Goal: Task Accomplishment & Management: Use online tool/utility

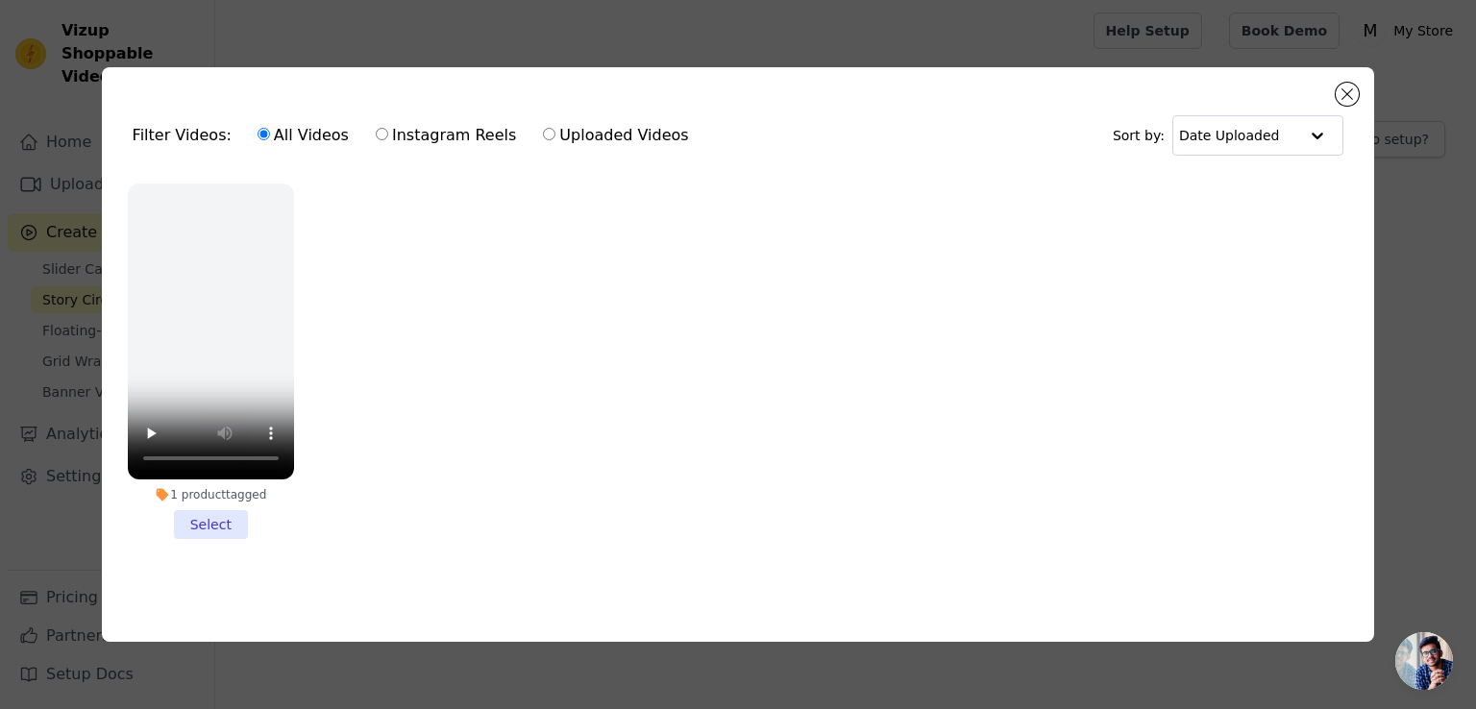
click at [199, 520] on li "1 product tagged Select" at bounding box center [211, 360] width 166 height 355
click at [0, 0] on input "1 product tagged Select" at bounding box center [0, 0] width 0 height 0
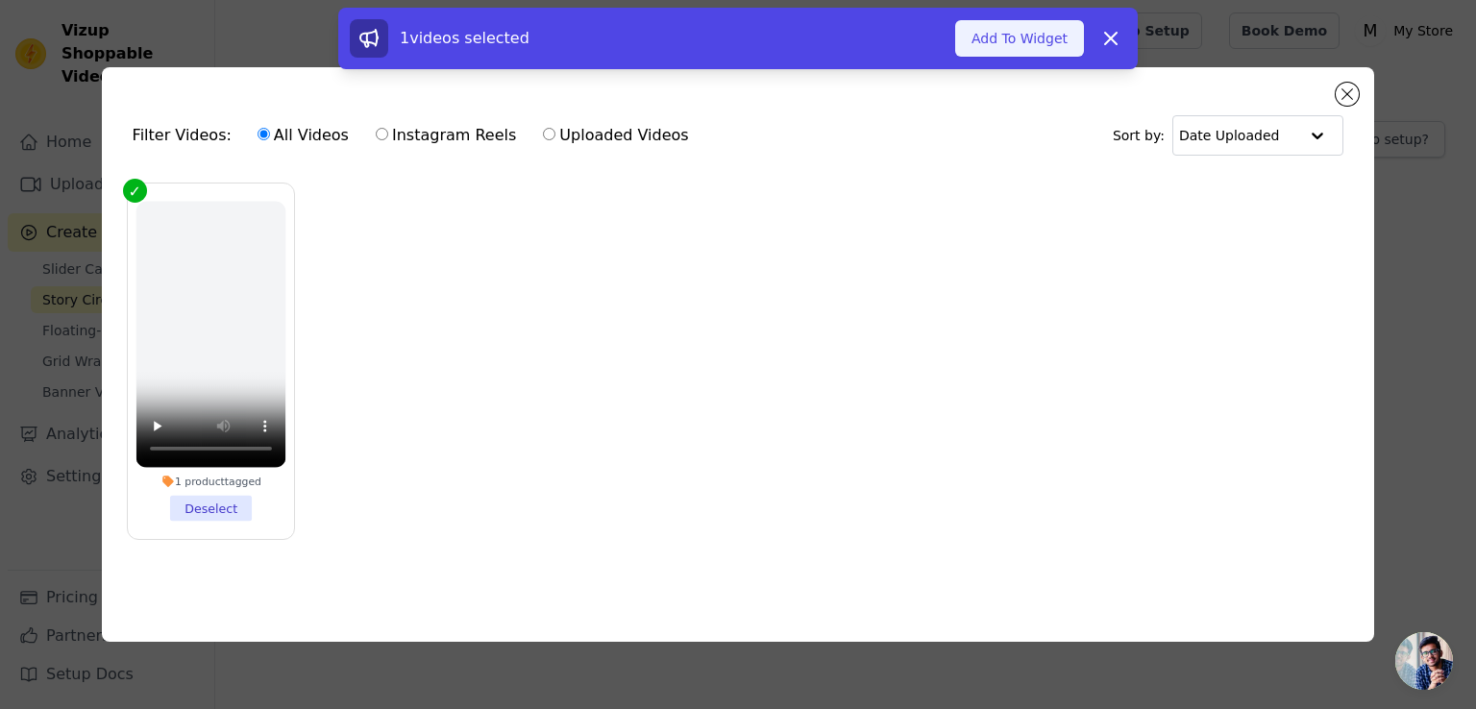
click at [1012, 24] on button "Add To Widget" at bounding box center [1019, 38] width 129 height 37
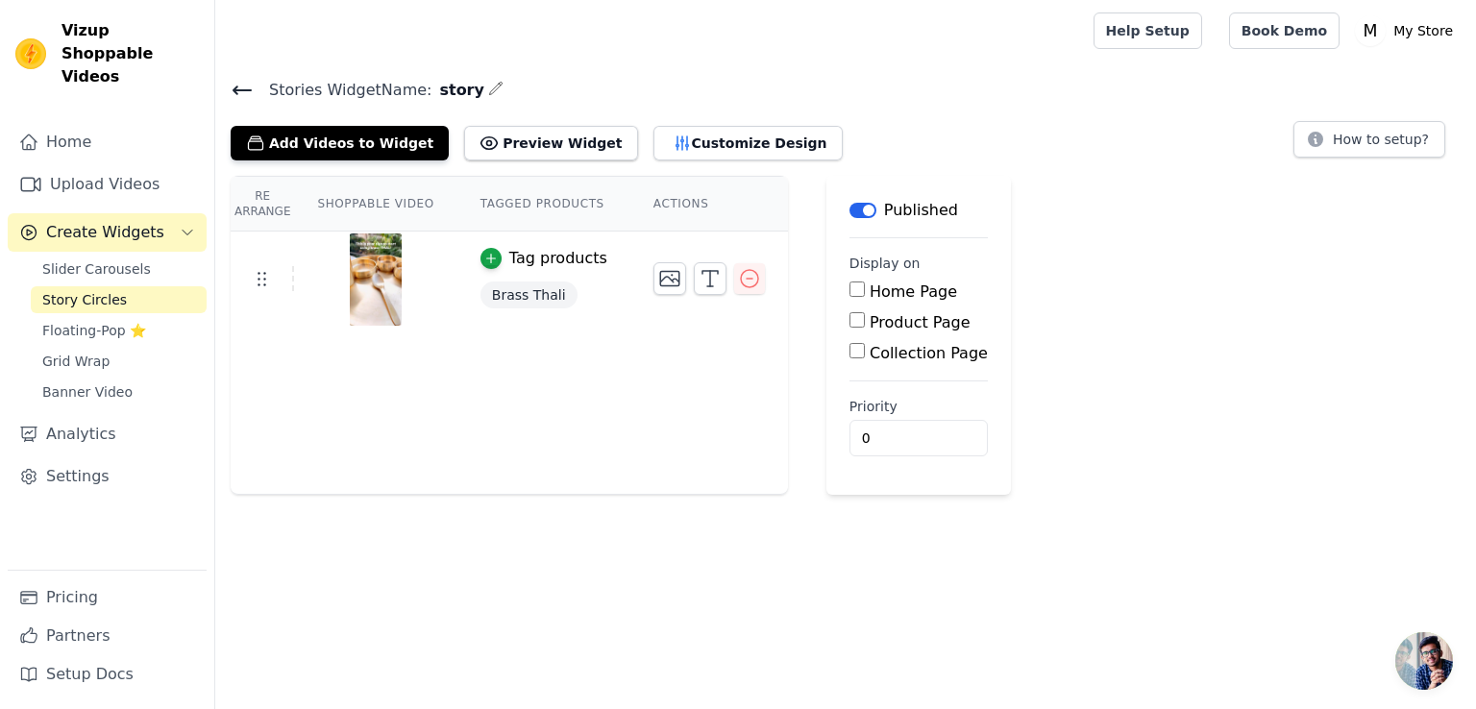
click at [849, 293] on input "Home Page" at bounding box center [856, 288] width 15 height 15
checkbox input "true"
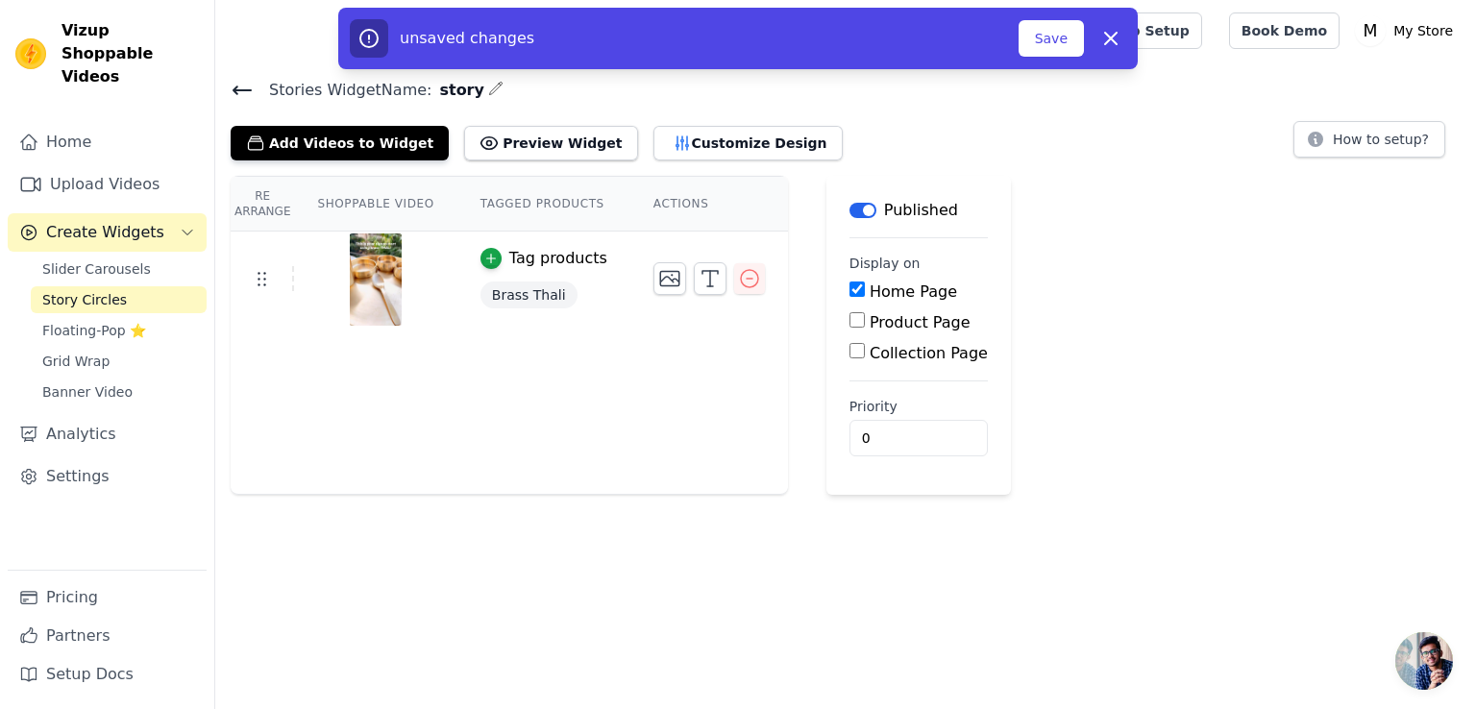
click at [849, 321] on input "Product Page" at bounding box center [856, 319] width 15 height 15
checkbox input "true"
click at [849, 413] on div "Collection Page" at bounding box center [953, 407] width 208 height 23
click at [849, 404] on input "Collection Page" at bounding box center [856, 404] width 15 height 15
checkbox input "true"
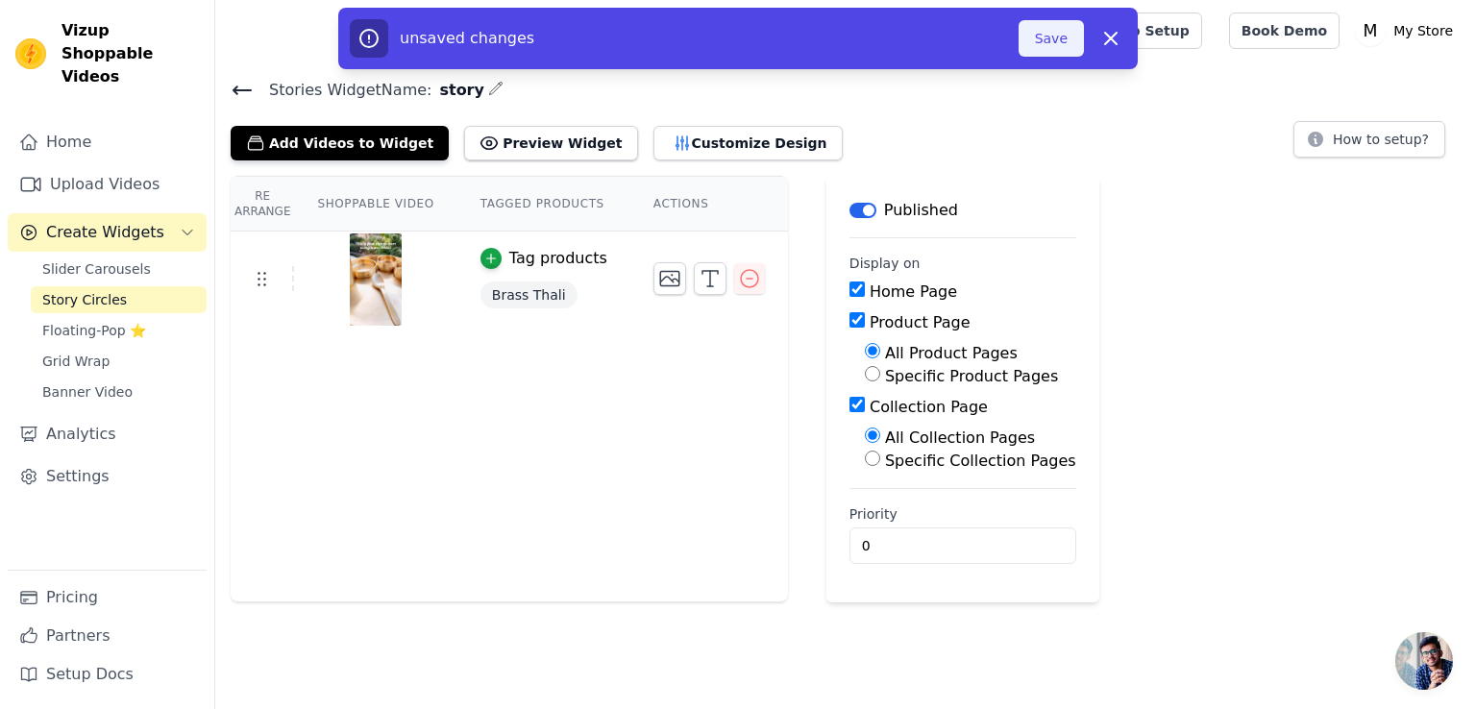
click at [1045, 51] on button "Save" at bounding box center [1050, 38] width 65 height 37
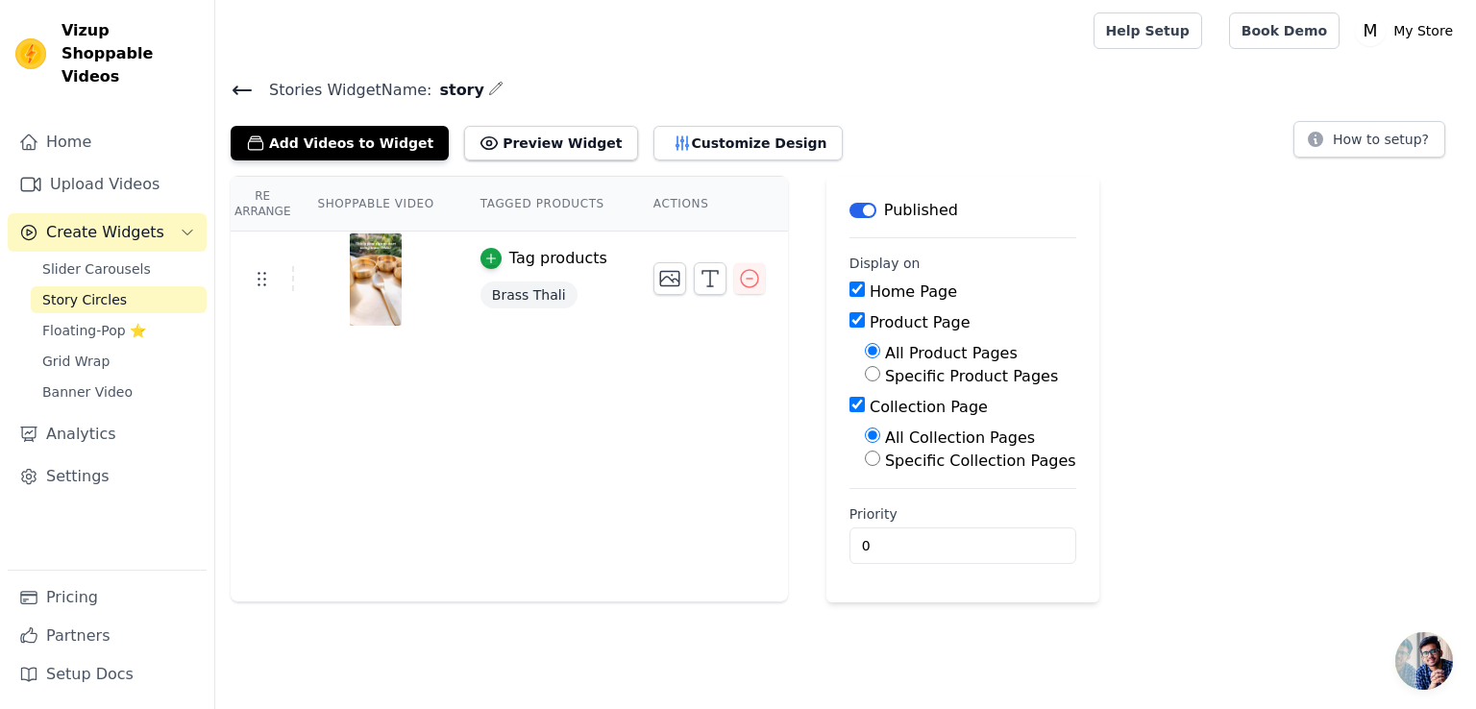
click at [237, 90] on icon at bounding box center [242, 90] width 23 height 23
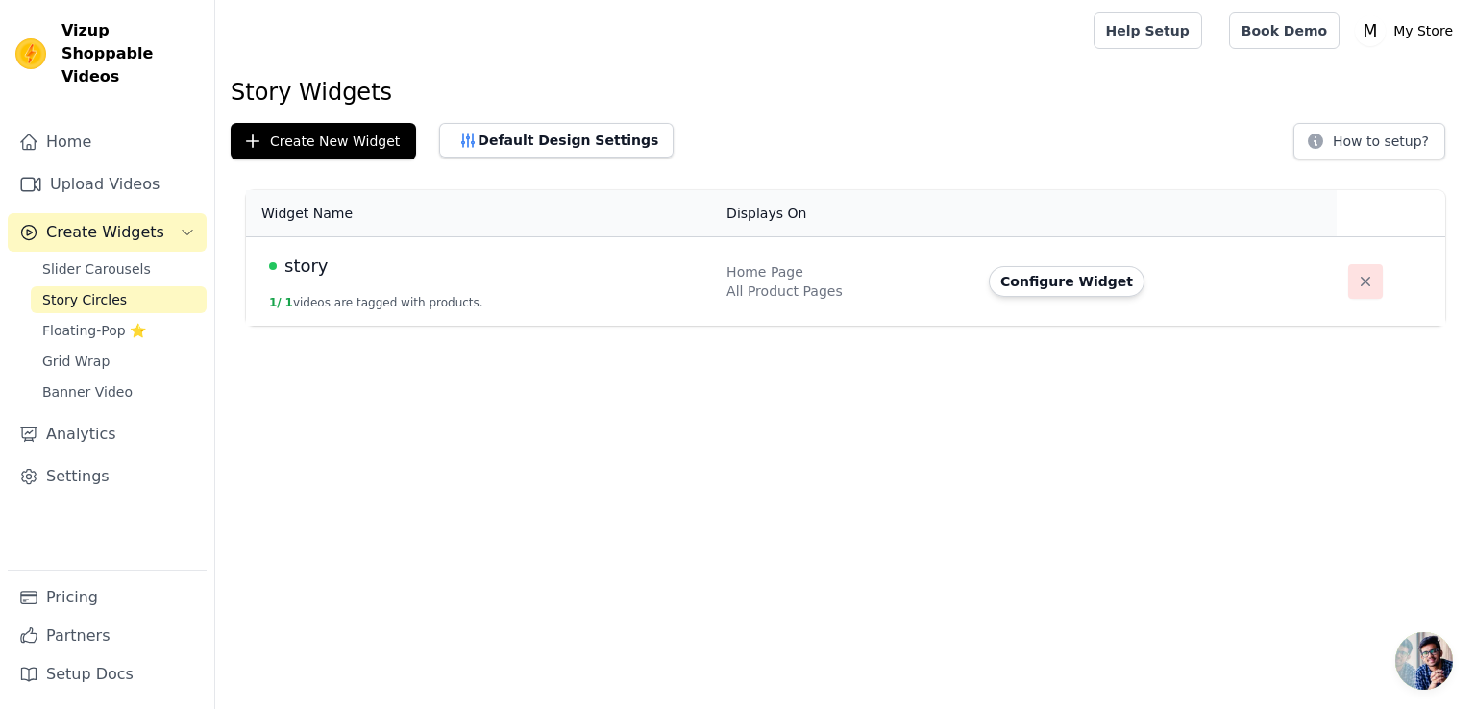
click at [1359, 275] on icon "button" at bounding box center [1364, 281] width 19 height 19
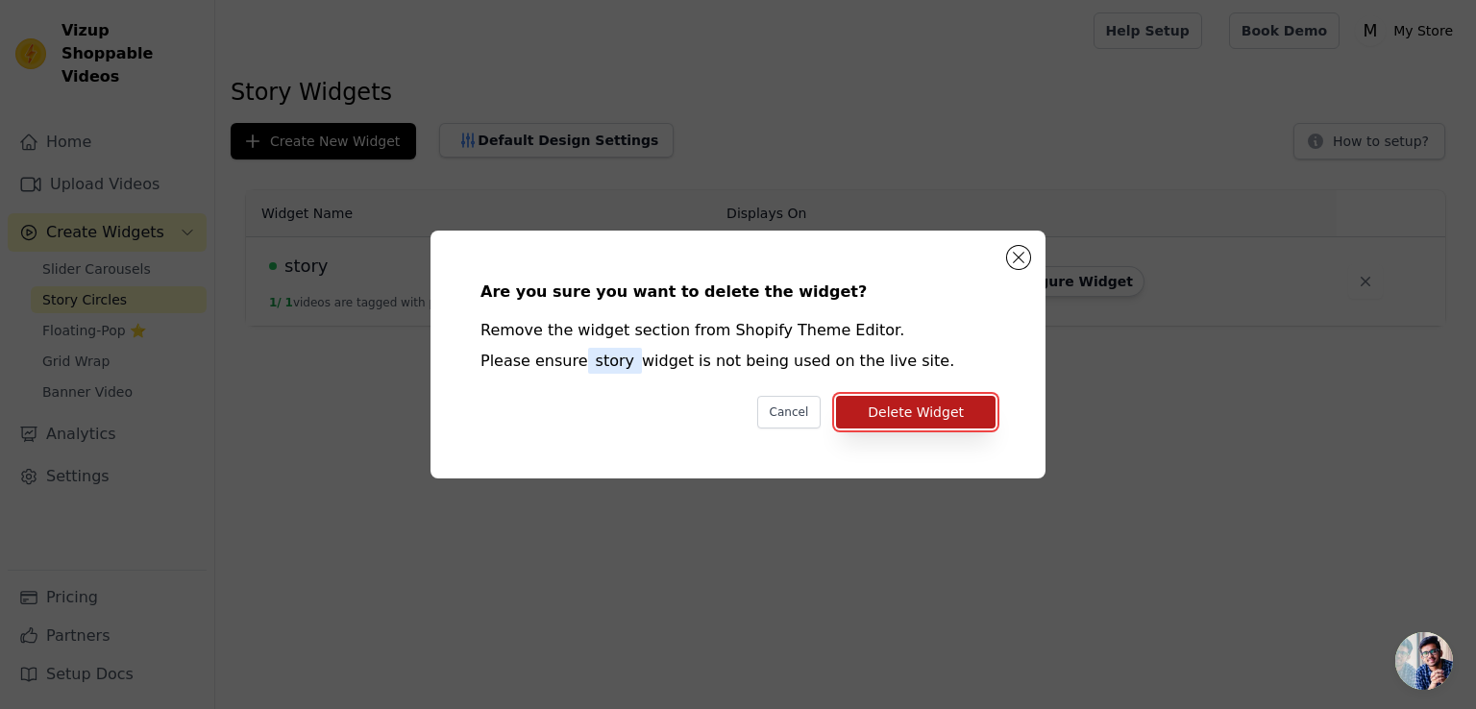
click at [893, 413] on button "Delete Widget" at bounding box center [915, 412] width 159 height 33
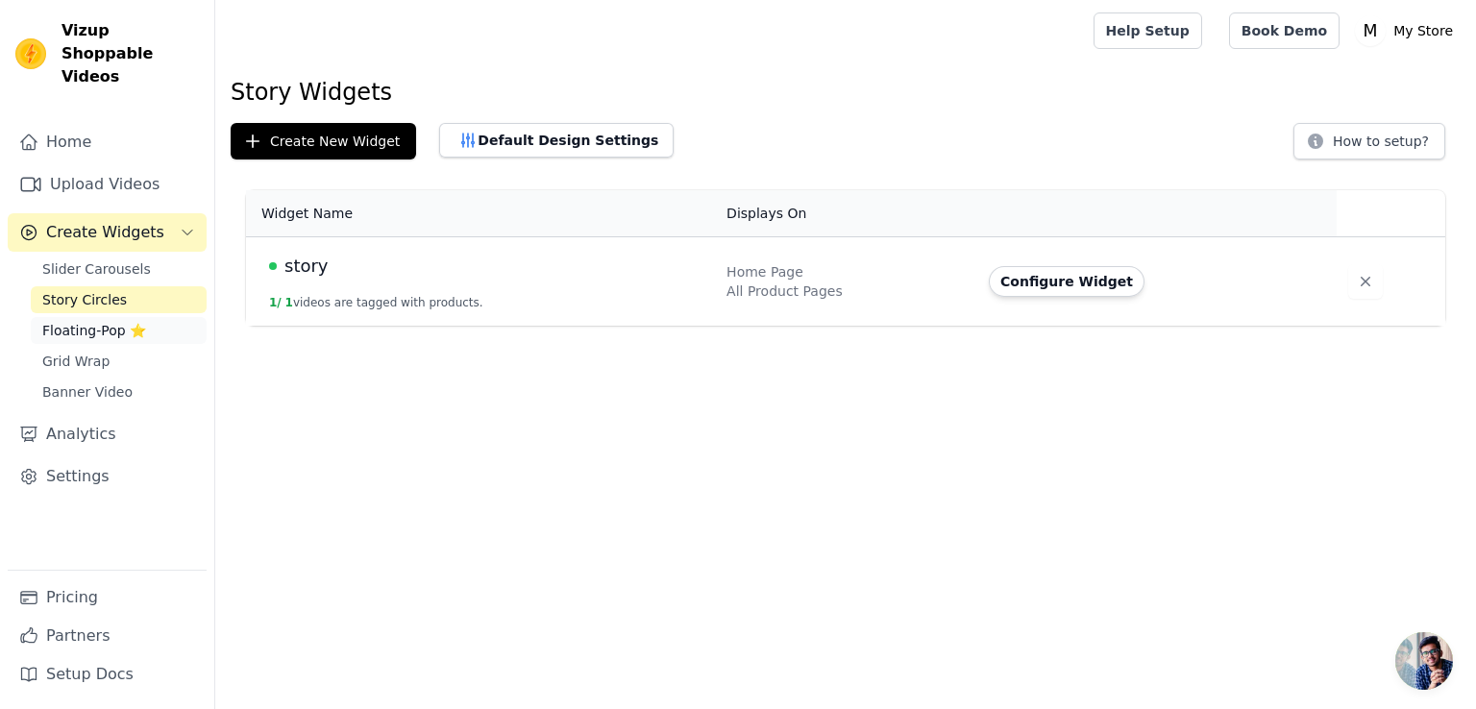
click at [125, 321] on span "Floating-Pop ⭐" at bounding box center [94, 330] width 104 height 19
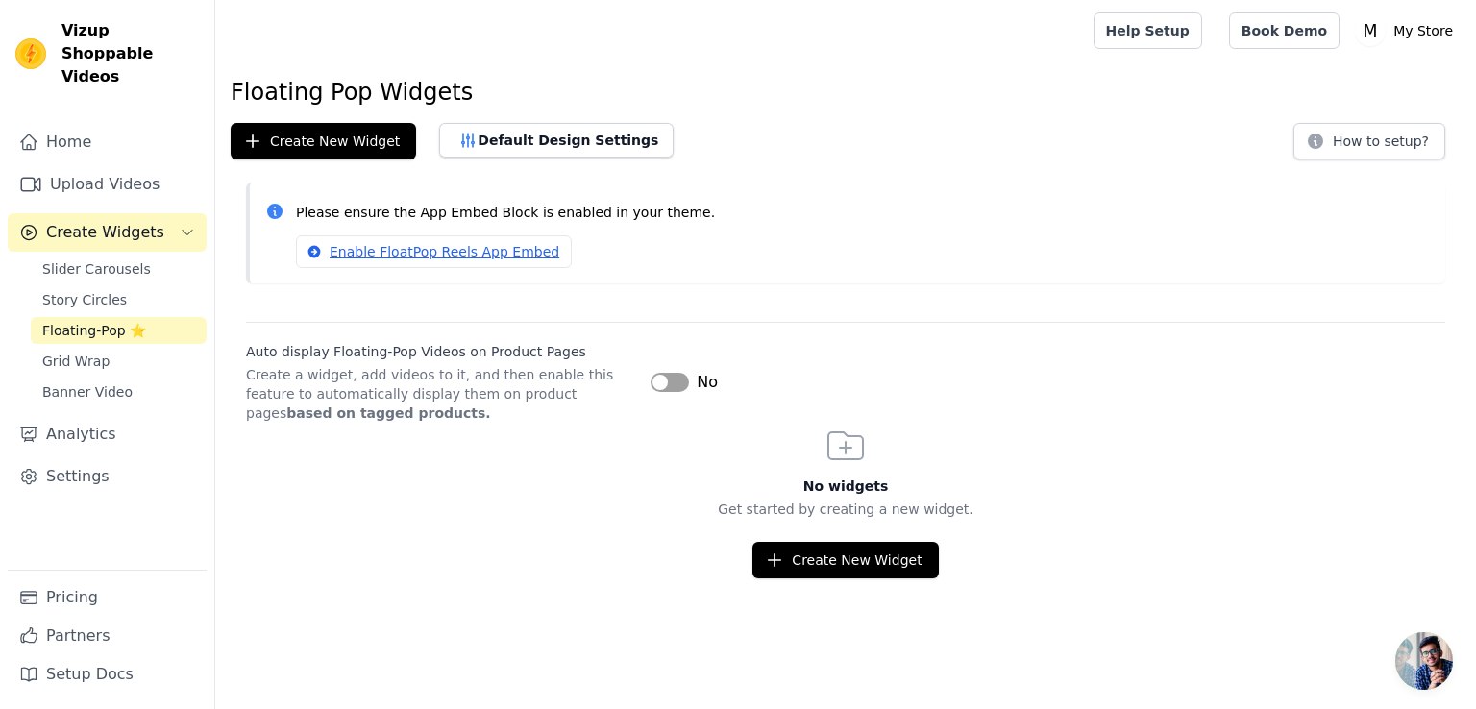
click at [662, 384] on button "Label" at bounding box center [669, 382] width 38 height 19
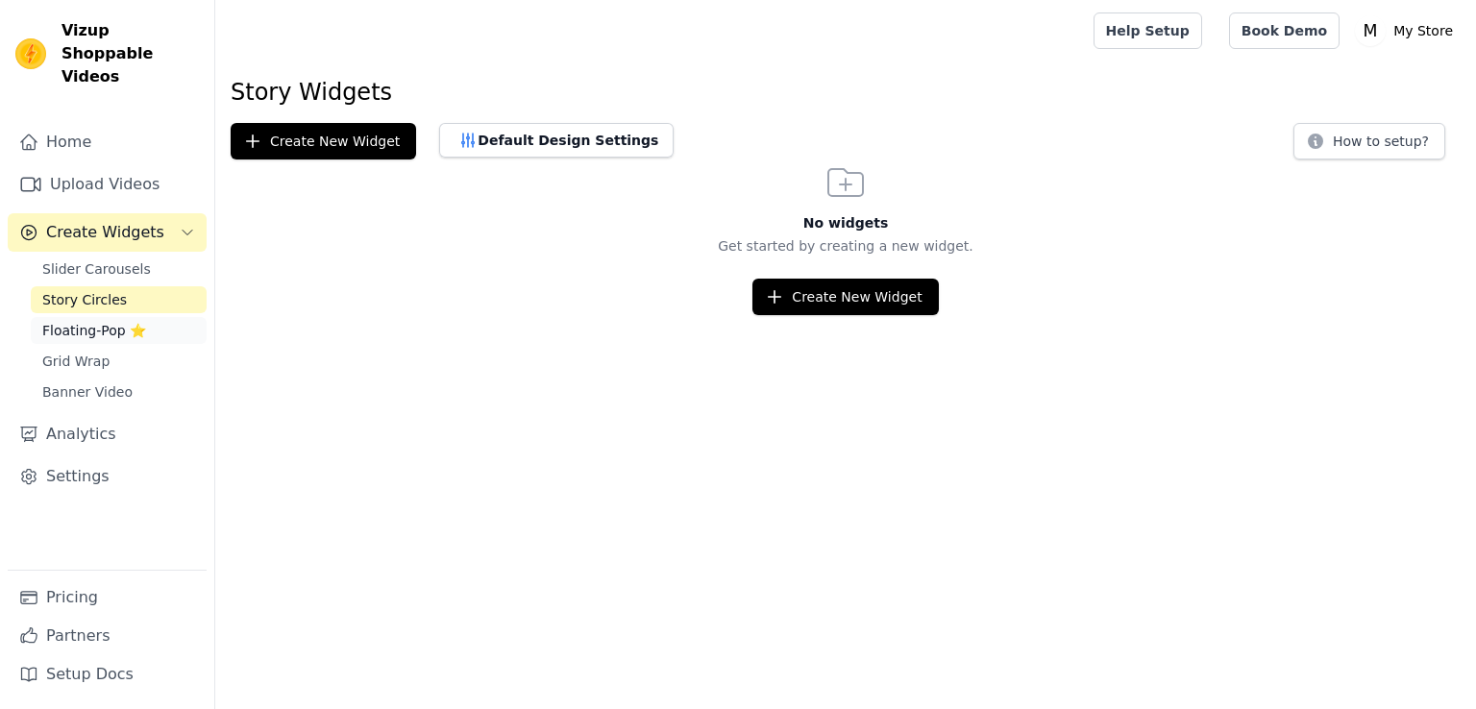
click at [85, 321] on span "Floating-Pop ⭐" at bounding box center [94, 330] width 104 height 19
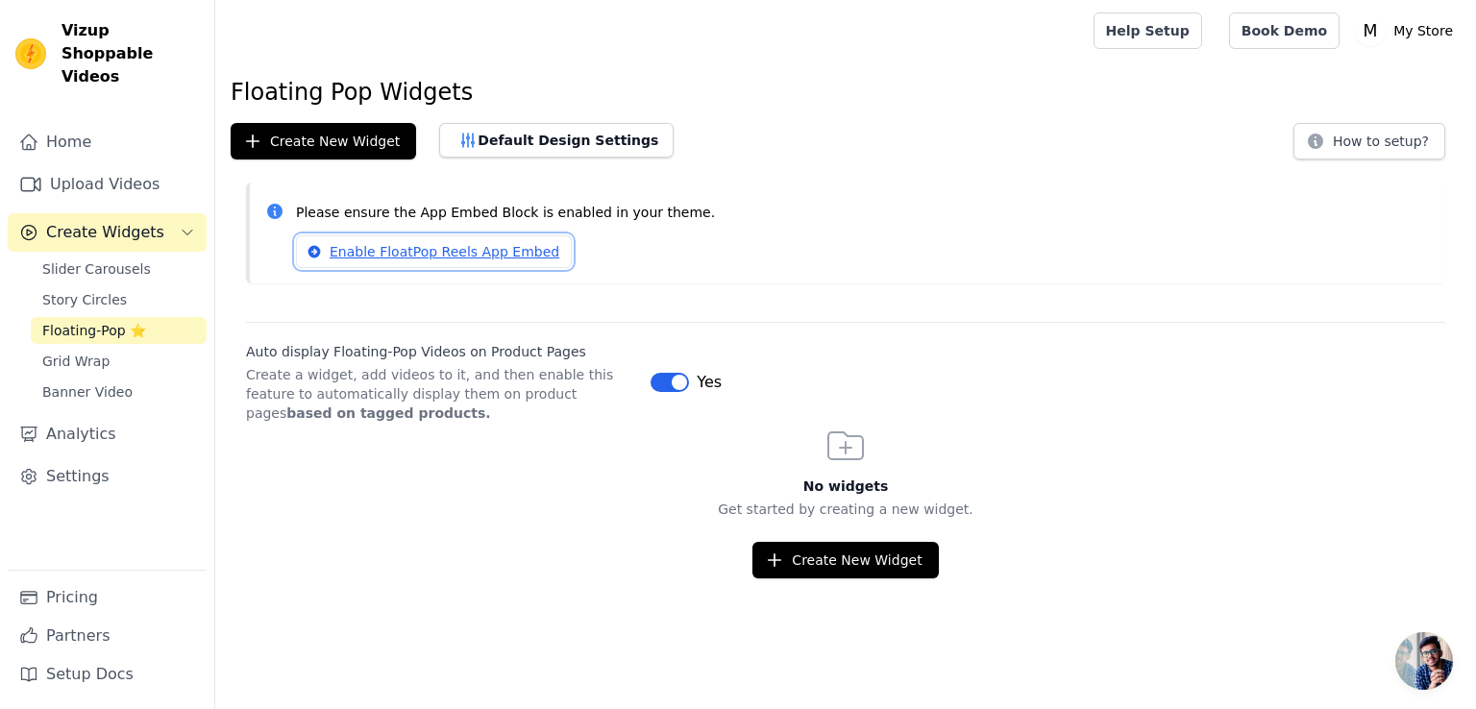
click at [436, 260] on link "Enable FloatPop Reels App Embed" at bounding box center [434, 251] width 276 height 33
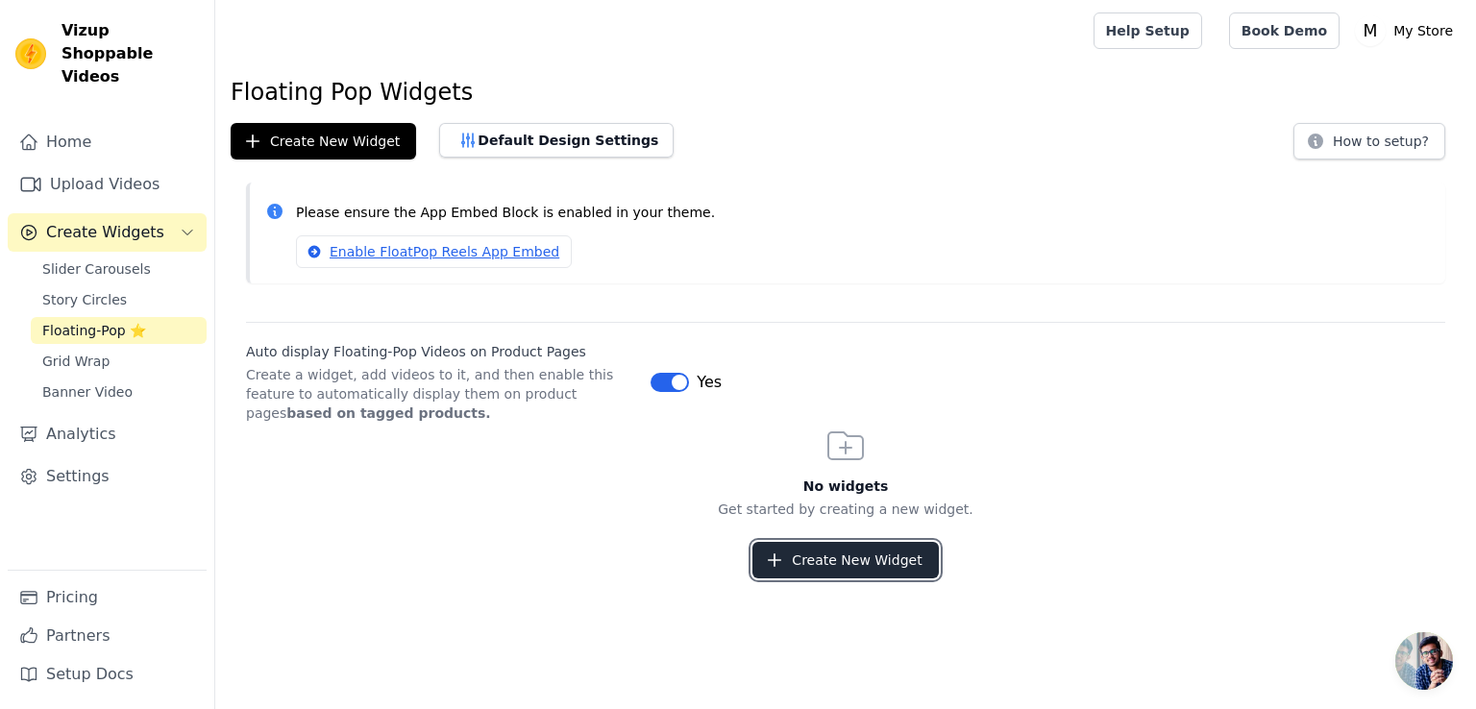
click at [869, 560] on button "Create New Widget" at bounding box center [844, 560] width 185 height 37
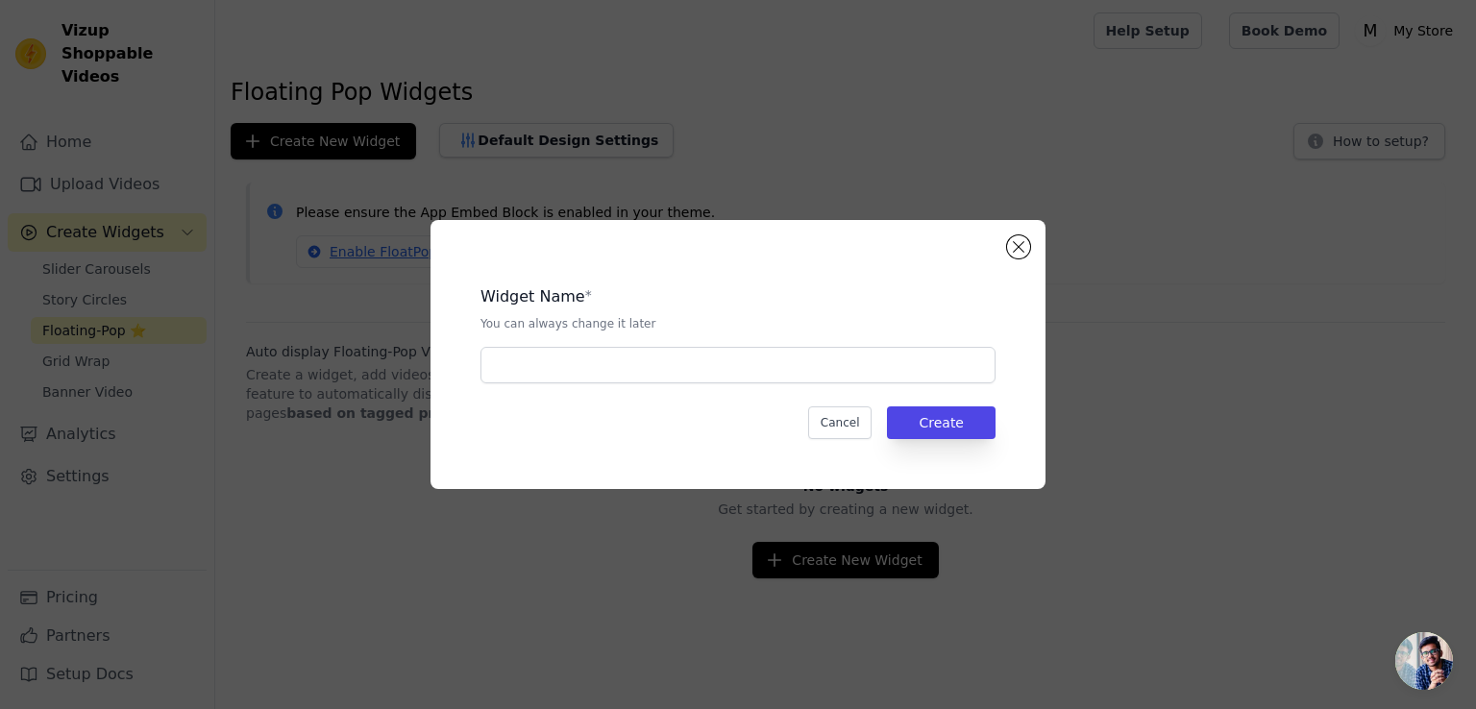
click at [745, 340] on div "Widget Name * You can always change it later" at bounding box center [737, 326] width 515 height 113
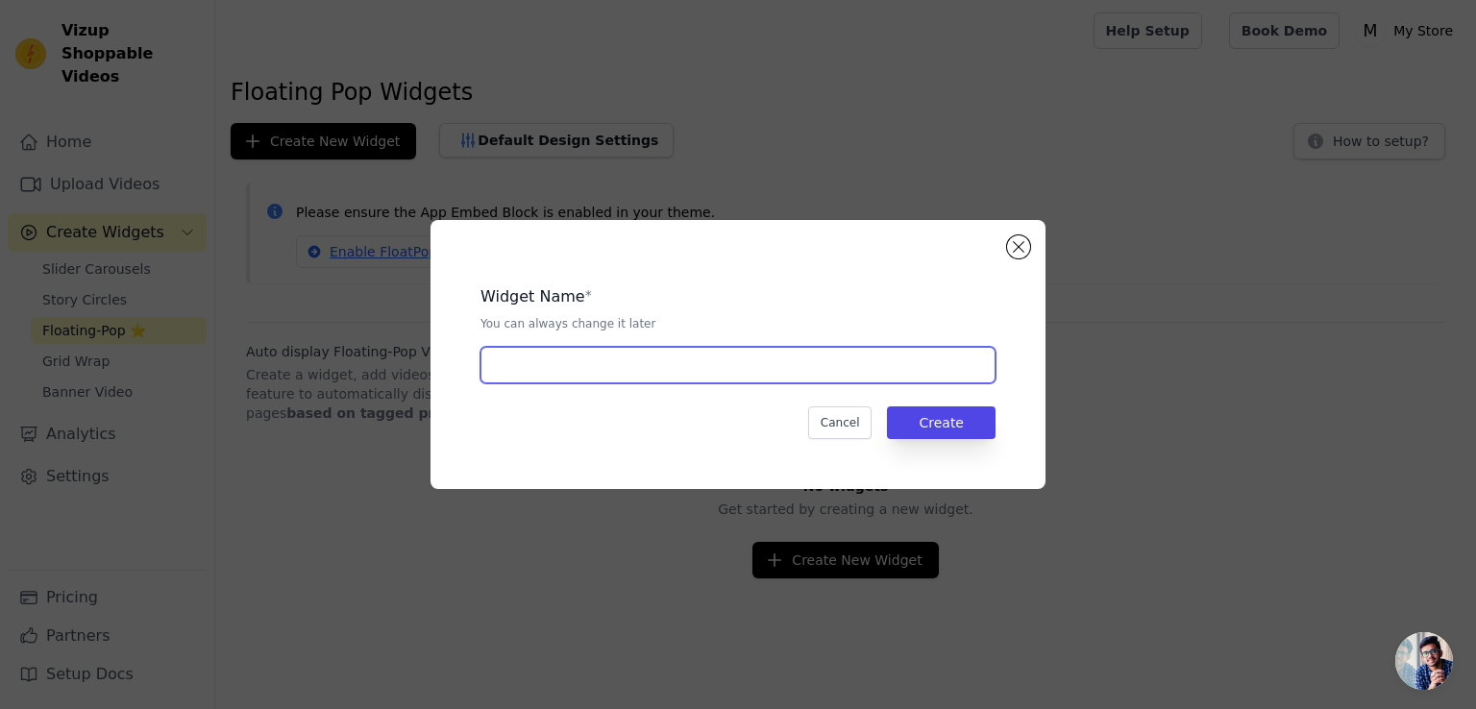
click at [730, 361] on input "text" at bounding box center [737, 365] width 515 height 37
type input "pop"
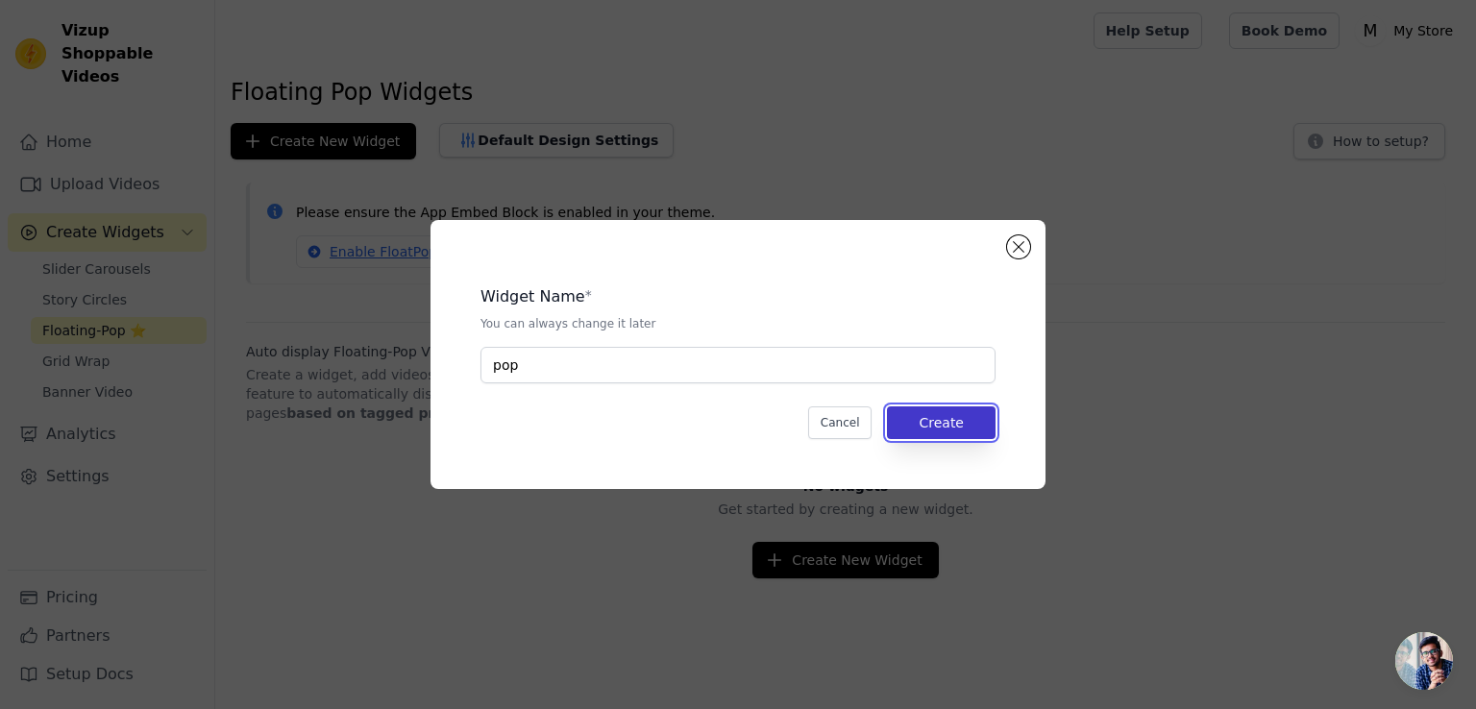
click at [979, 426] on button "Create" at bounding box center [941, 422] width 109 height 33
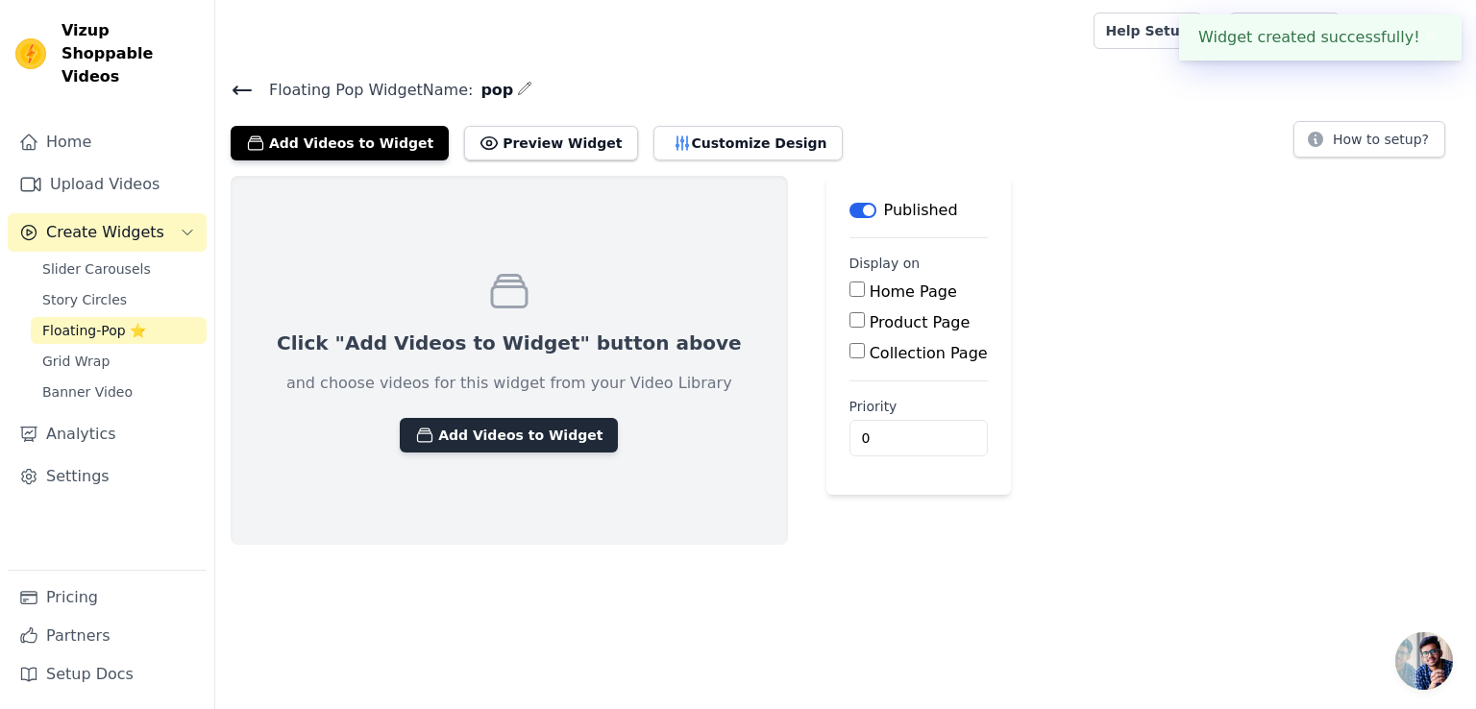
click at [509, 441] on button "Add Videos to Widget" at bounding box center [509, 435] width 218 height 35
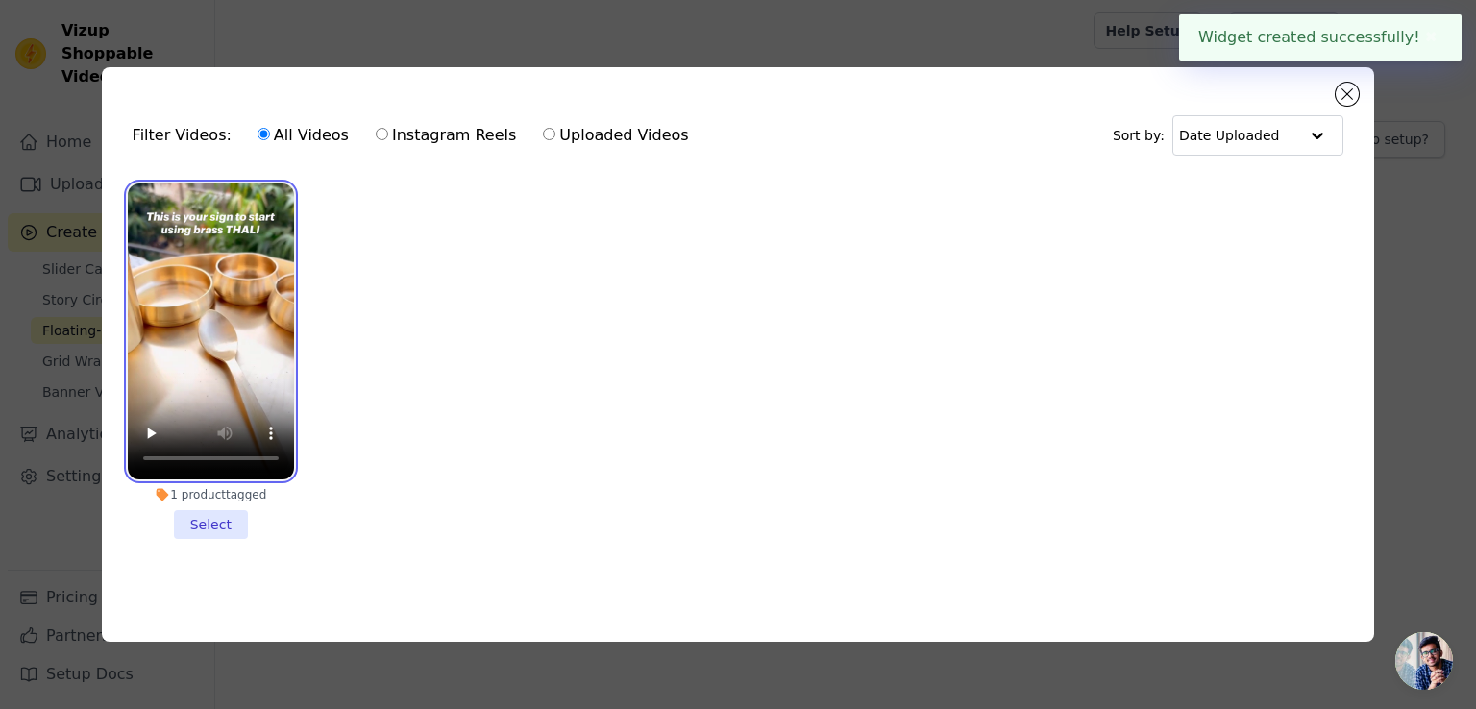
click at [240, 351] on video at bounding box center [211, 331] width 166 height 296
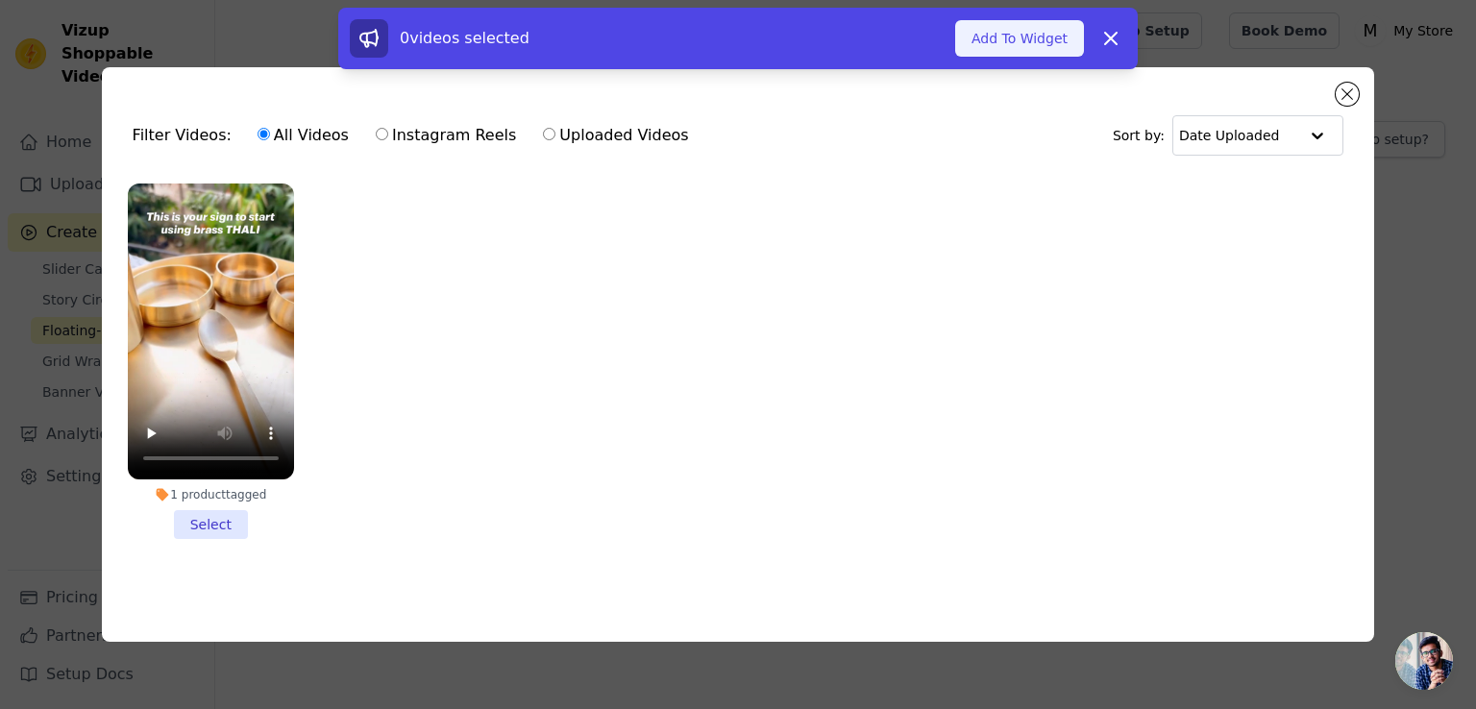
click at [1009, 30] on button "Add To Widget" at bounding box center [1019, 38] width 129 height 37
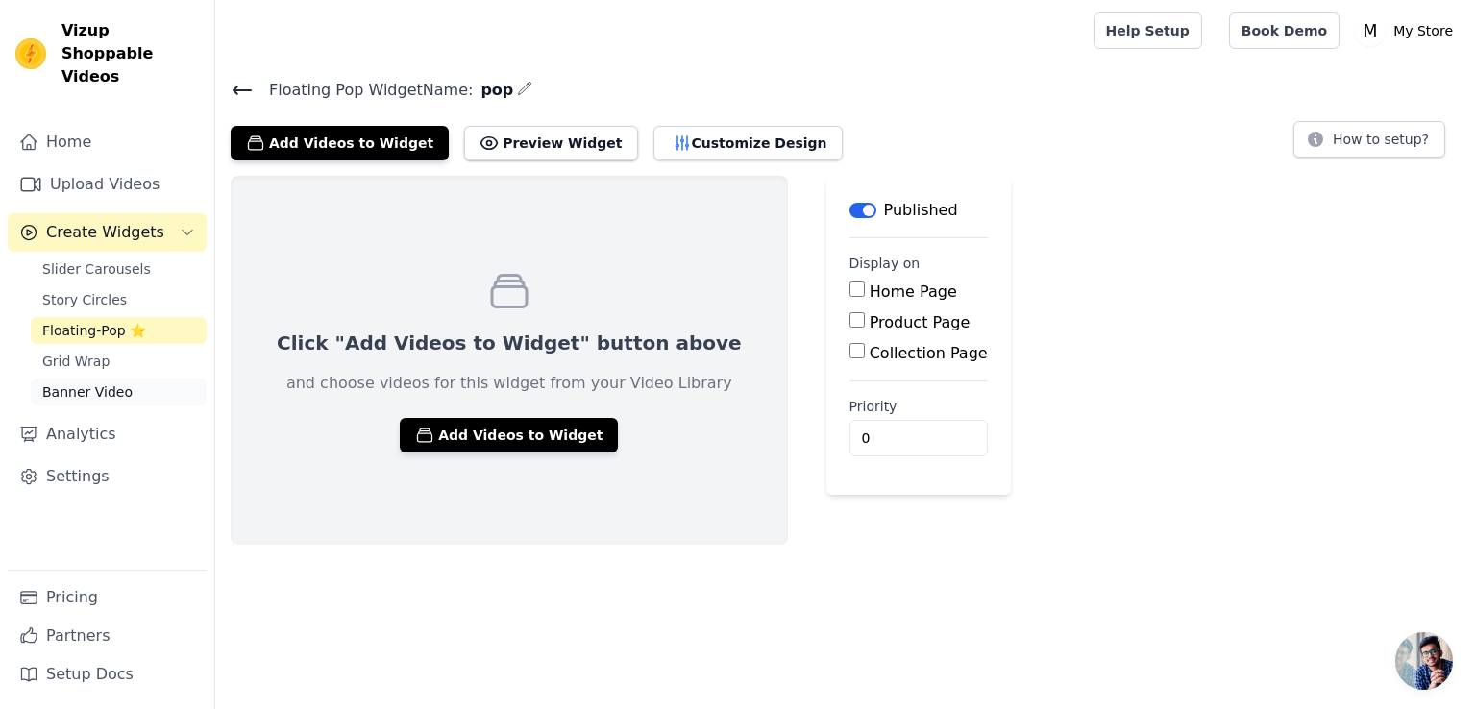
click at [74, 382] on span "Banner Video" at bounding box center [87, 391] width 90 height 19
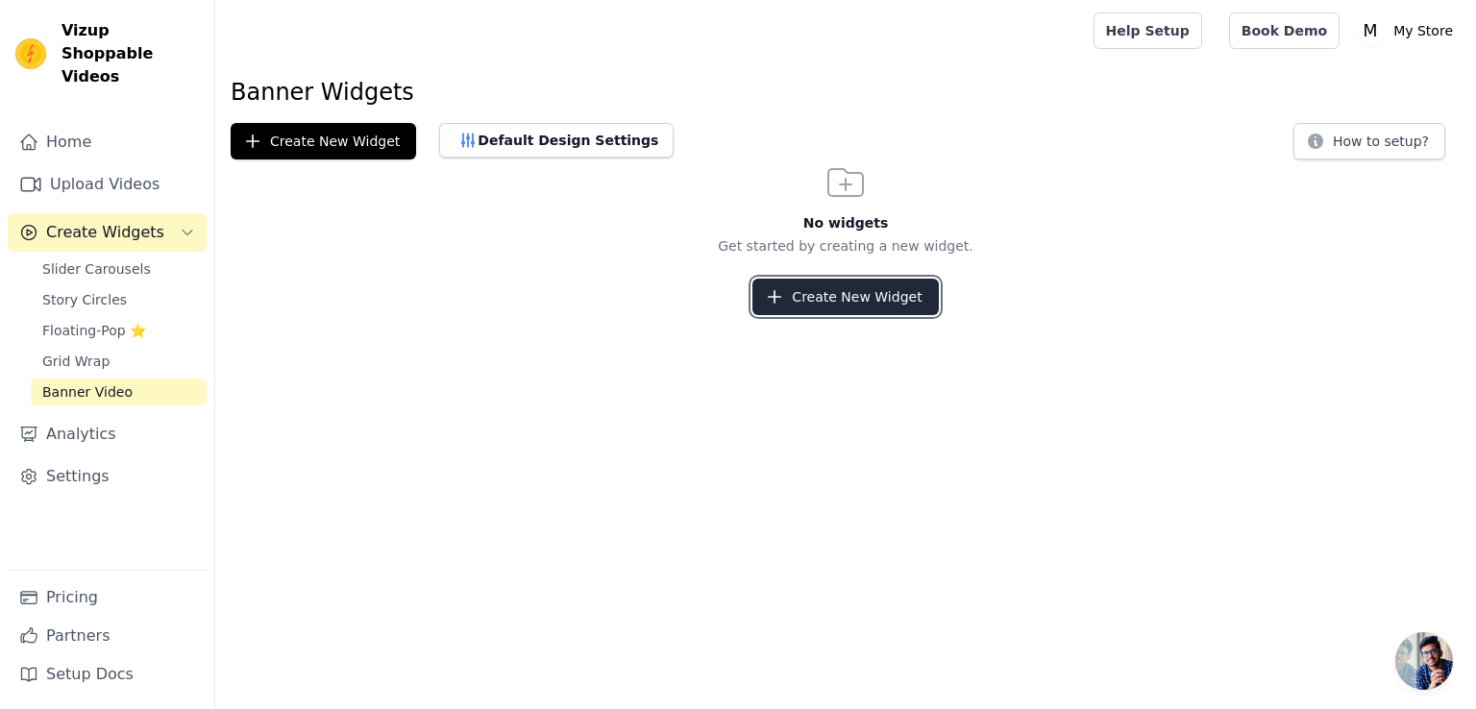
click at [847, 302] on button "Create New Widget" at bounding box center [844, 297] width 185 height 37
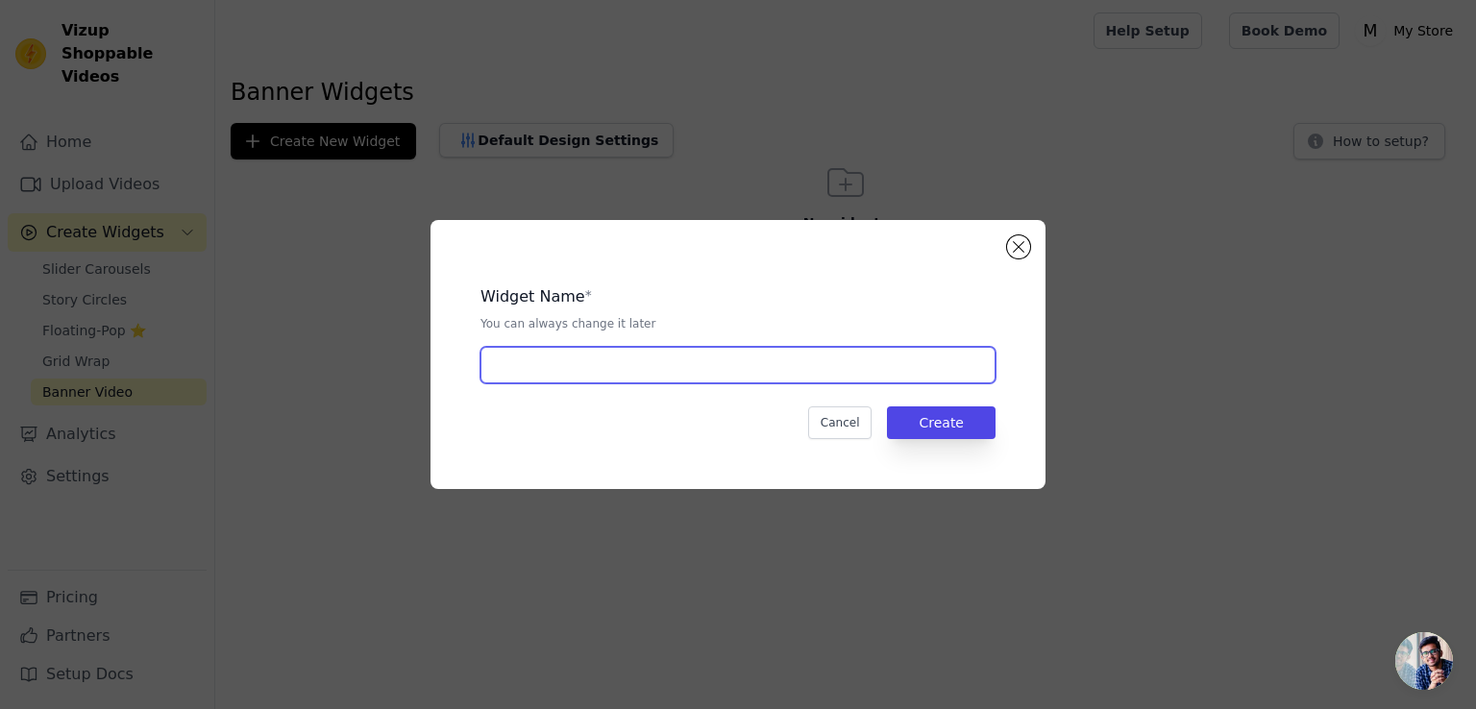
click at [751, 370] on input "text" at bounding box center [737, 365] width 515 height 37
type input "b"
type input "Banner"
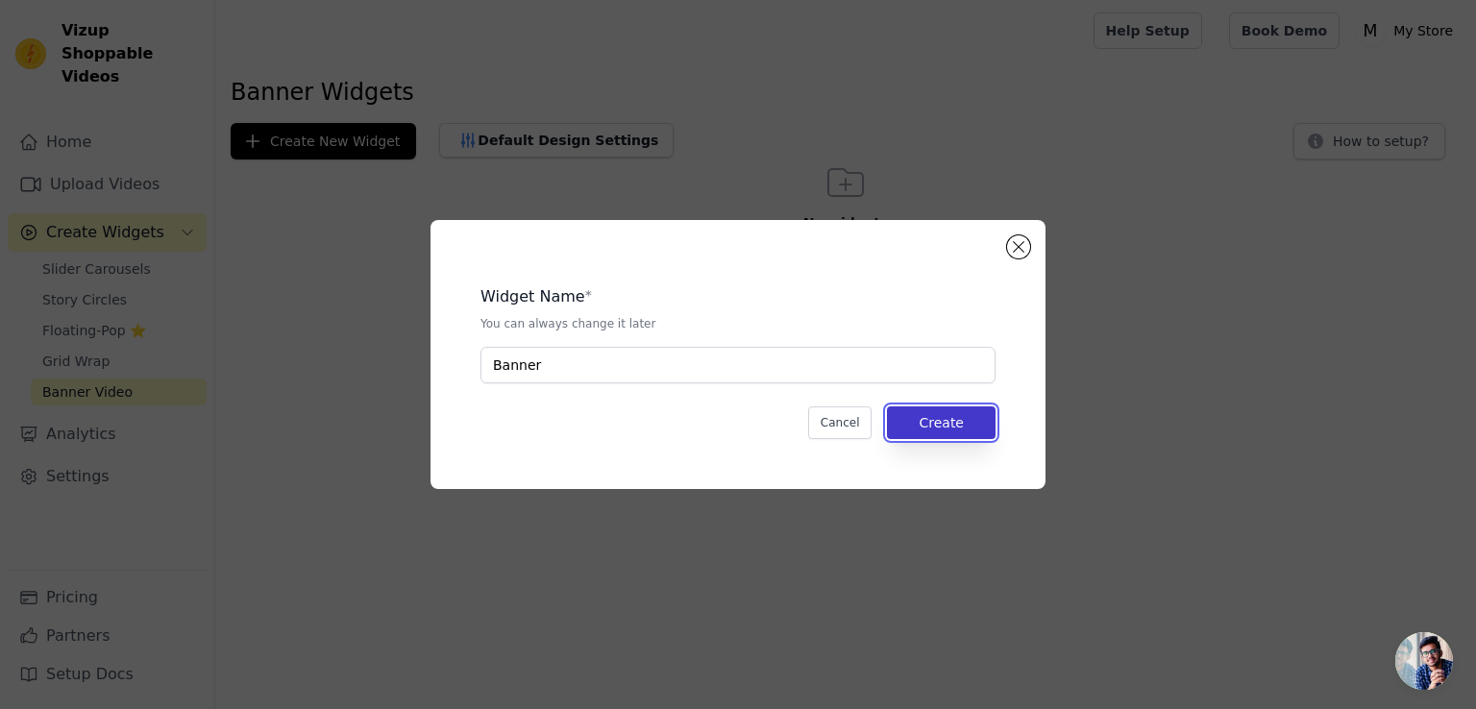
click at [949, 432] on button "Create" at bounding box center [941, 422] width 109 height 33
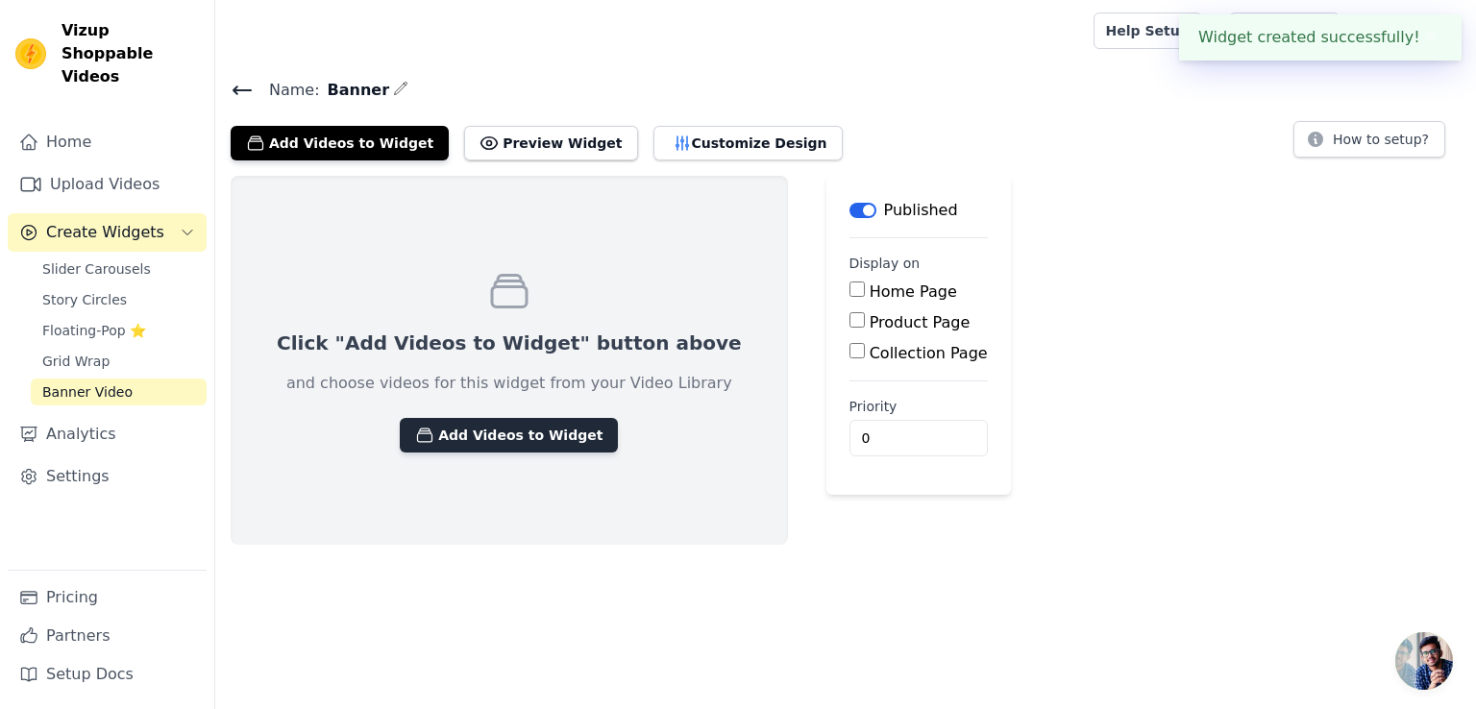
click at [543, 438] on button "Add Videos to Widget" at bounding box center [509, 435] width 218 height 35
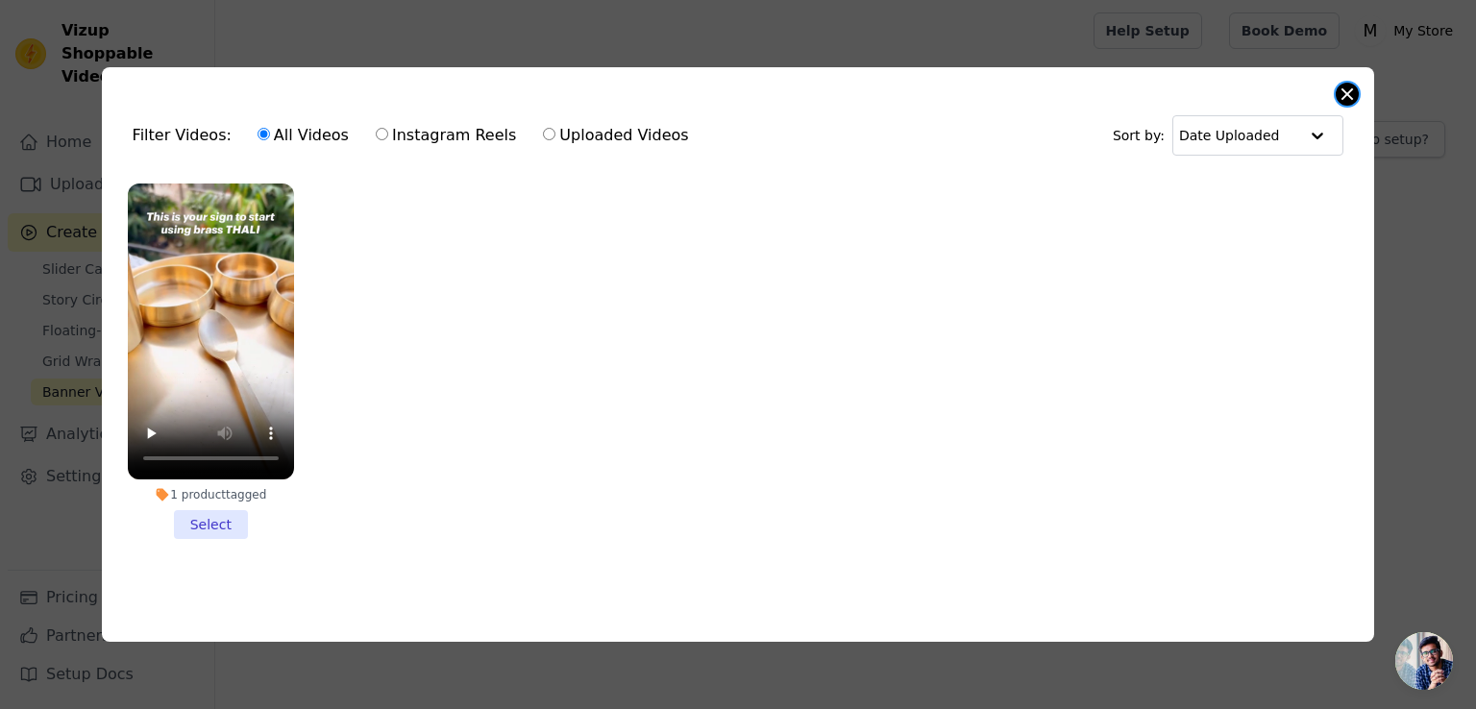
click at [1350, 92] on button "Close modal" at bounding box center [1346, 94] width 23 height 23
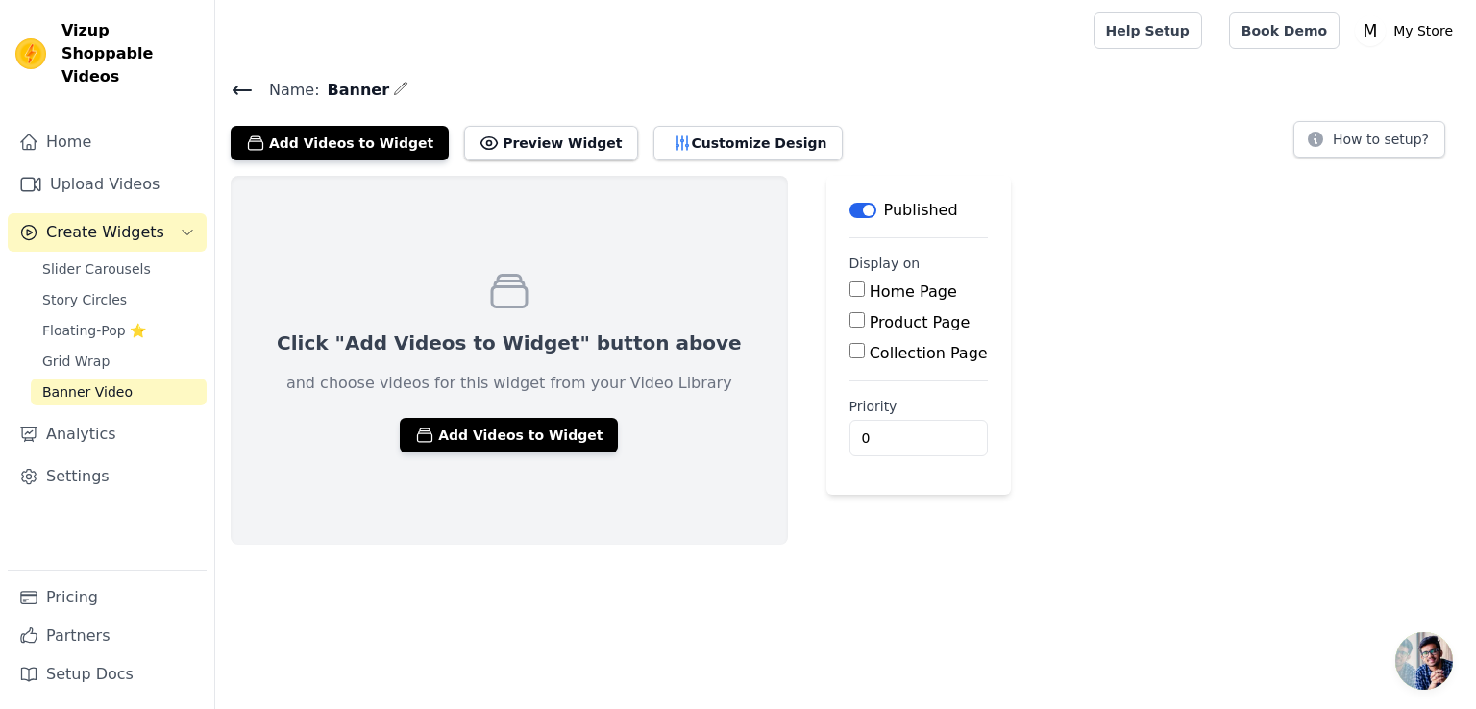
click at [849, 290] on input "Home Page" at bounding box center [856, 288] width 15 height 15
checkbox input "true"
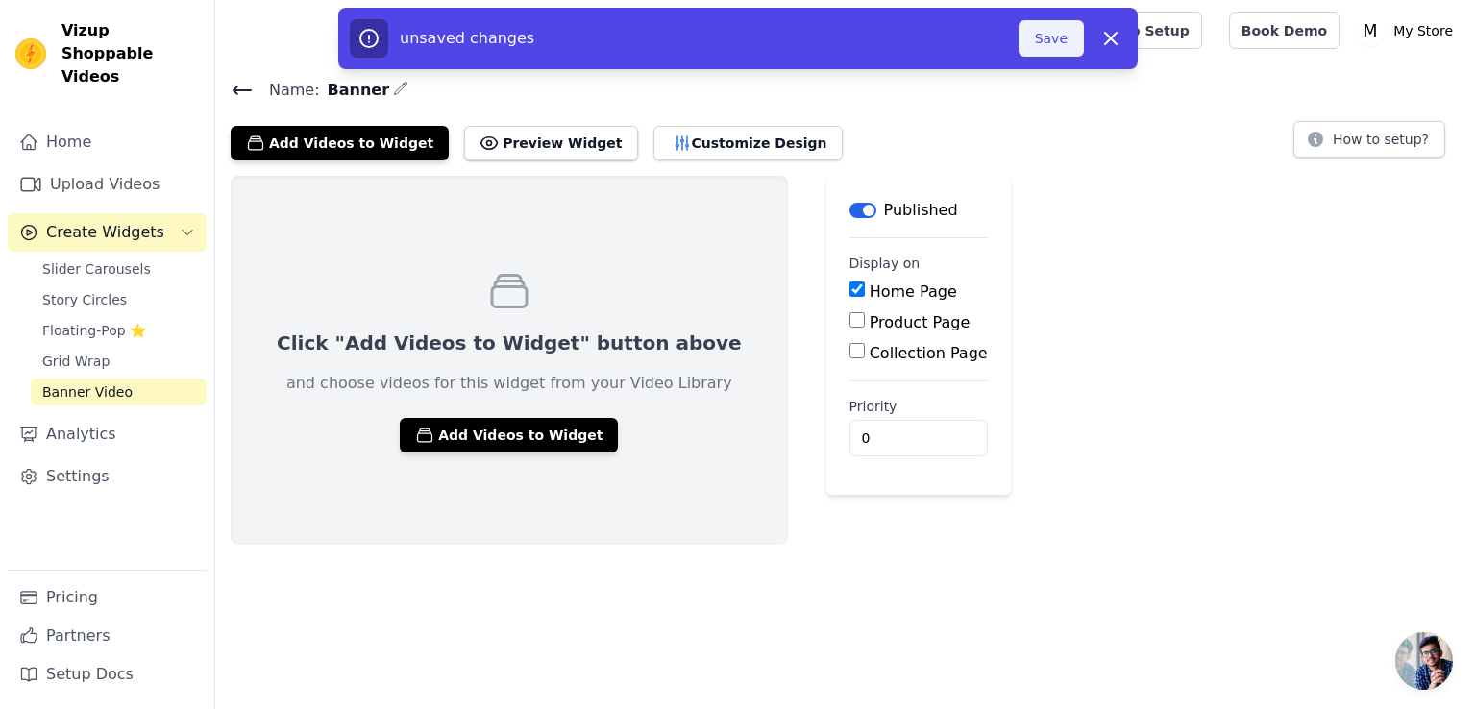
click at [1051, 37] on button "Save" at bounding box center [1050, 38] width 65 height 37
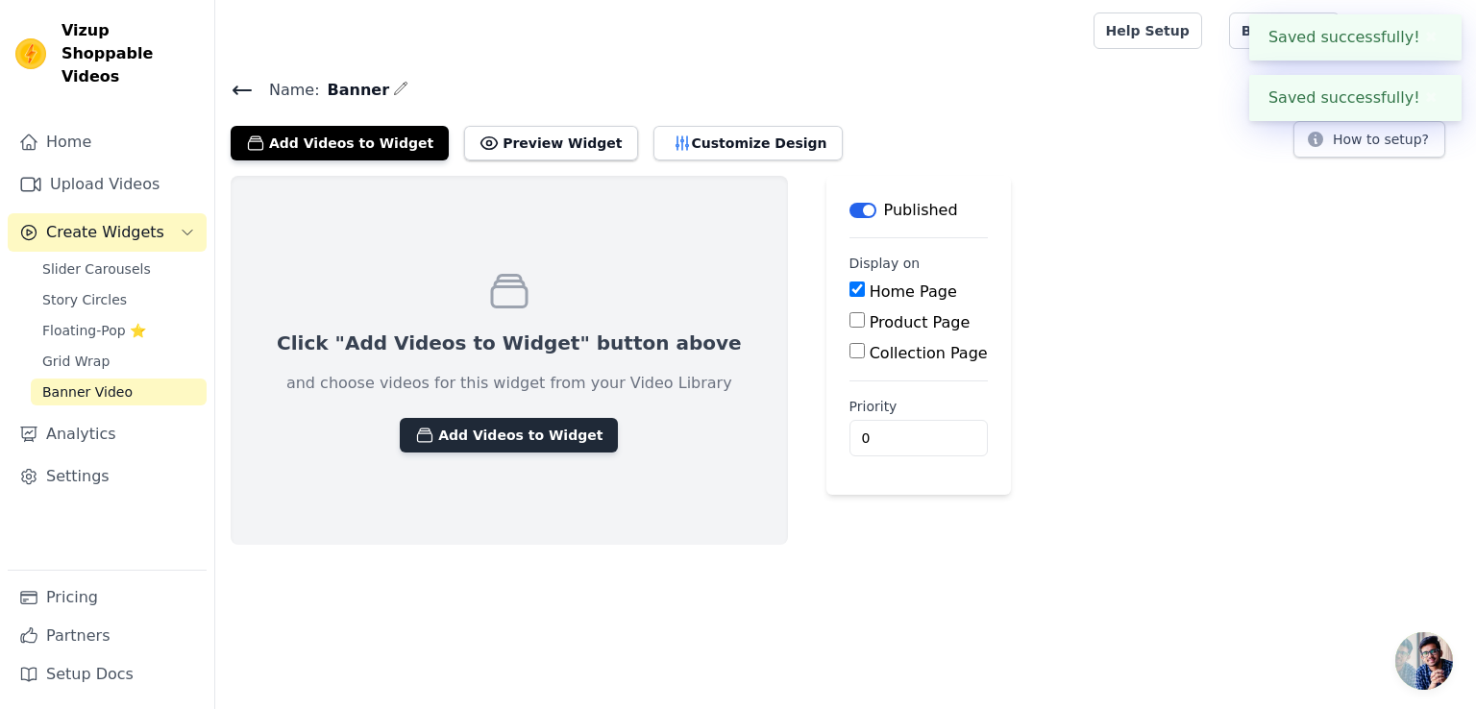
click at [470, 439] on button "Add Videos to Widget" at bounding box center [509, 435] width 218 height 35
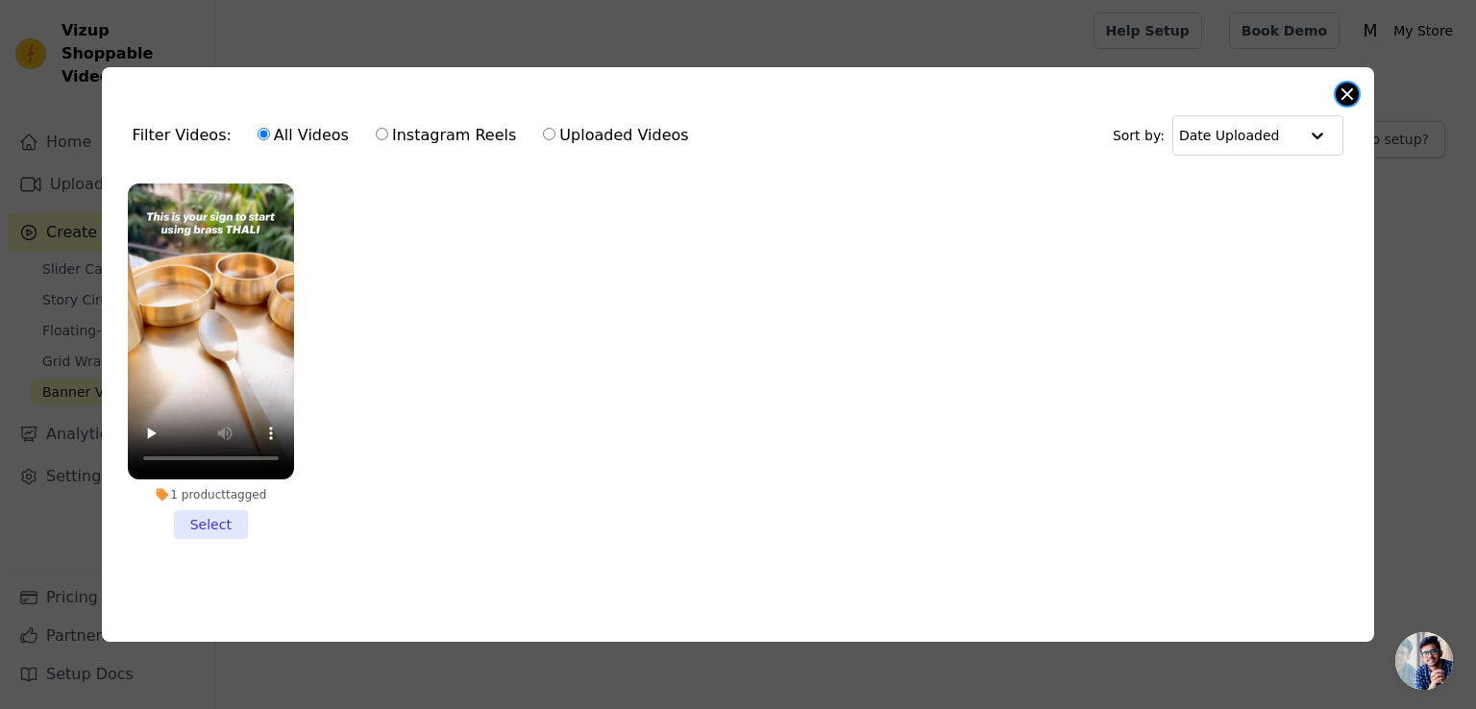
click at [1335, 91] on div "Filter Videos: All Videos Instagram Reels Uploaded Videos Sort by: Date Uploade…" at bounding box center [738, 354] width 1273 height 574
click at [1346, 89] on button "Close modal" at bounding box center [1346, 94] width 23 height 23
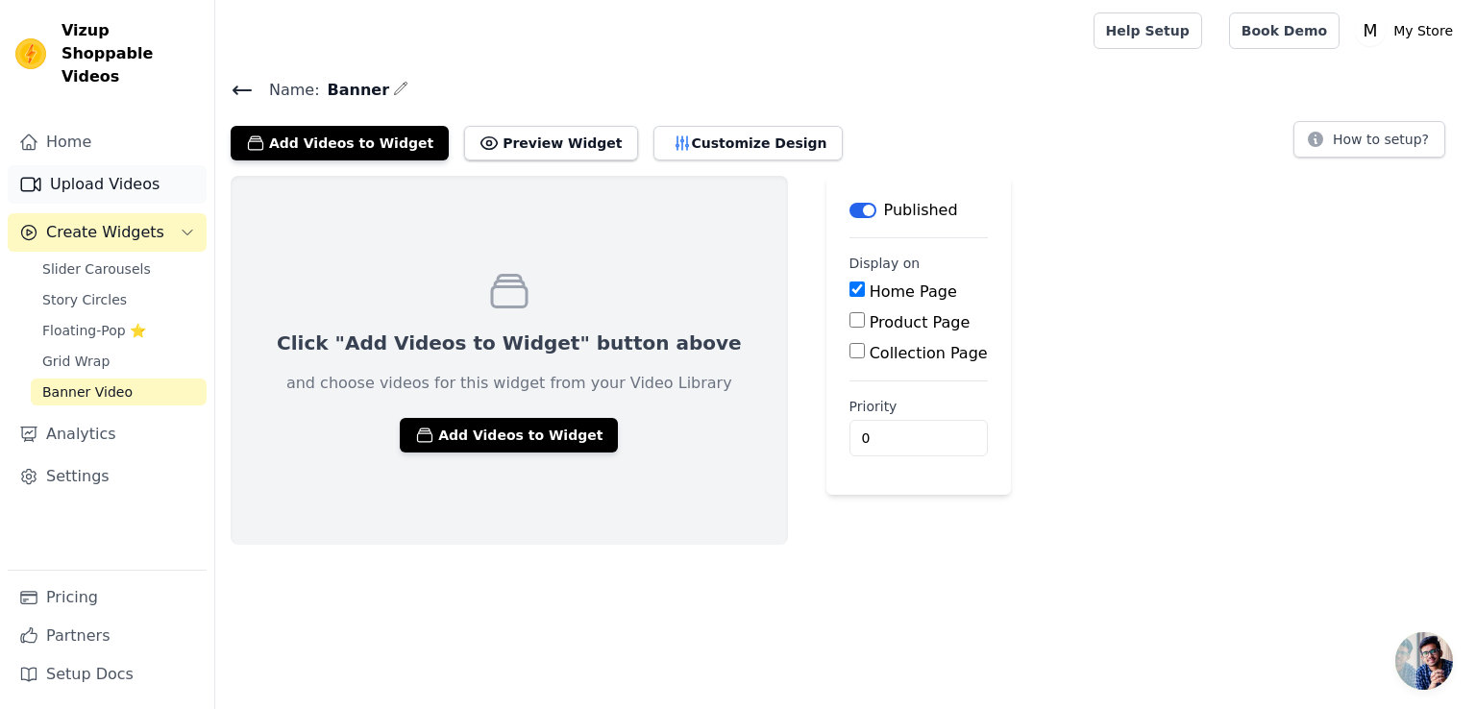
click at [121, 165] on link "Upload Videos" at bounding box center [107, 184] width 199 height 38
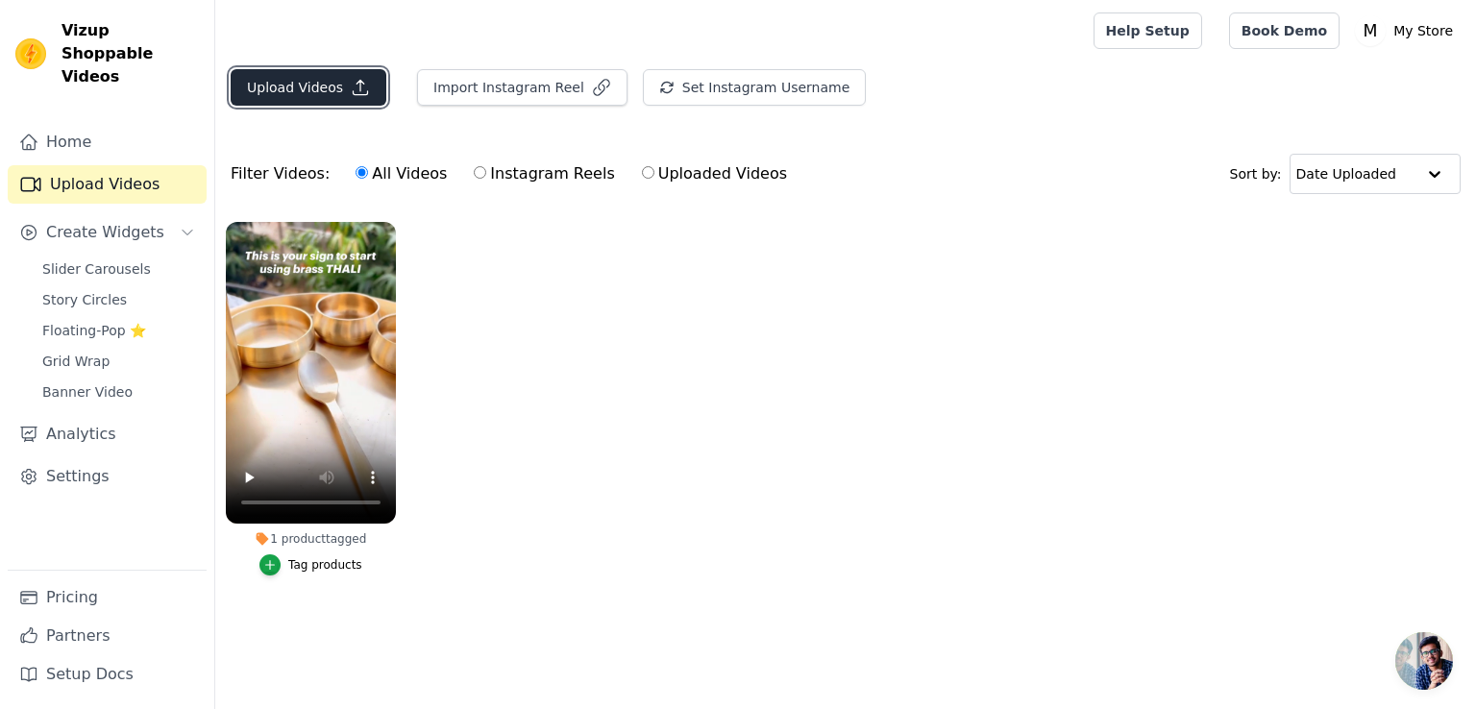
click at [325, 87] on button "Upload Videos" at bounding box center [309, 87] width 156 height 37
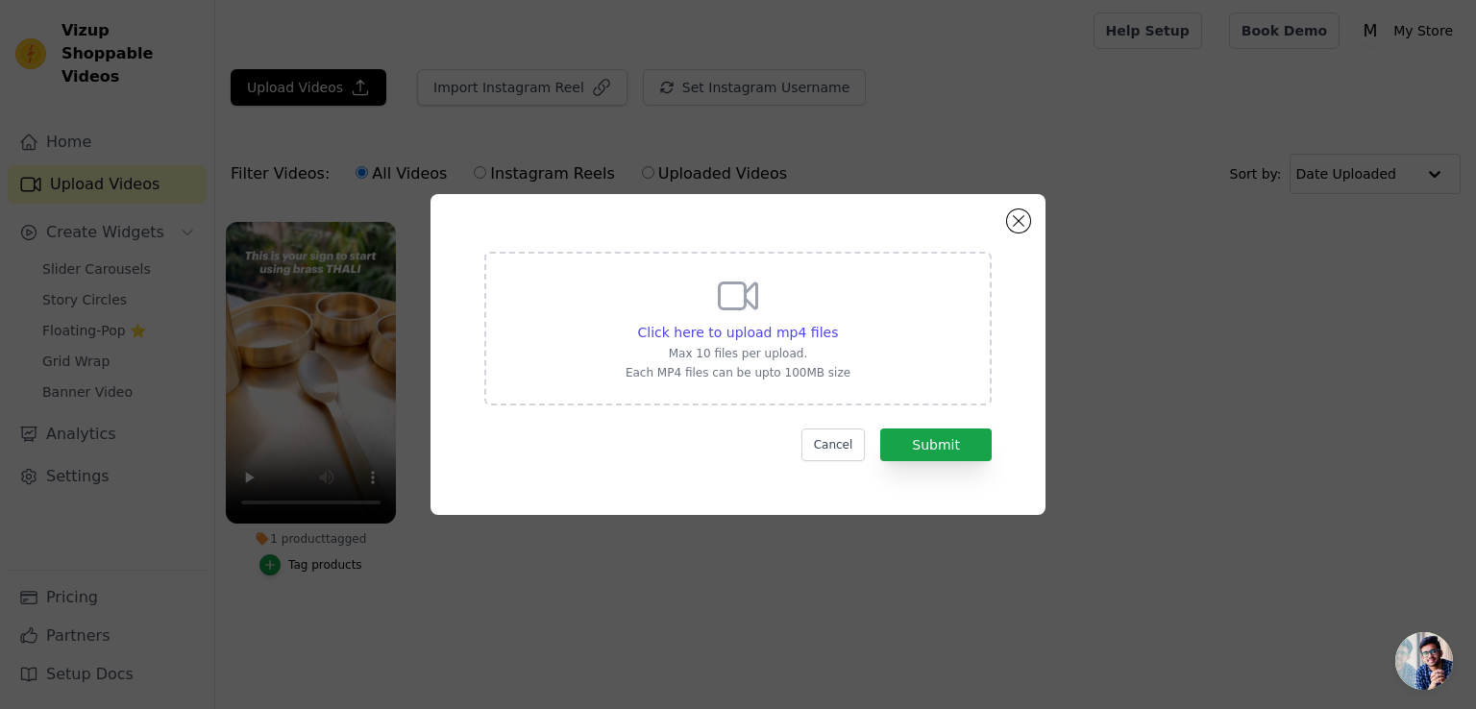
click at [722, 320] on div "Click here to upload mp4 files Max 10 files per upload. Each MP4 files can be u…" at bounding box center [737, 327] width 225 height 108
click at [837, 322] on input "Click here to upload mp4 files Max 10 files per upload. Each MP4 files can be u…" at bounding box center [837, 322] width 1 height 1
type input "C:\fakepath\WhatsApp Video 2025-09-10 at 12.21.30 AM.mp4"
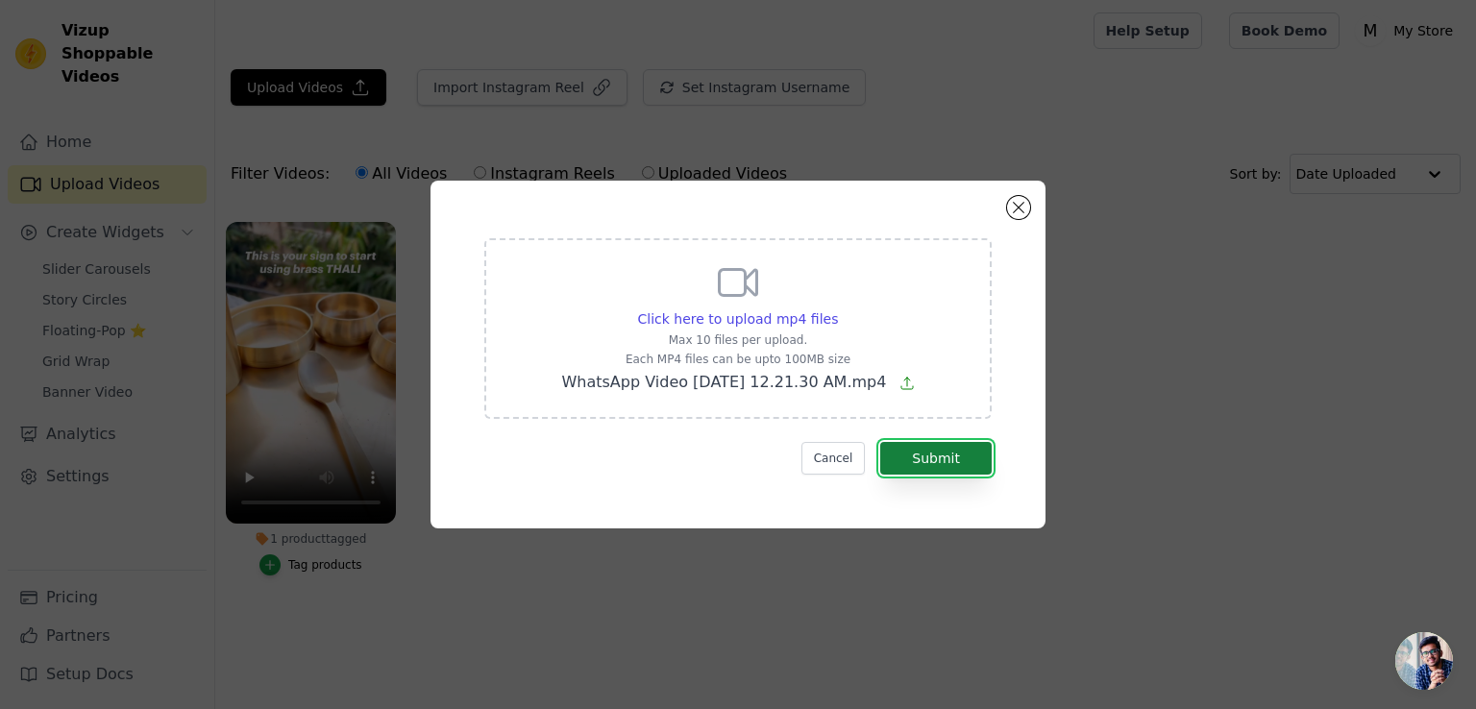
click at [942, 455] on button "Submit" at bounding box center [935, 458] width 111 height 33
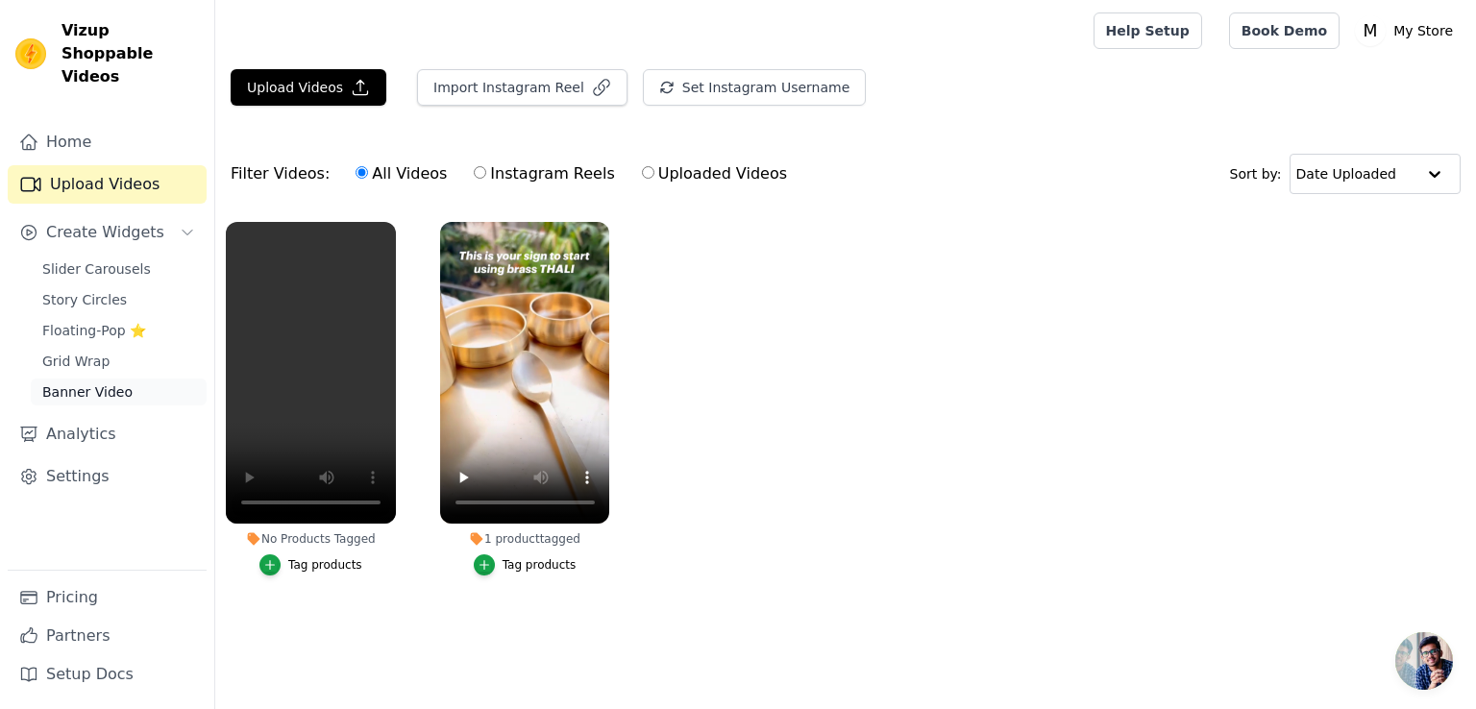
click at [94, 382] on span "Banner Video" at bounding box center [87, 391] width 90 height 19
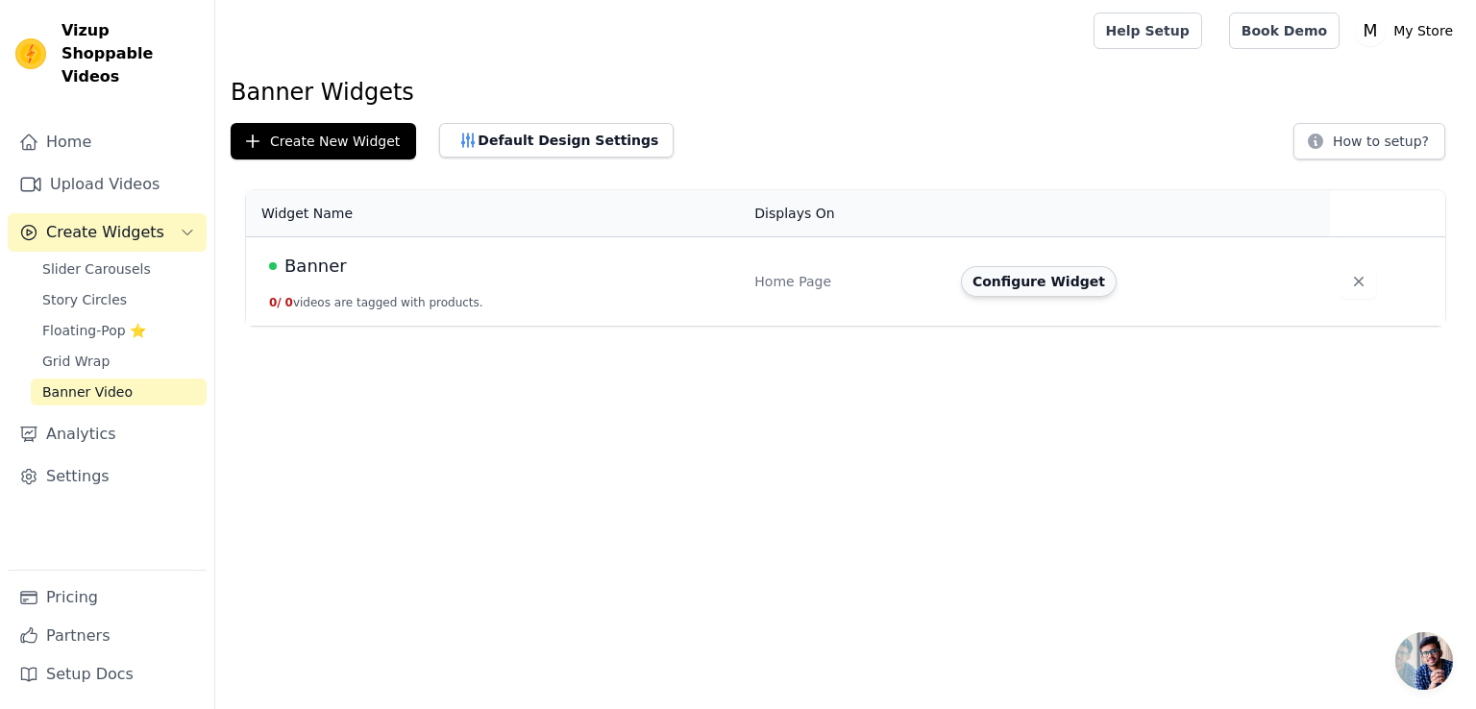
click at [1003, 281] on button "Configure Widget" at bounding box center [1039, 281] width 156 height 31
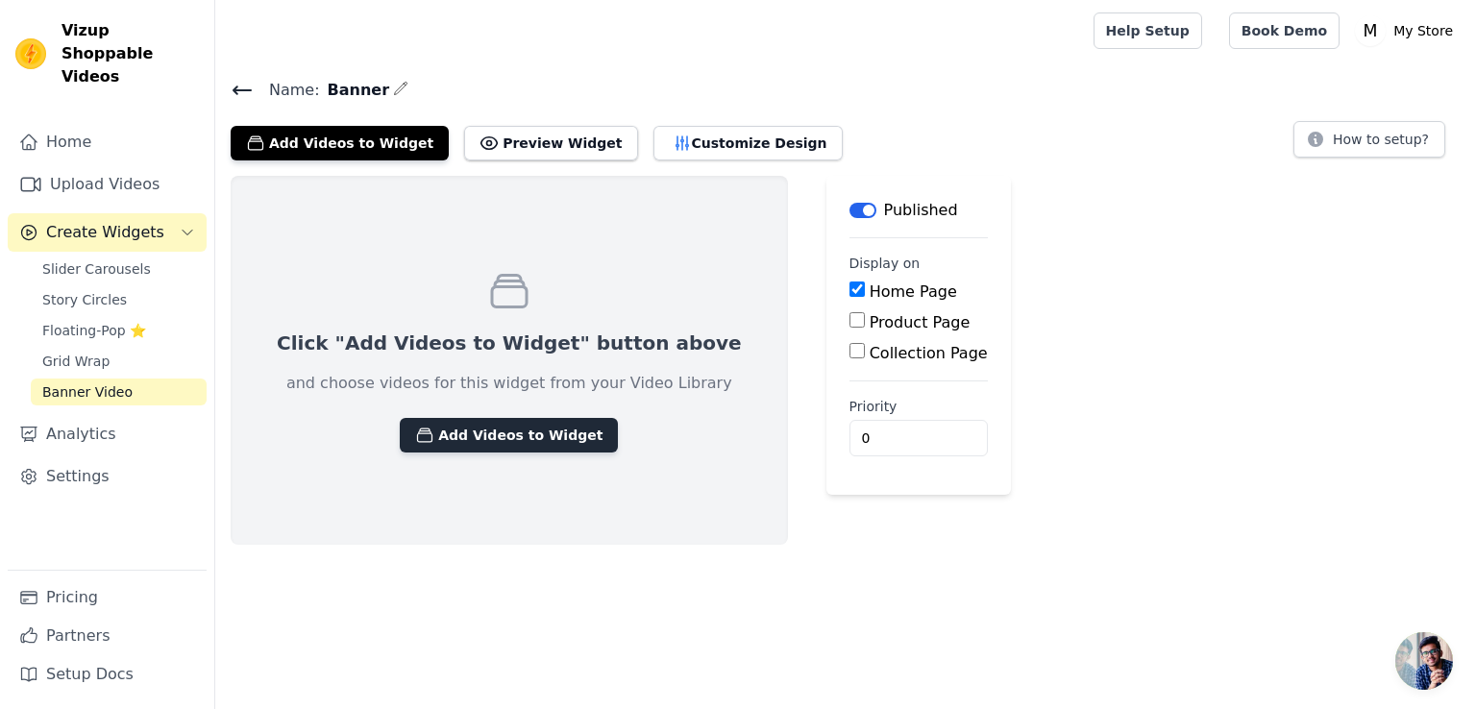
click at [459, 422] on button "Add Videos to Widget" at bounding box center [509, 435] width 218 height 35
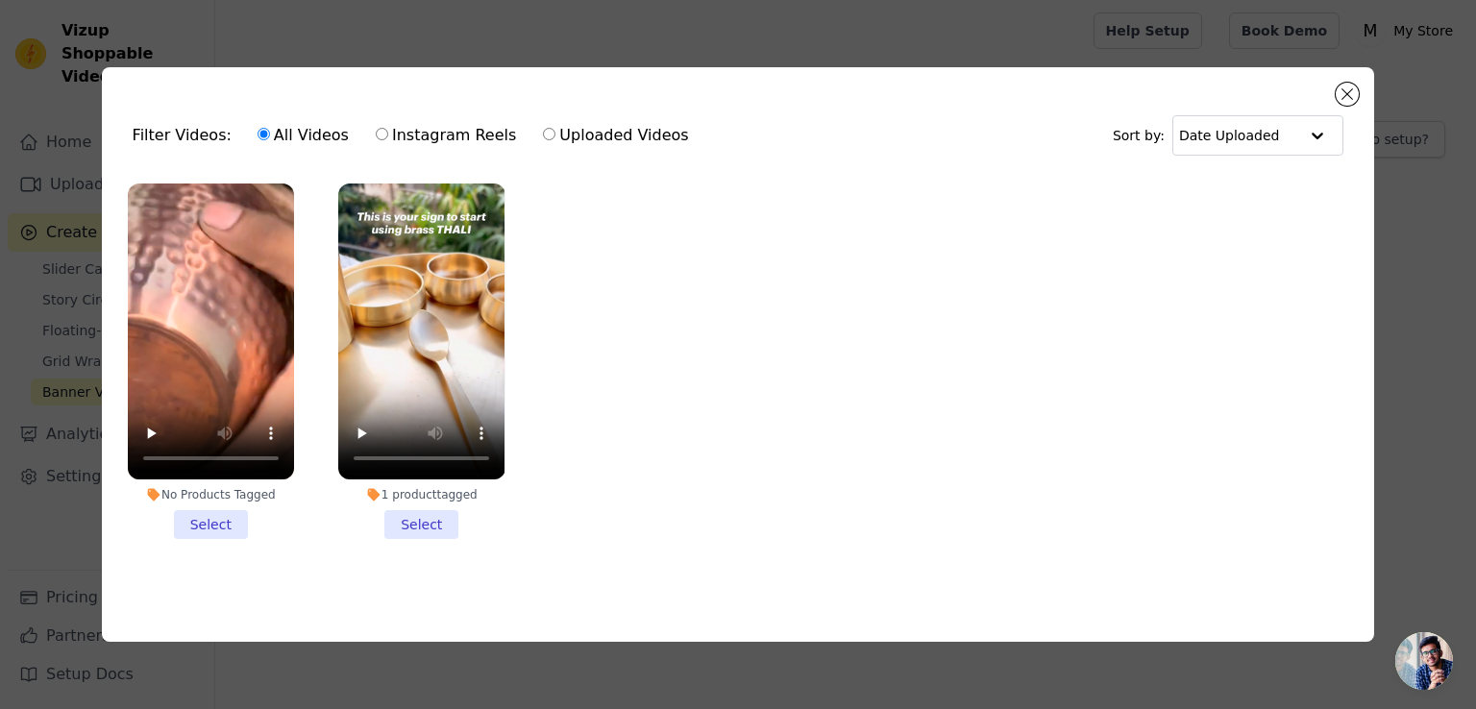
click at [214, 524] on li "No Products Tagged Select" at bounding box center [211, 360] width 166 height 355
click at [0, 0] on input "No Products Tagged Select" at bounding box center [0, 0] width 0 height 0
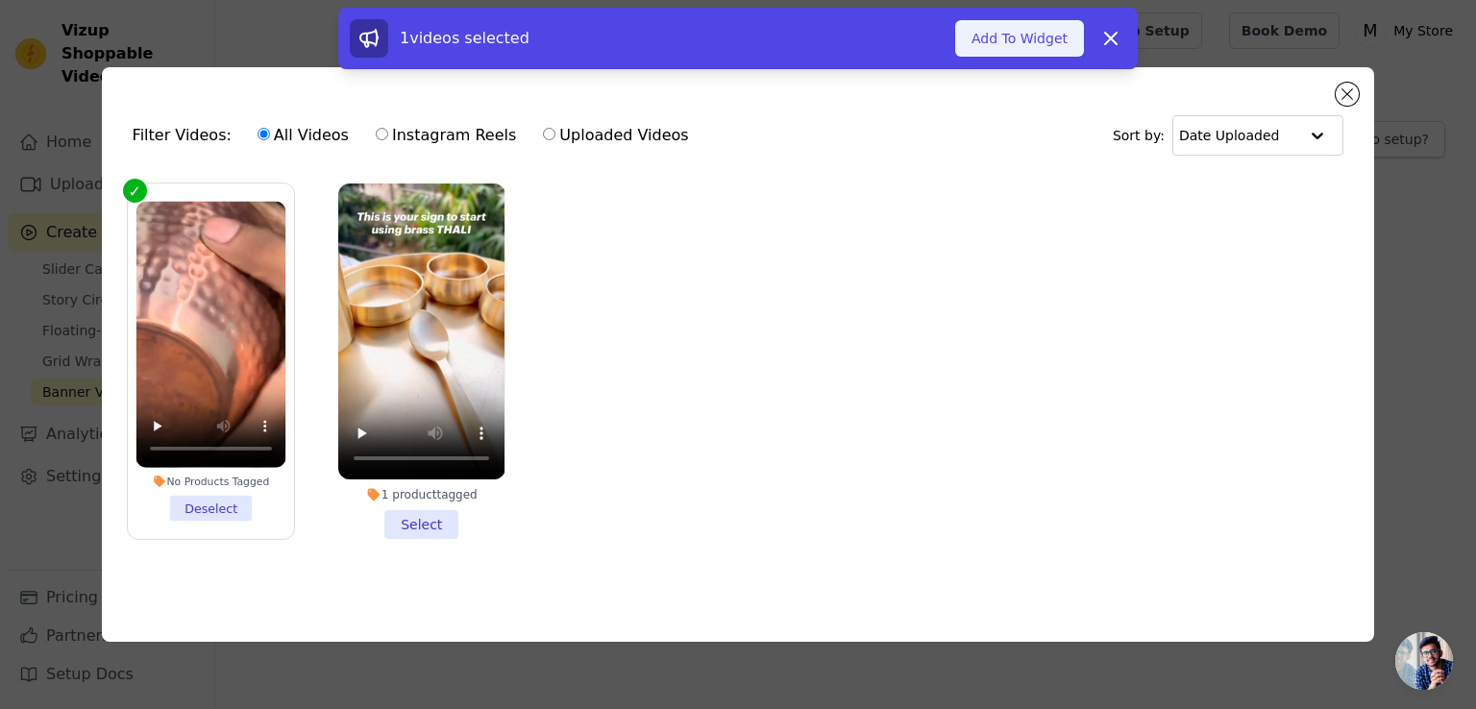
click at [989, 34] on button "Add To Widget" at bounding box center [1019, 38] width 129 height 37
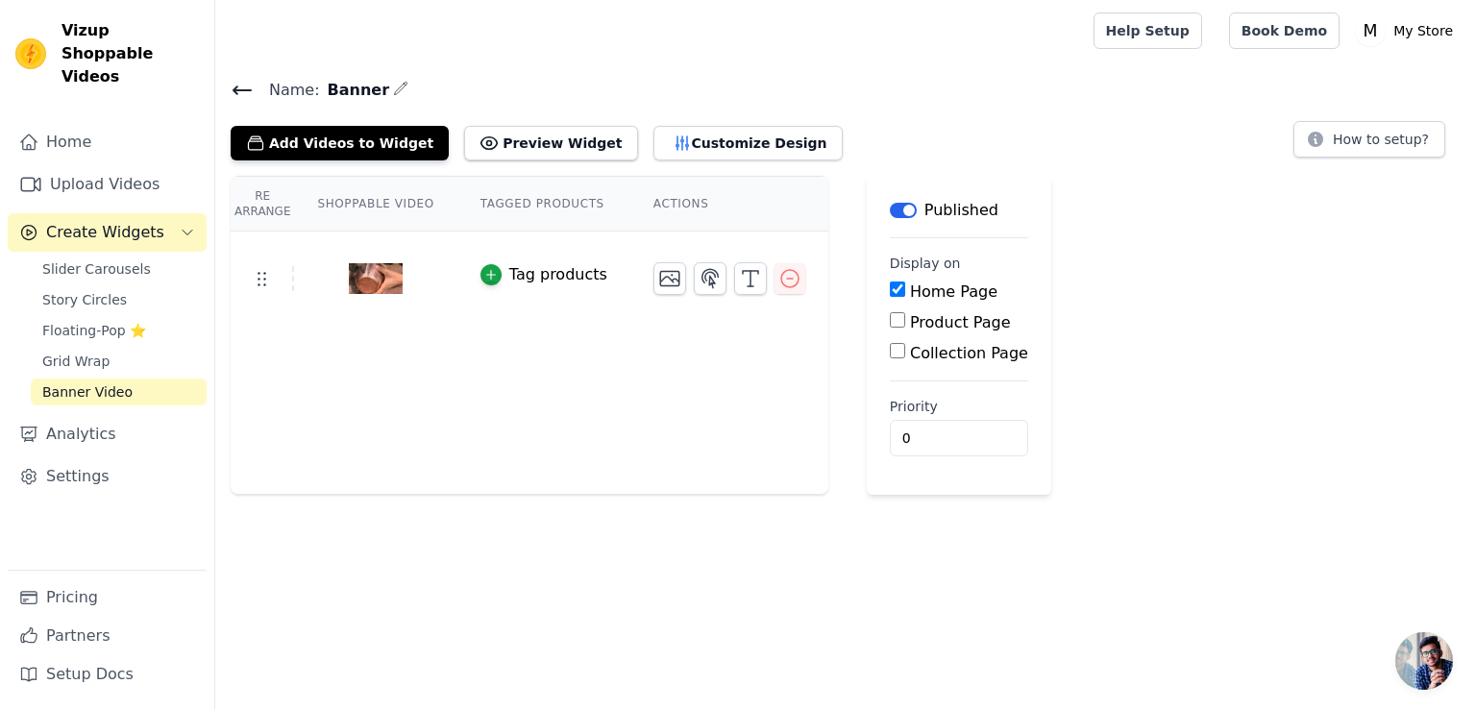
click at [669, 167] on div "Name: Banner Add Videos to Widget Preview Widget Customize Design How to setup?…" at bounding box center [845, 286] width 1260 height 418
click at [674, 154] on button "Customize Design" at bounding box center [747, 143] width 189 height 35
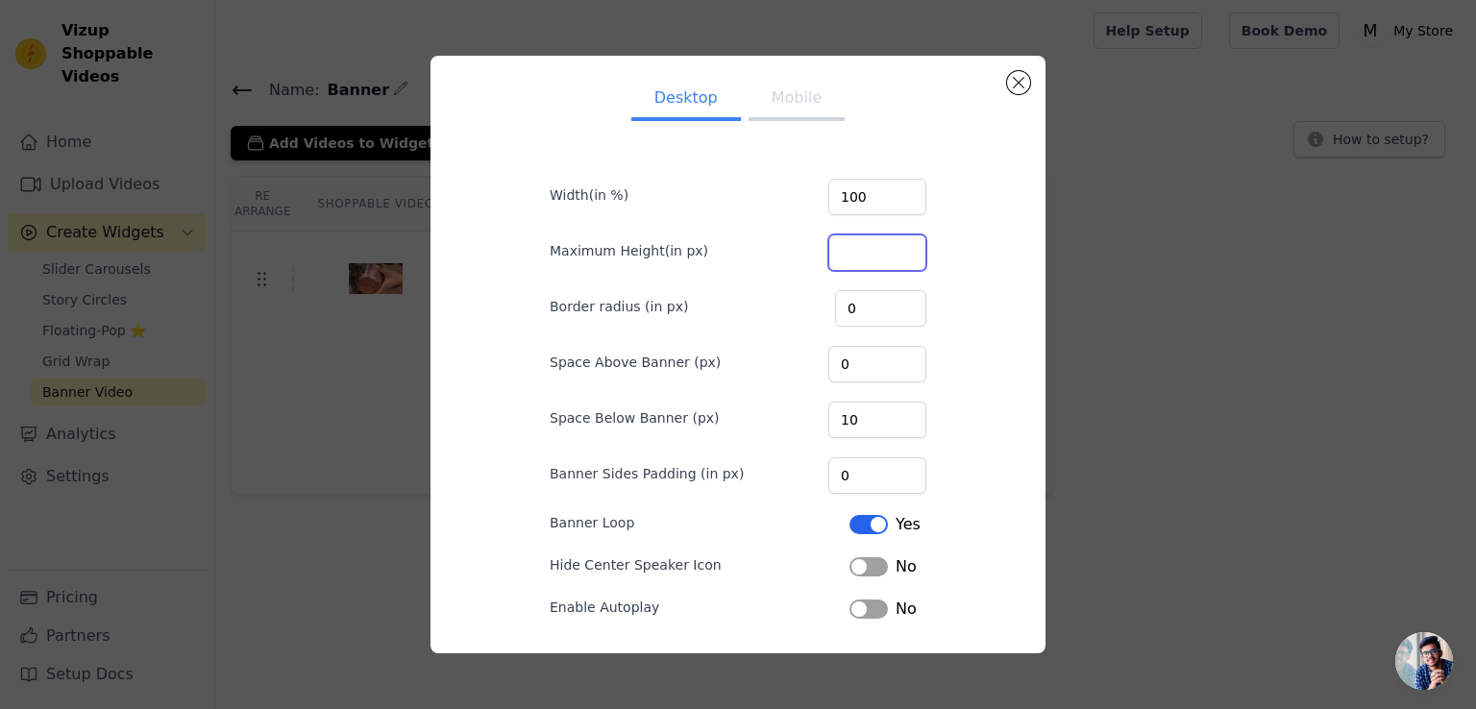
click at [853, 250] on input "Maximum Height(in px)" at bounding box center [877, 252] width 98 height 37
click at [843, 209] on input "100" at bounding box center [877, 197] width 98 height 37
click at [859, 206] on input "100" at bounding box center [877, 197] width 98 height 37
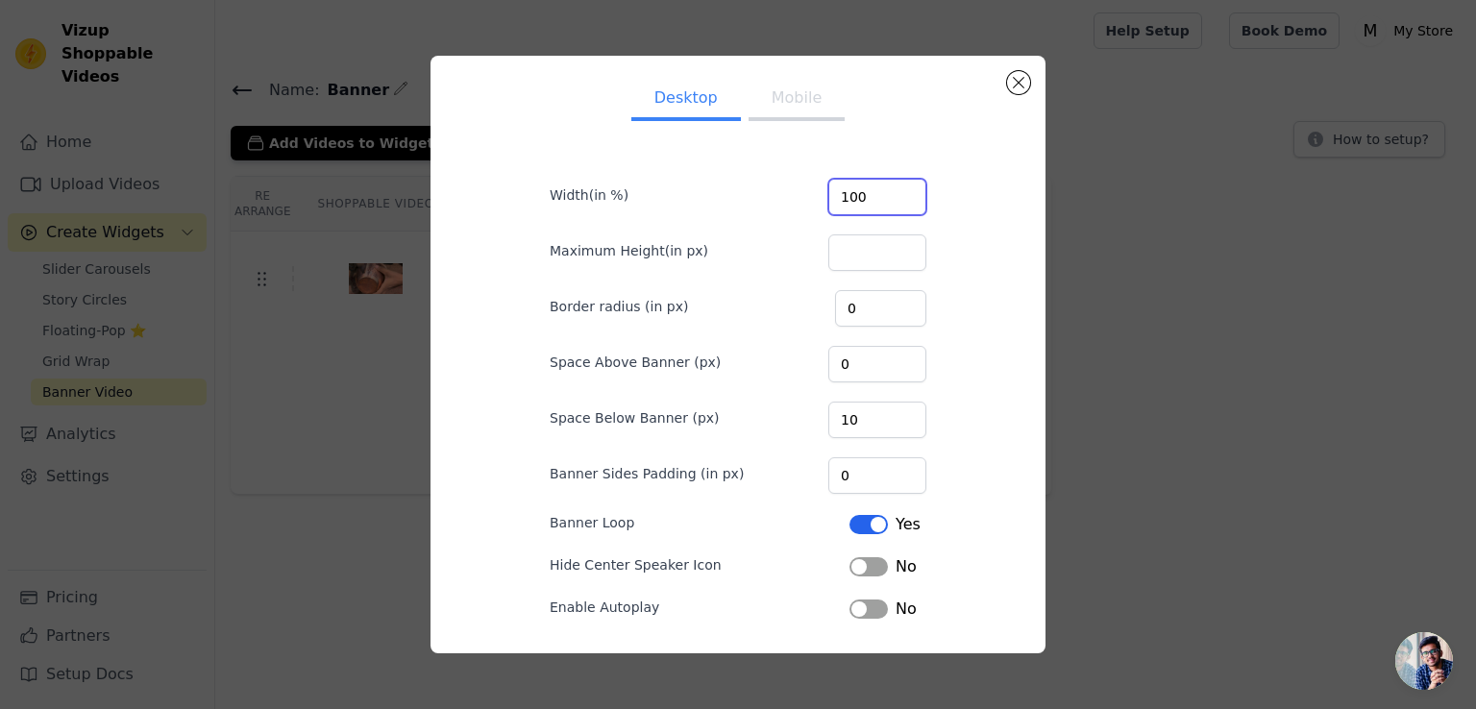
type input "8"
type input "4"
type input "150"
click at [849, 238] on input "Maximum Height(in px)" at bounding box center [877, 252] width 98 height 37
type input "80"
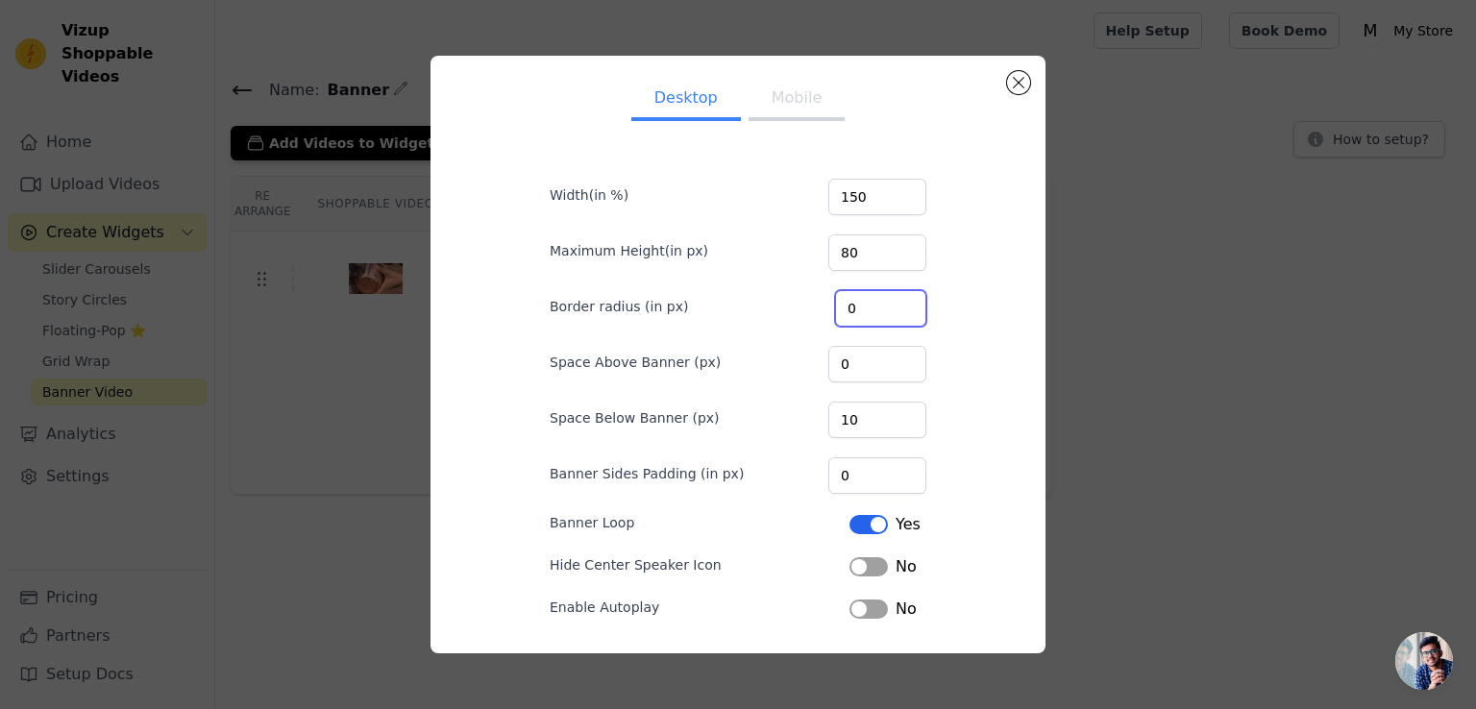
click at [856, 320] on input "0" at bounding box center [880, 308] width 91 height 37
type input "2"
click at [852, 355] on input "0" at bounding box center [877, 364] width 98 height 37
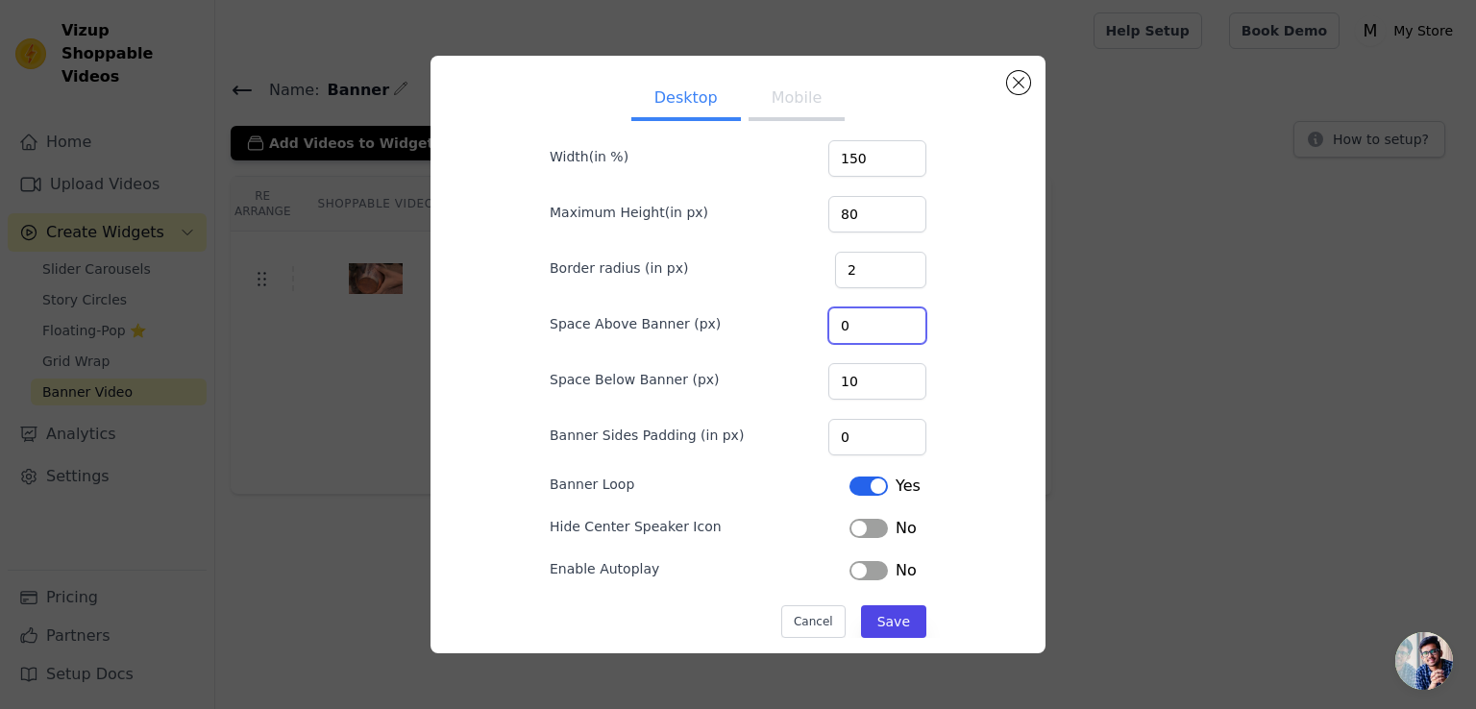
scroll to position [65, 0]
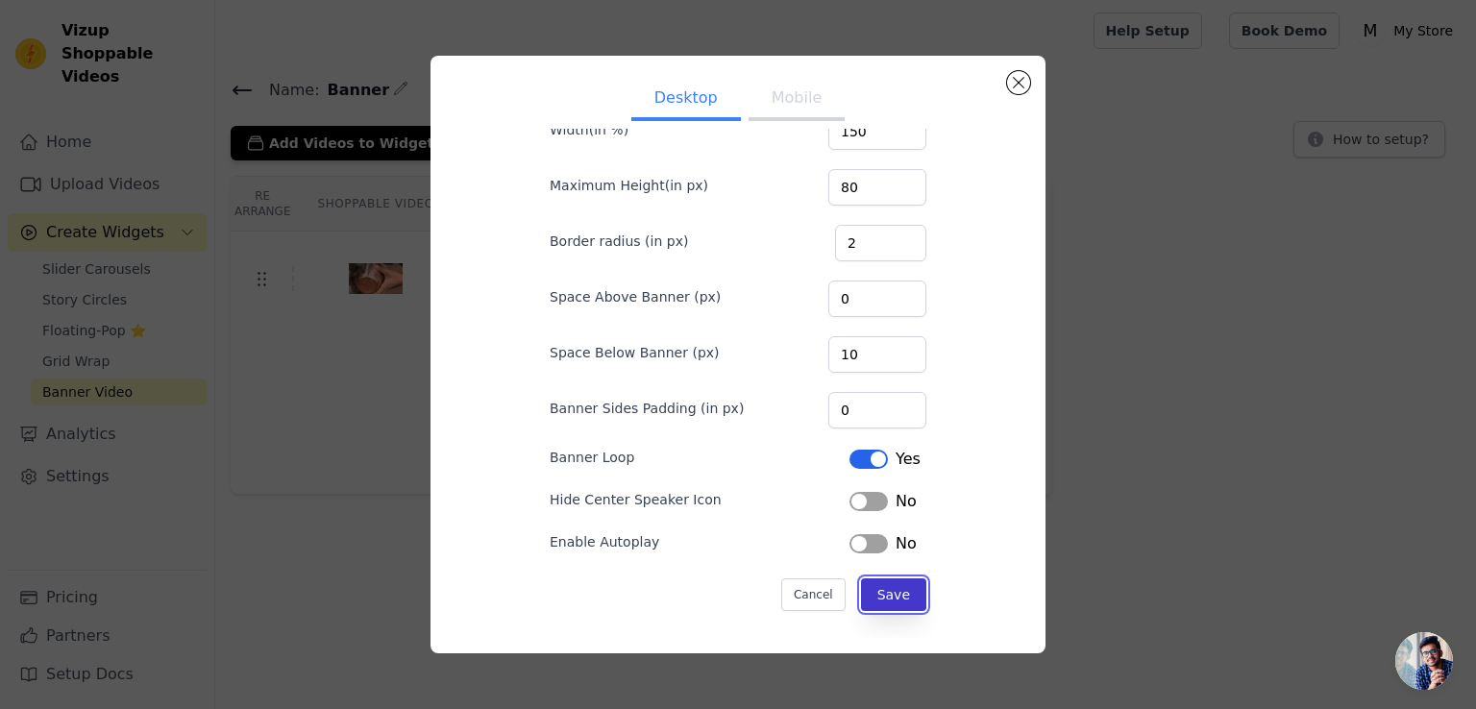
click at [879, 584] on button "Save" at bounding box center [893, 594] width 65 height 33
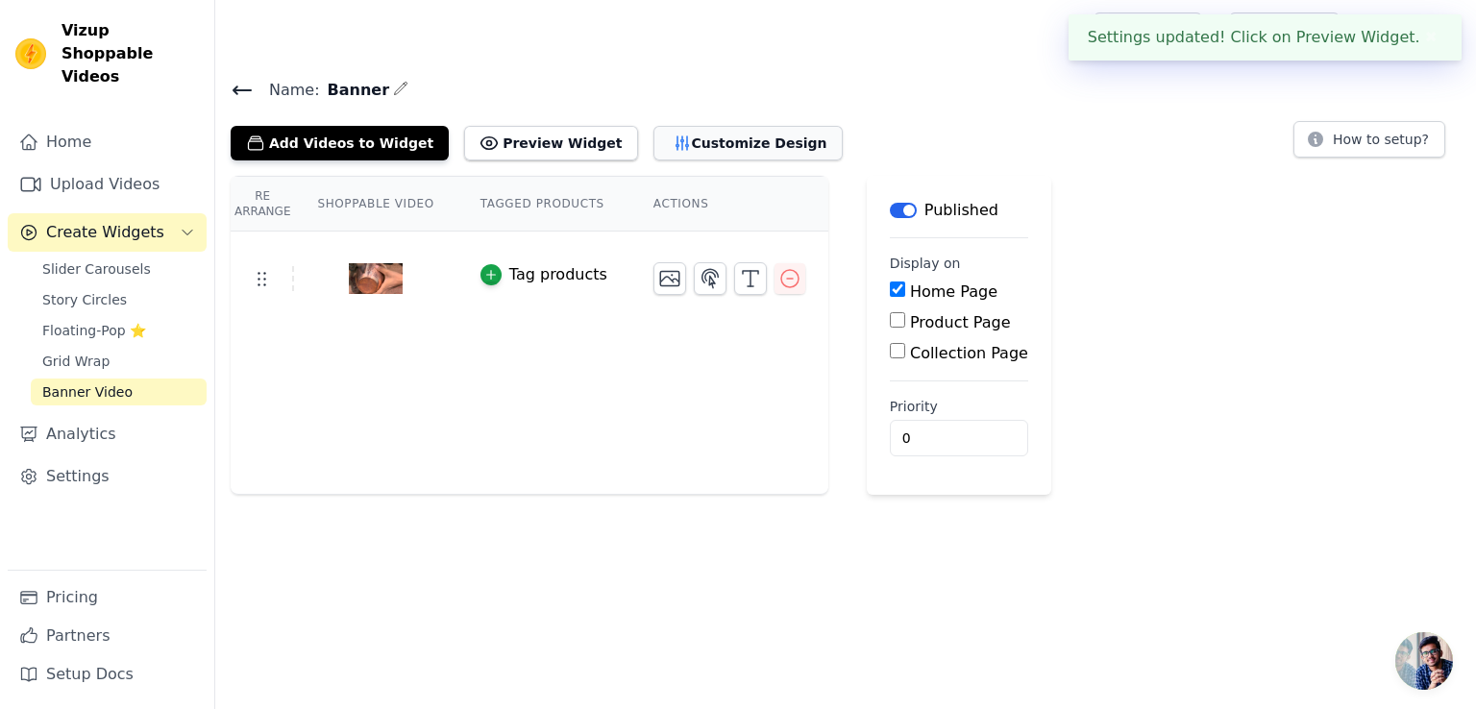
click at [714, 133] on button "Customize Design" at bounding box center [747, 143] width 189 height 35
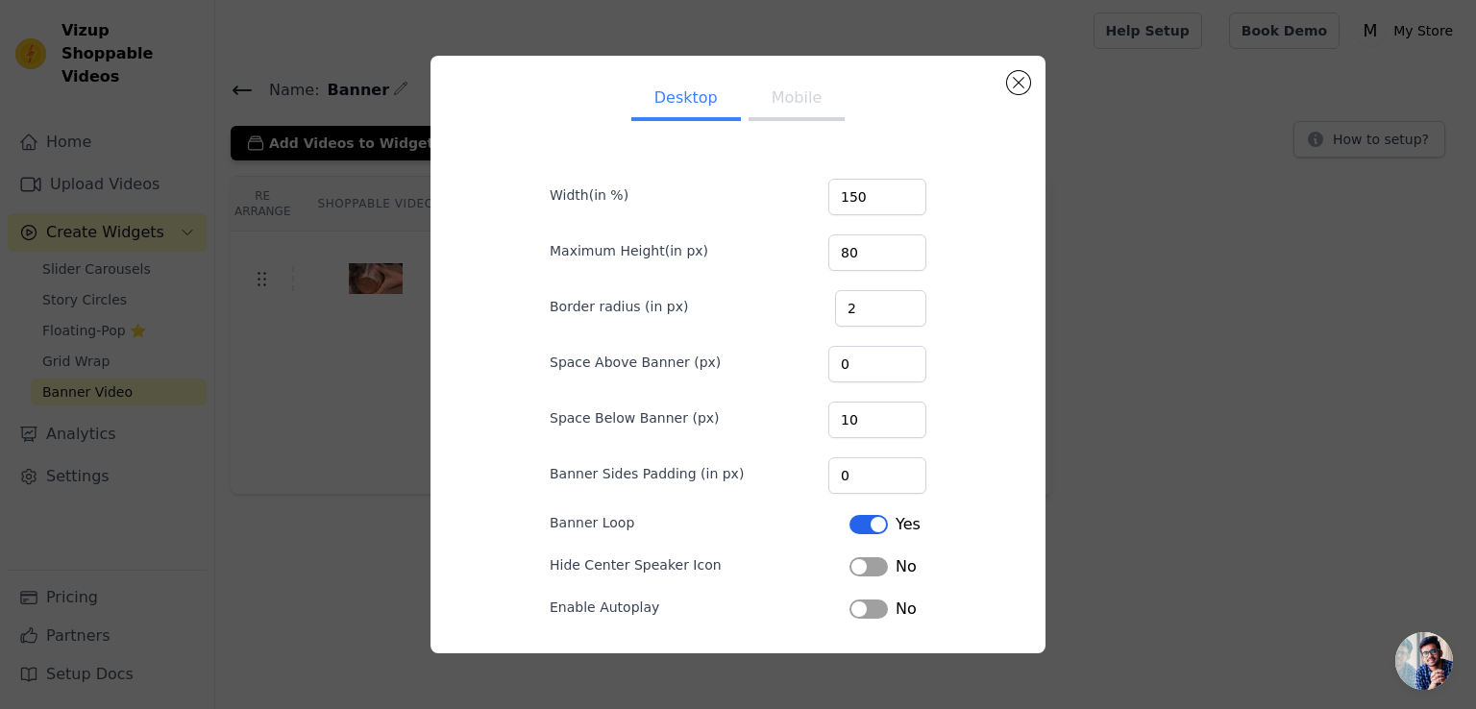
click at [776, 93] on button "Mobile" at bounding box center [796, 100] width 96 height 42
click at [1022, 85] on button "Close modal" at bounding box center [1018, 82] width 23 height 23
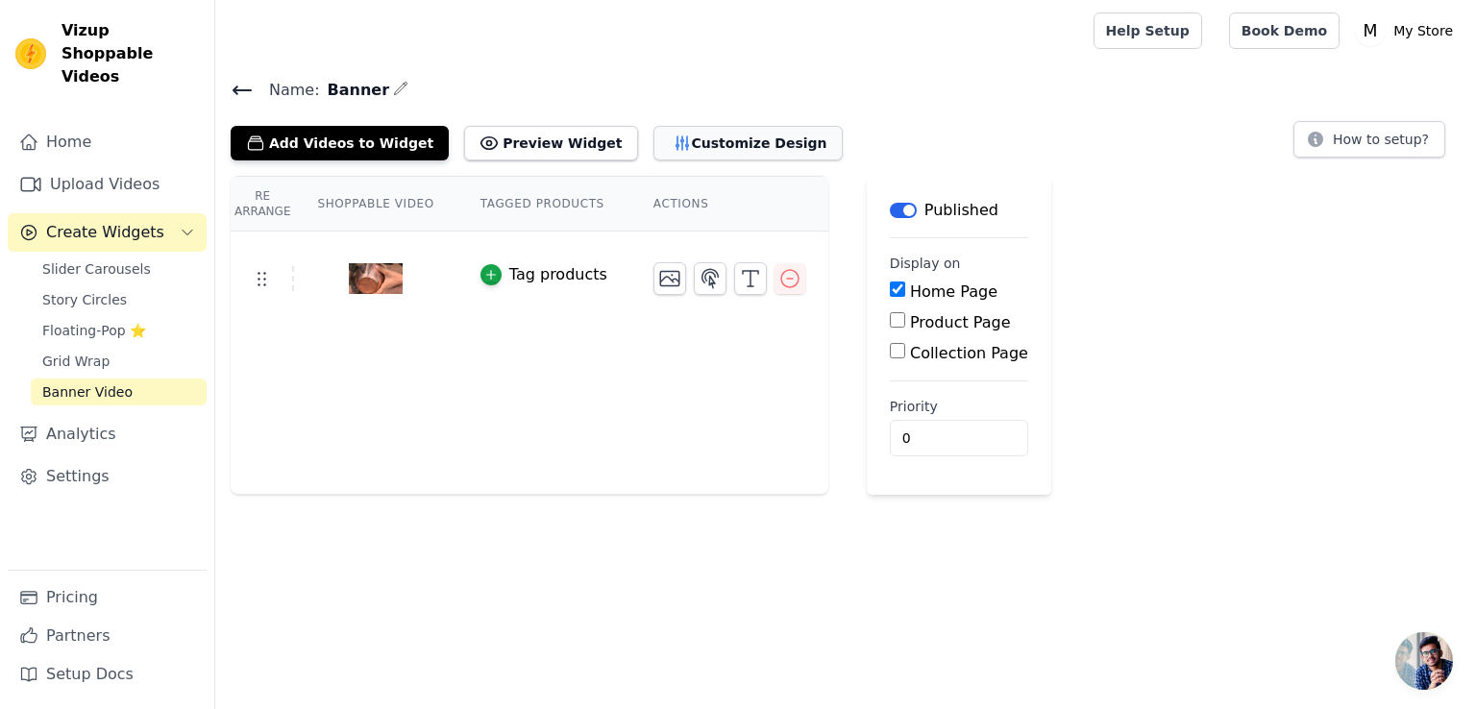
click at [685, 143] on button "Customize Design" at bounding box center [747, 143] width 189 height 35
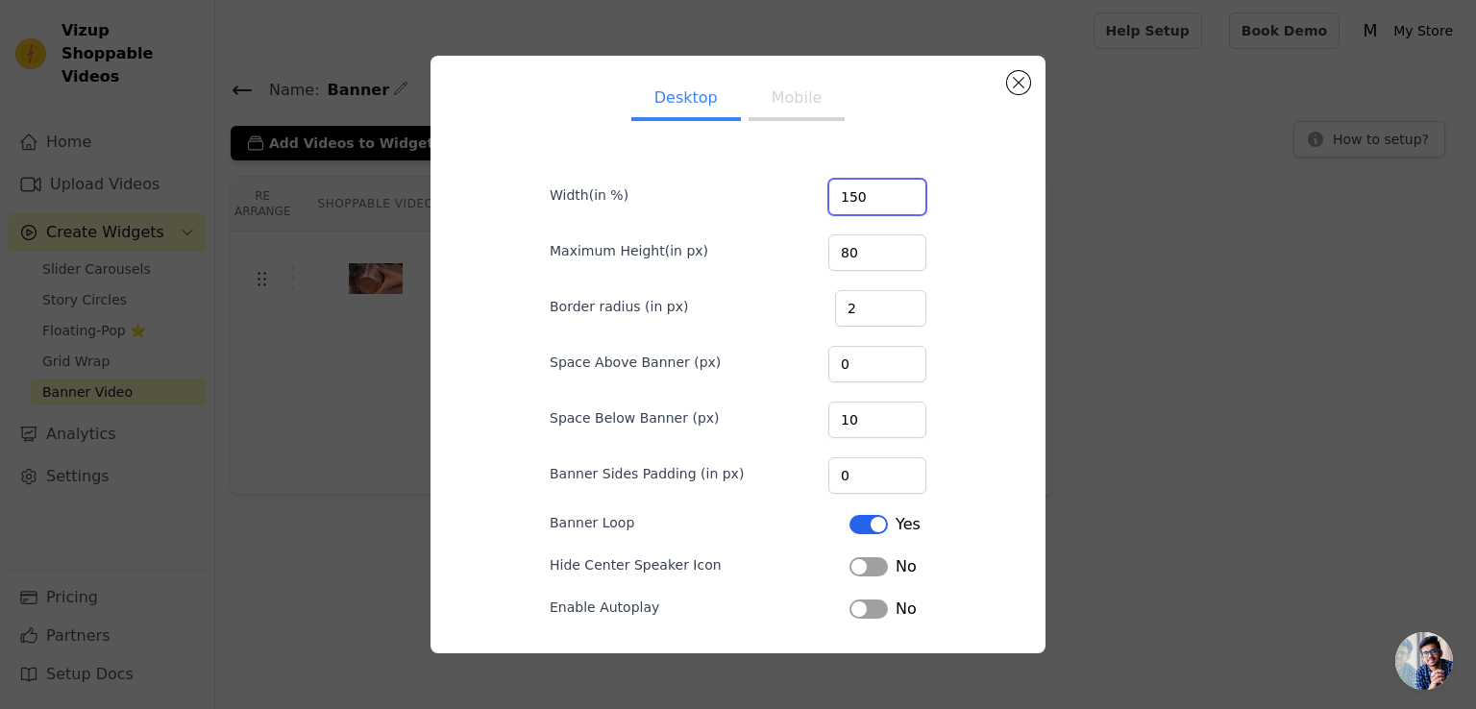
click at [865, 189] on input "150" at bounding box center [877, 197] width 98 height 37
click at [867, 251] on input "80" at bounding box center [877, 252] width 98 height 37
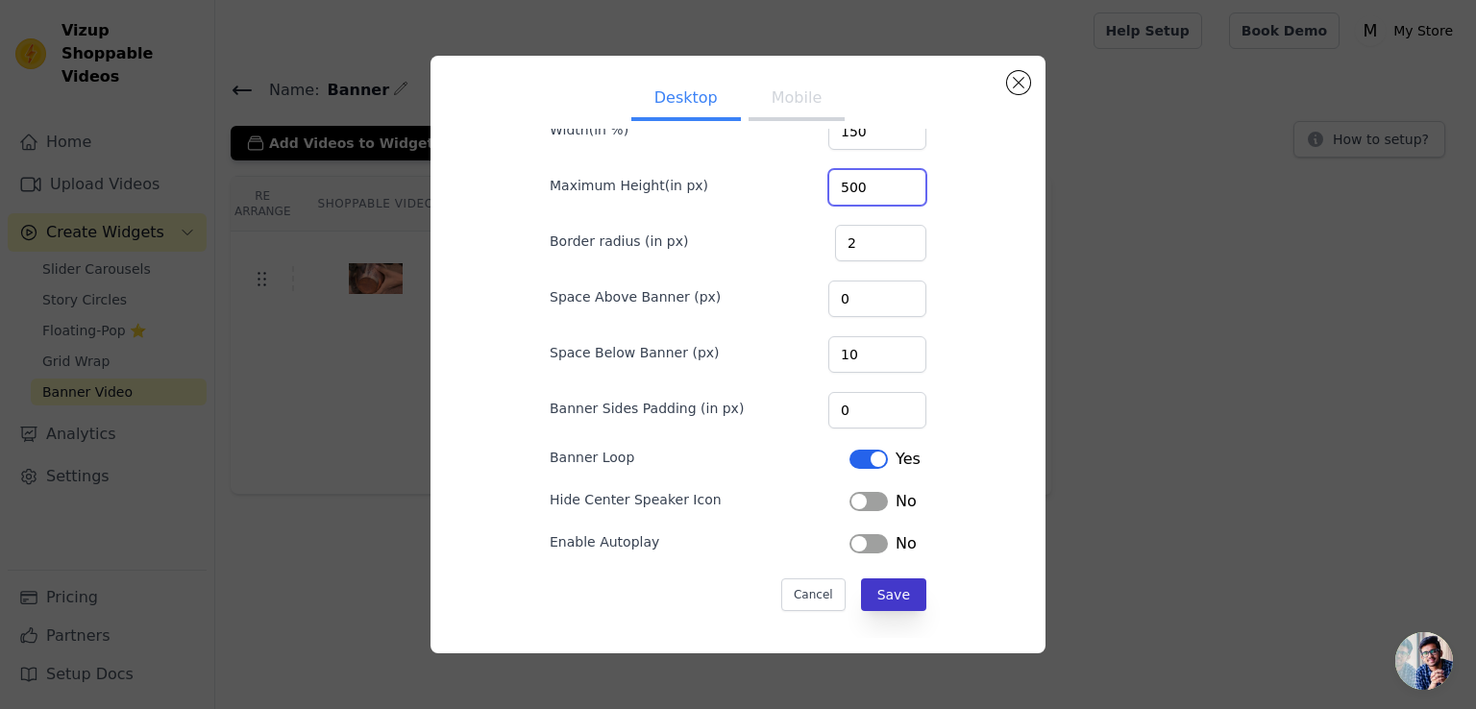
type input "500"
click at [891, 592] on button "Save" at bounding box center [893, 594] width 65 height 33
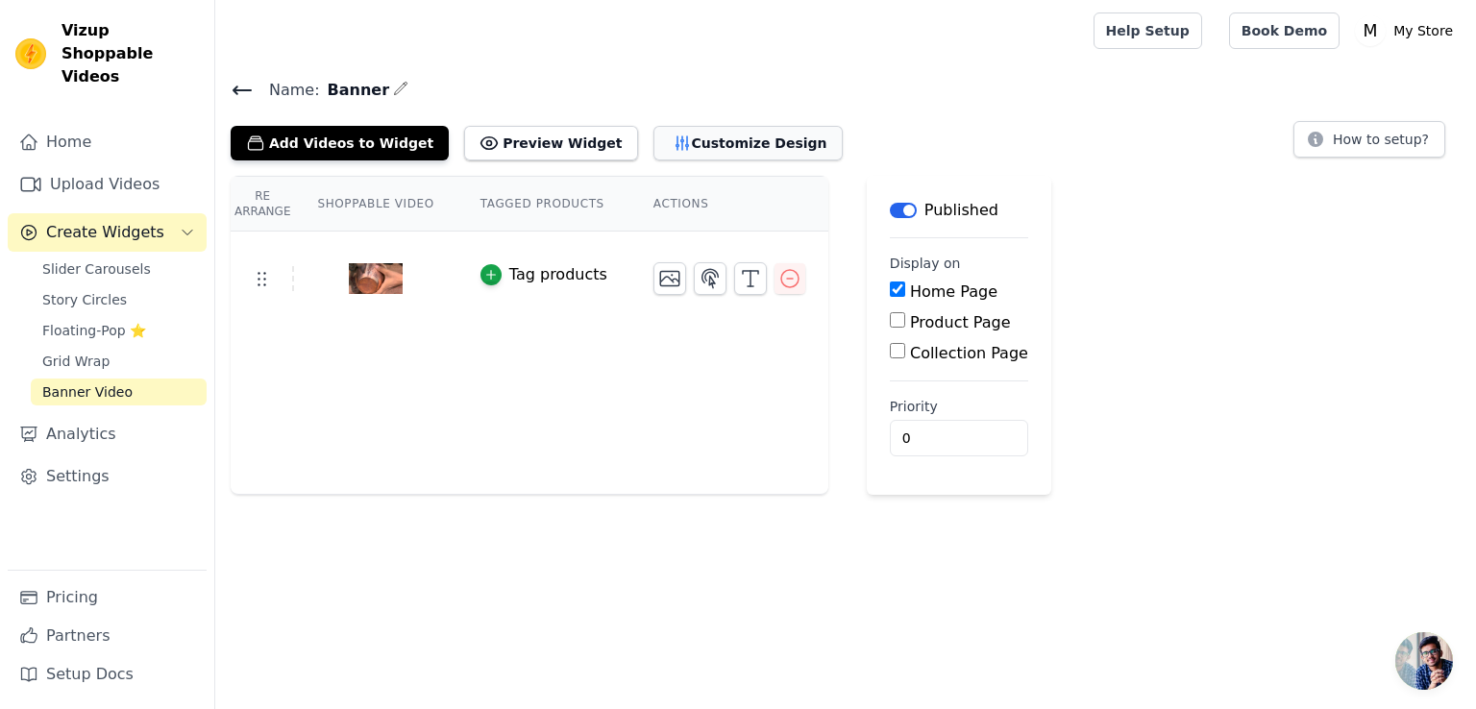
click at [675, 132] on button "Customize Design" at bounding box center [747, 143] width 189 height 35
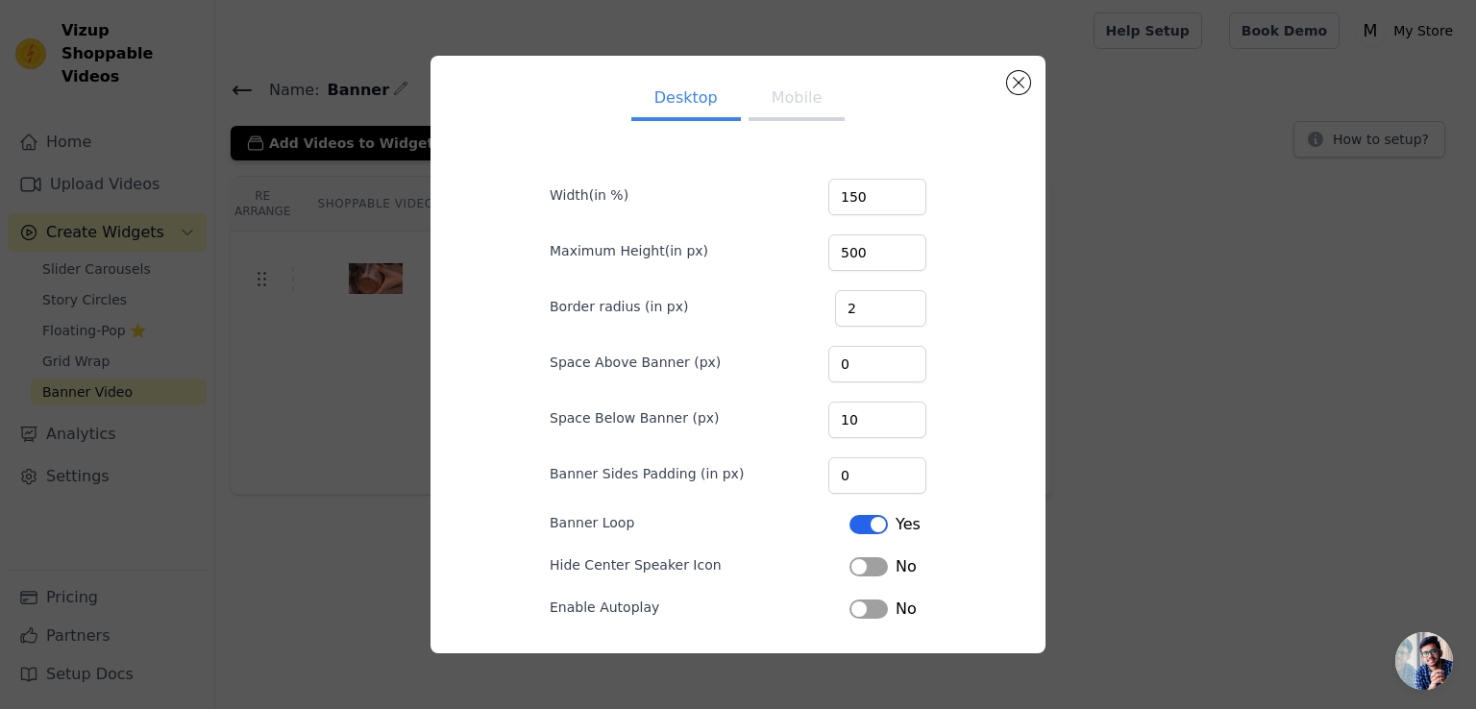
click at [873, 562] on button "Label" at bounding box center [868, 566] width 38 height 19
click at [860, 243] on input "500" at bounding box center [877, 252] width 98 height 37
type input "5"
type input "400"
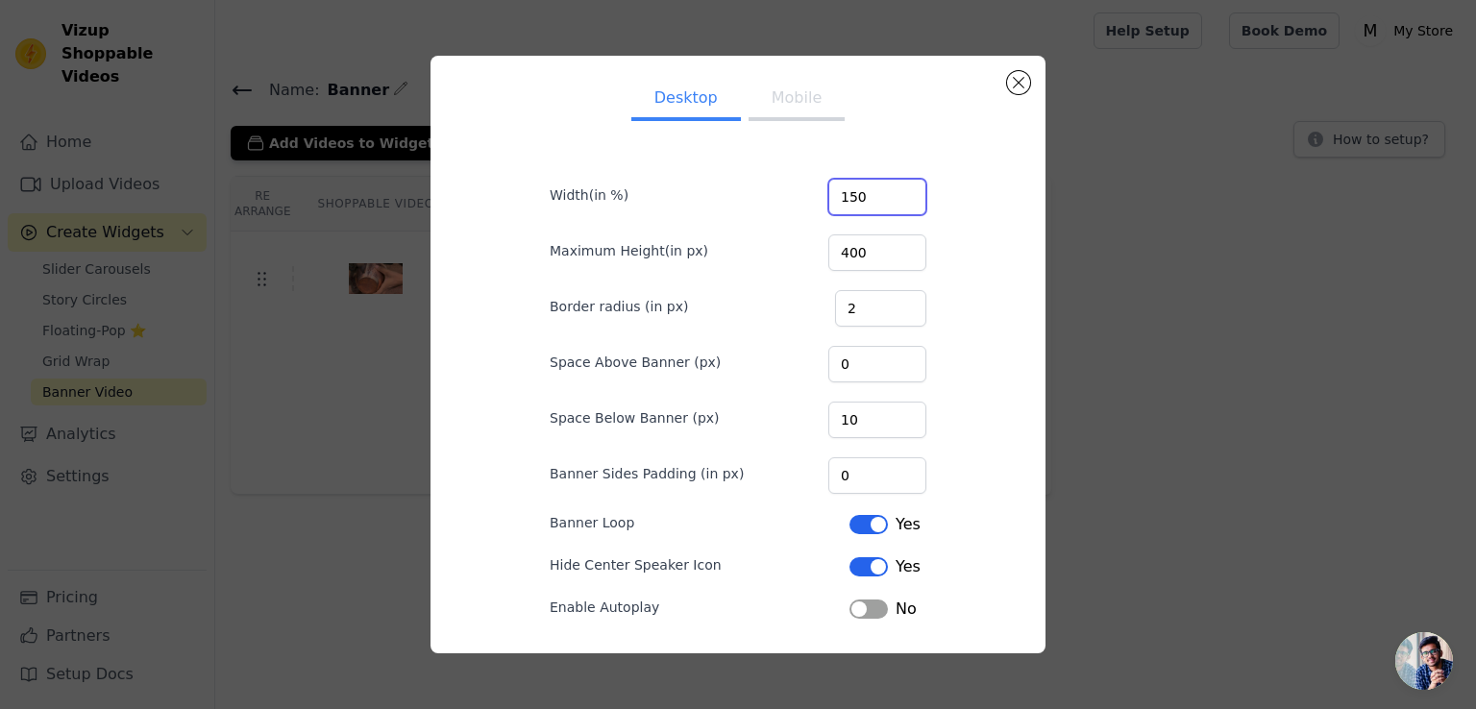
click at [869, 196] on input "150" at bounding box center [877, 197] width 98 height 37
type input "1"
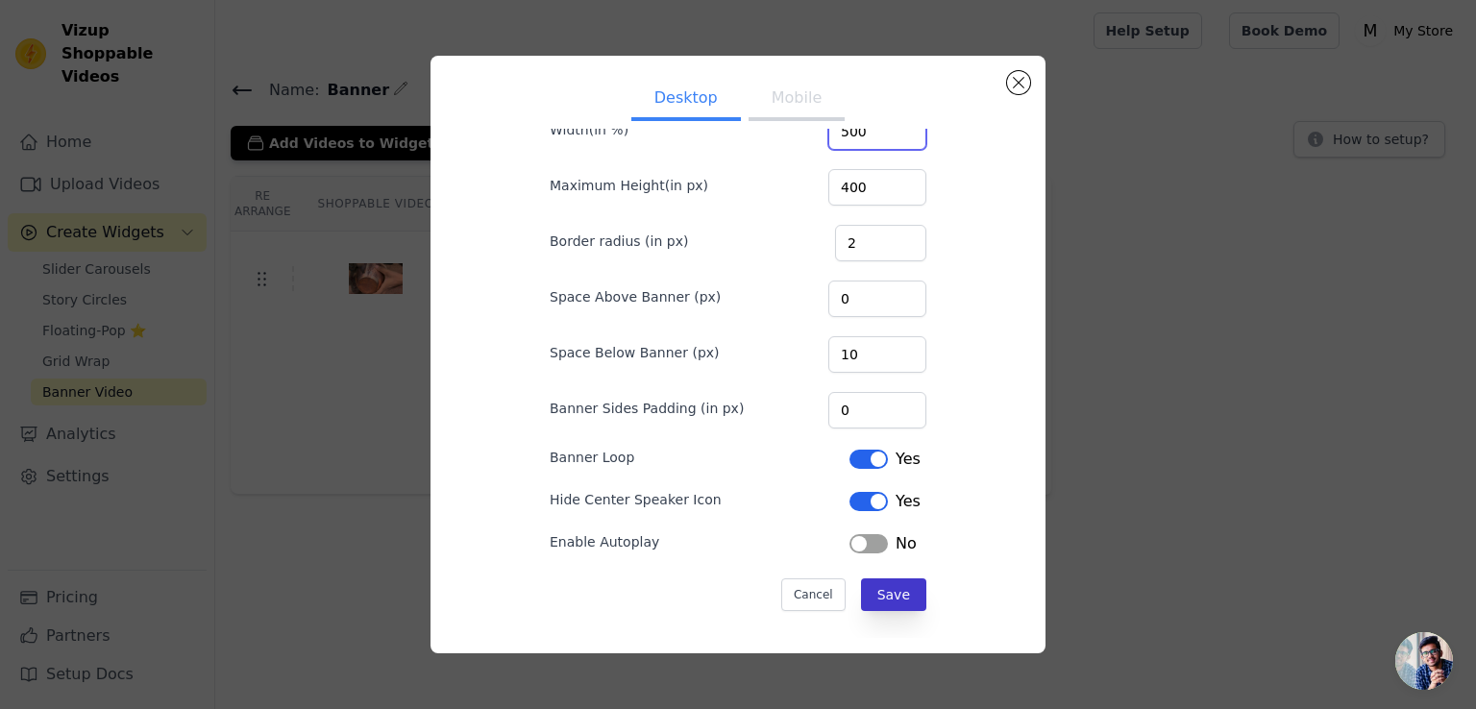
type input "500"
click at [876, 586] on button "Save" at bounding box center [893, 594] width 65 height 33
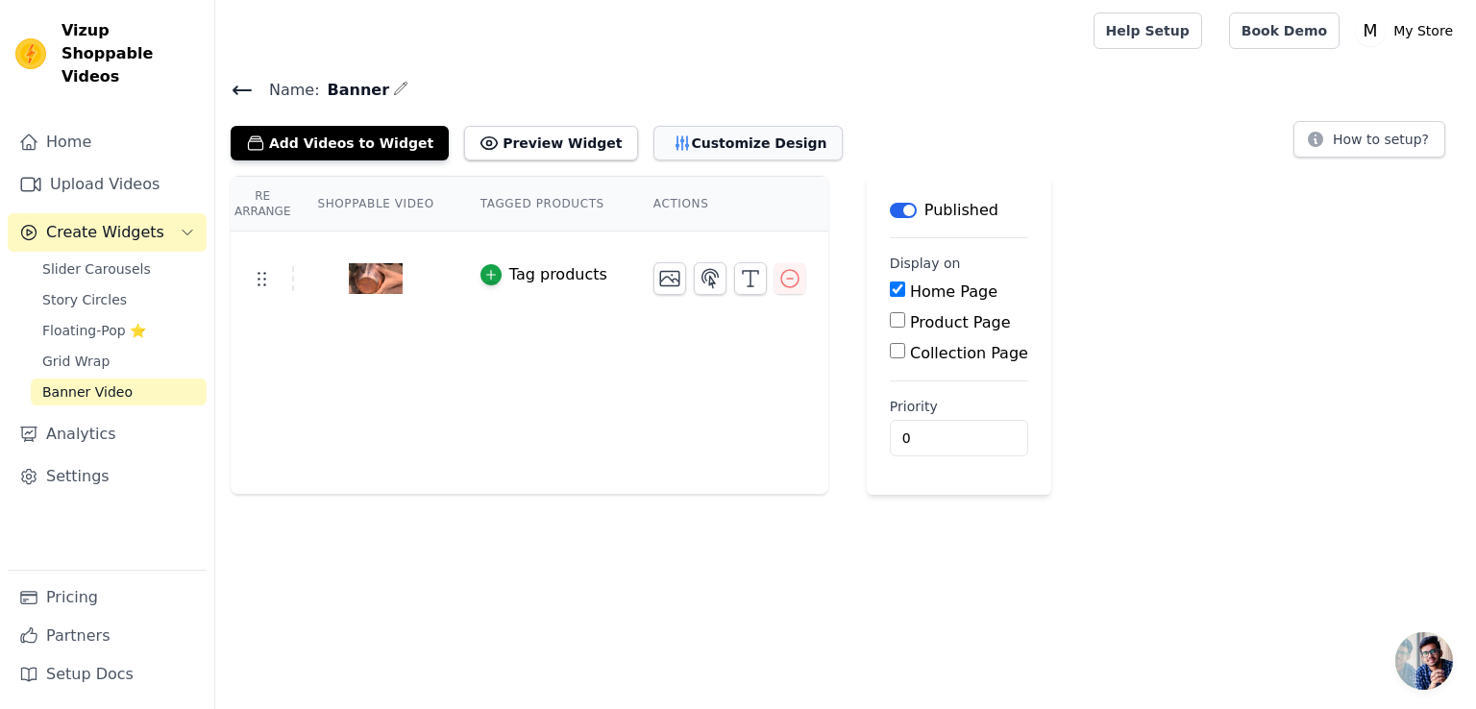
click at [675, 145] on button "Customize Design" at bounding box center [747, 143] width 189 height 35
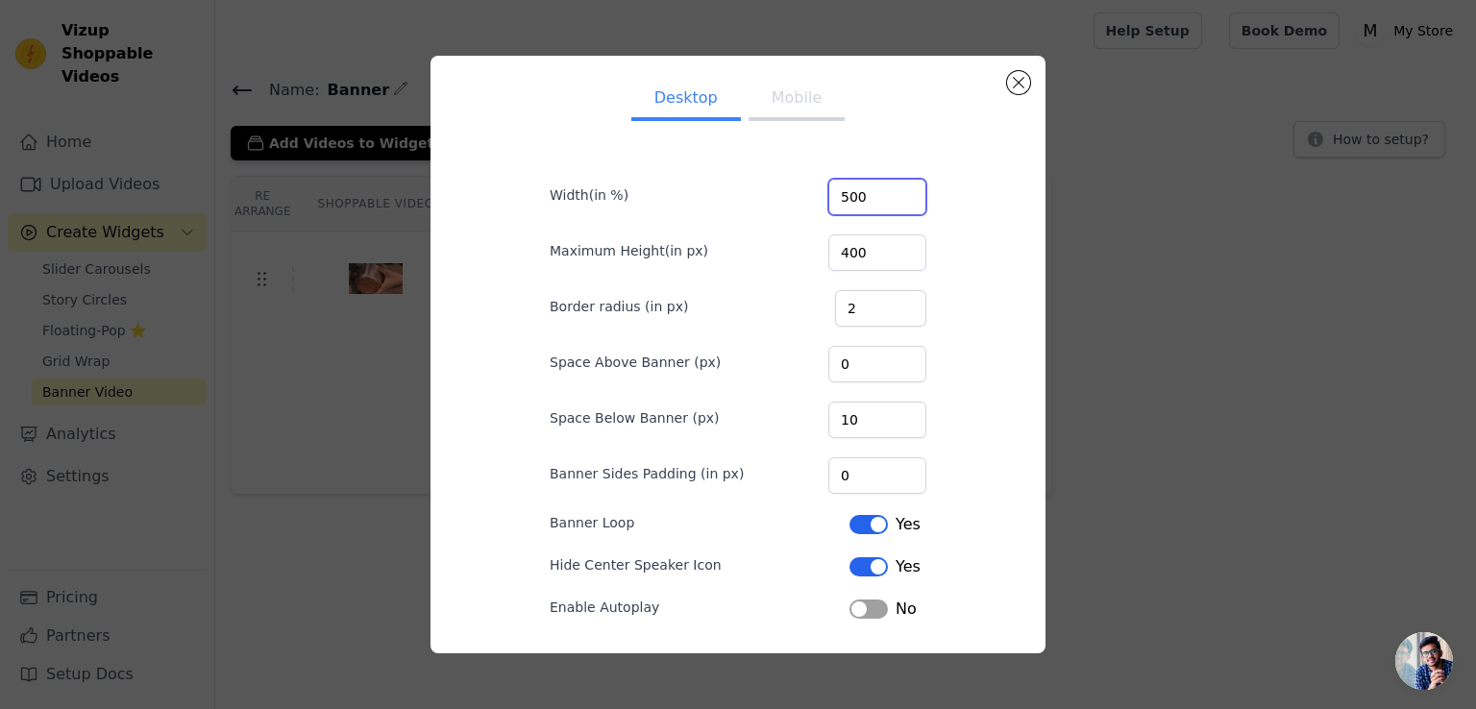
click at [872, 196] on input "500" at bounding box center [877, 197] width 98 height 37
type input "5"
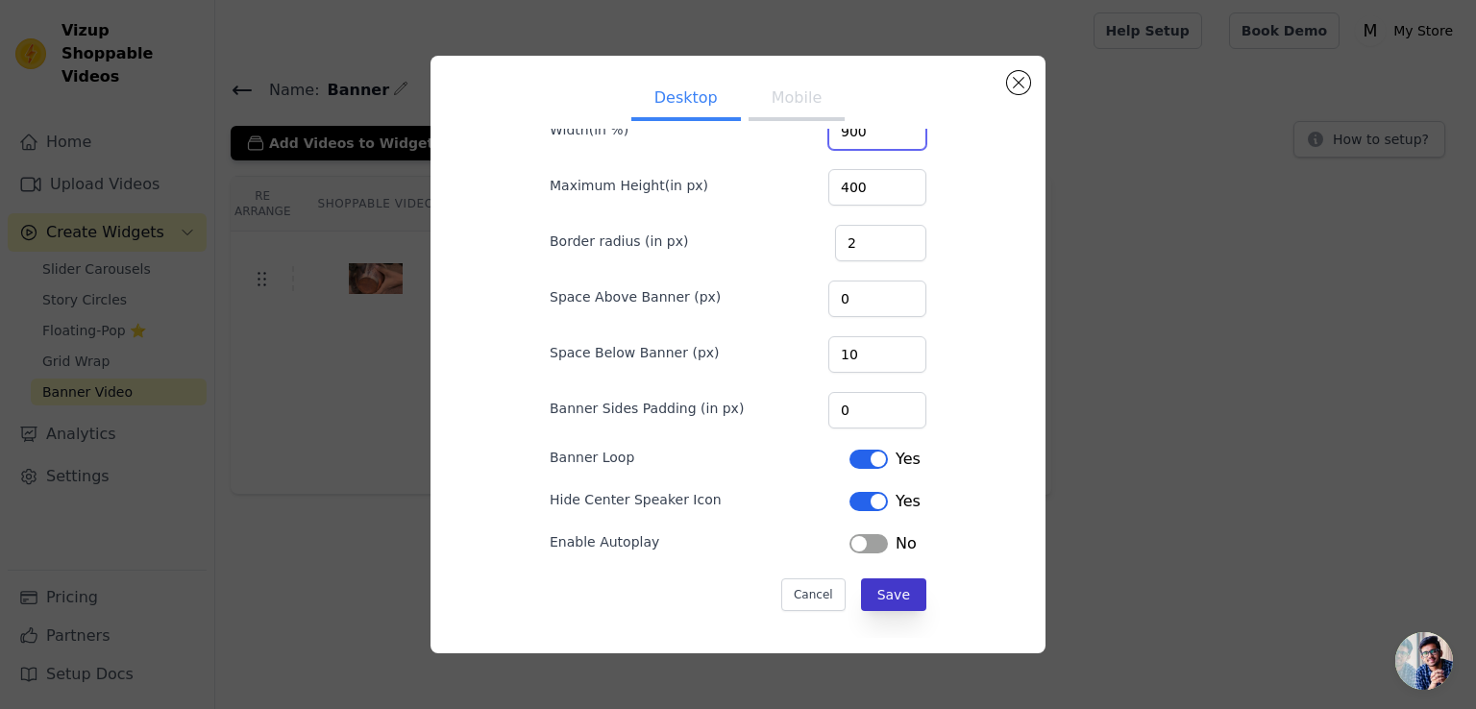
type input "900"
click at [891, 593] on button "Save" at bounding box center [893, 594] width 65 height 33
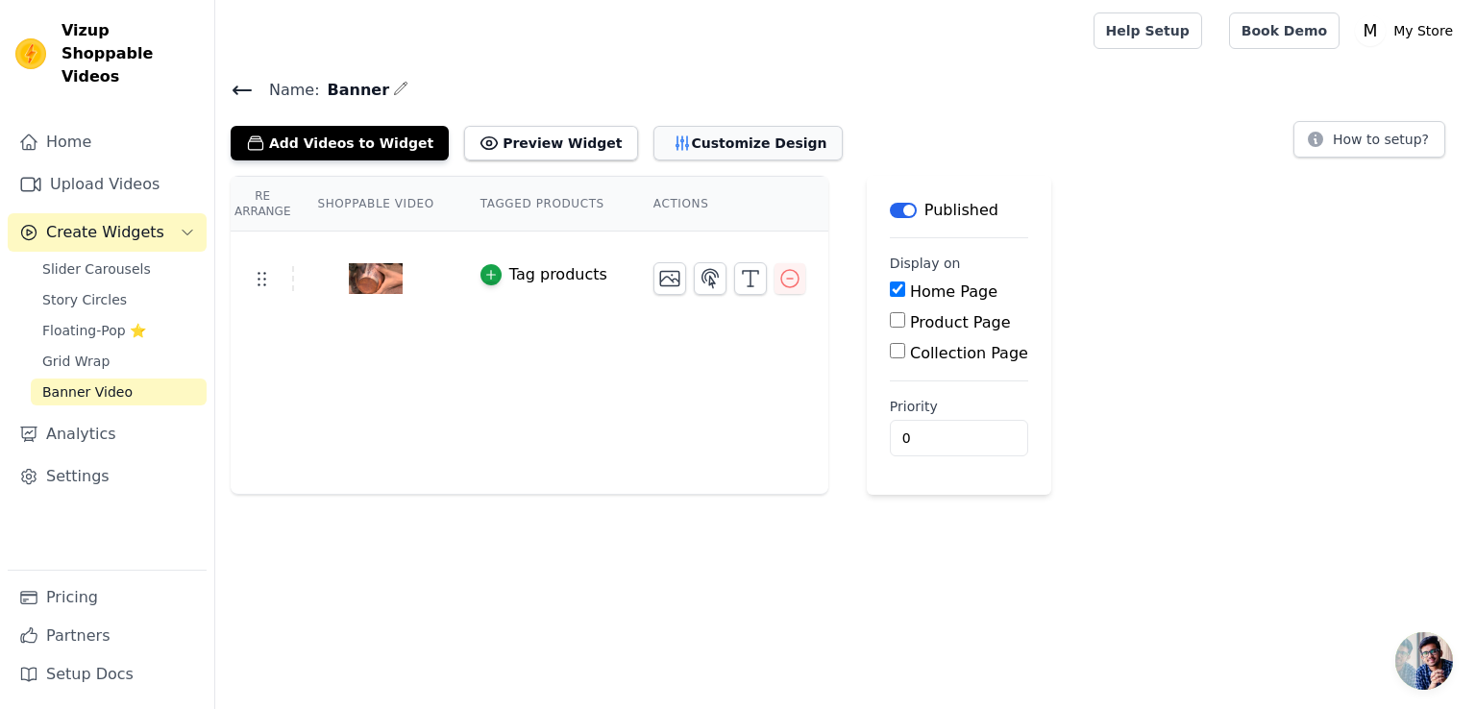
click at [653, 130] on button "Customize Design" at bounding box center [747, 143] width 189 height 35
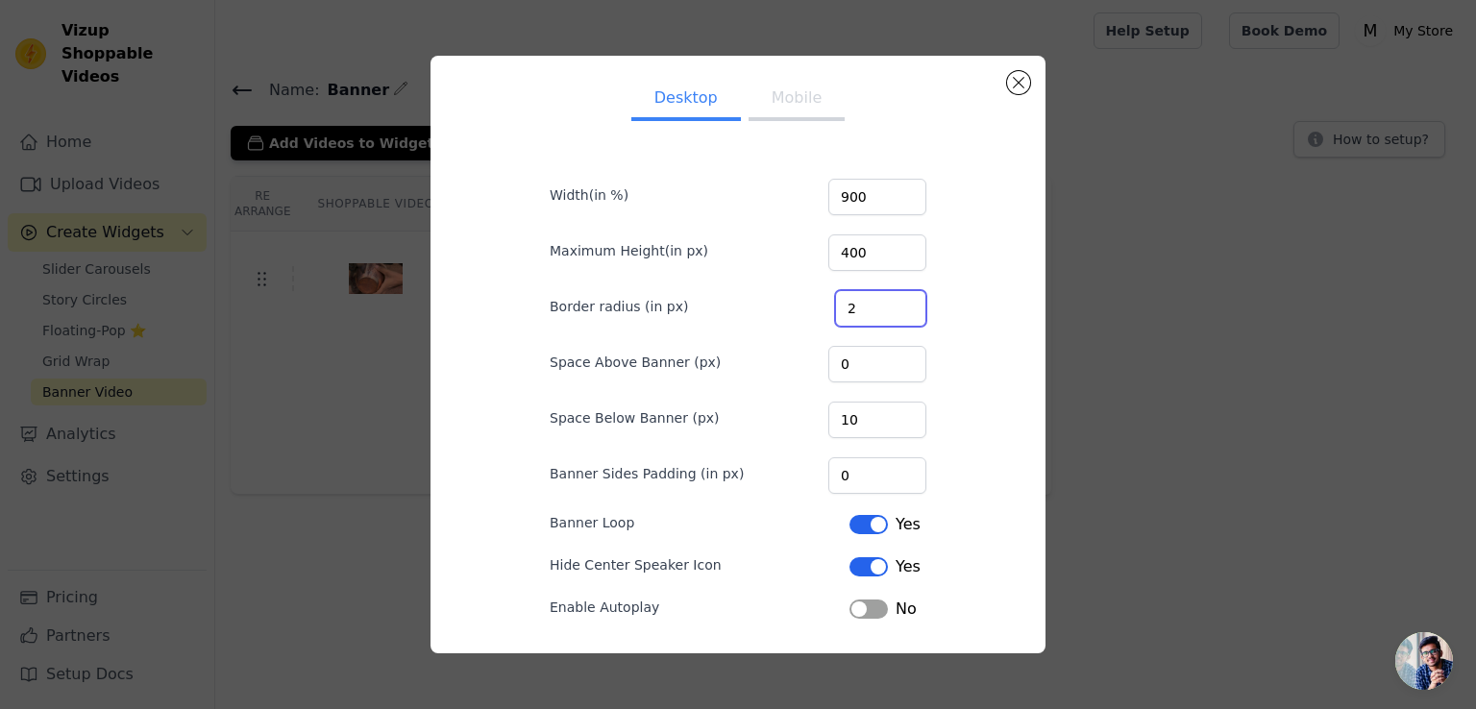
click at [853, 315] on input "2" at bounding box center [880, 308] width 91 height 37
type input "5"
click at [871, 358] on input "0" at bounding box center [877, 364] width 98 height 37
type input "2"
click at [854, 423] on input "10" at bounding box center [877, 420] width 98 height 37
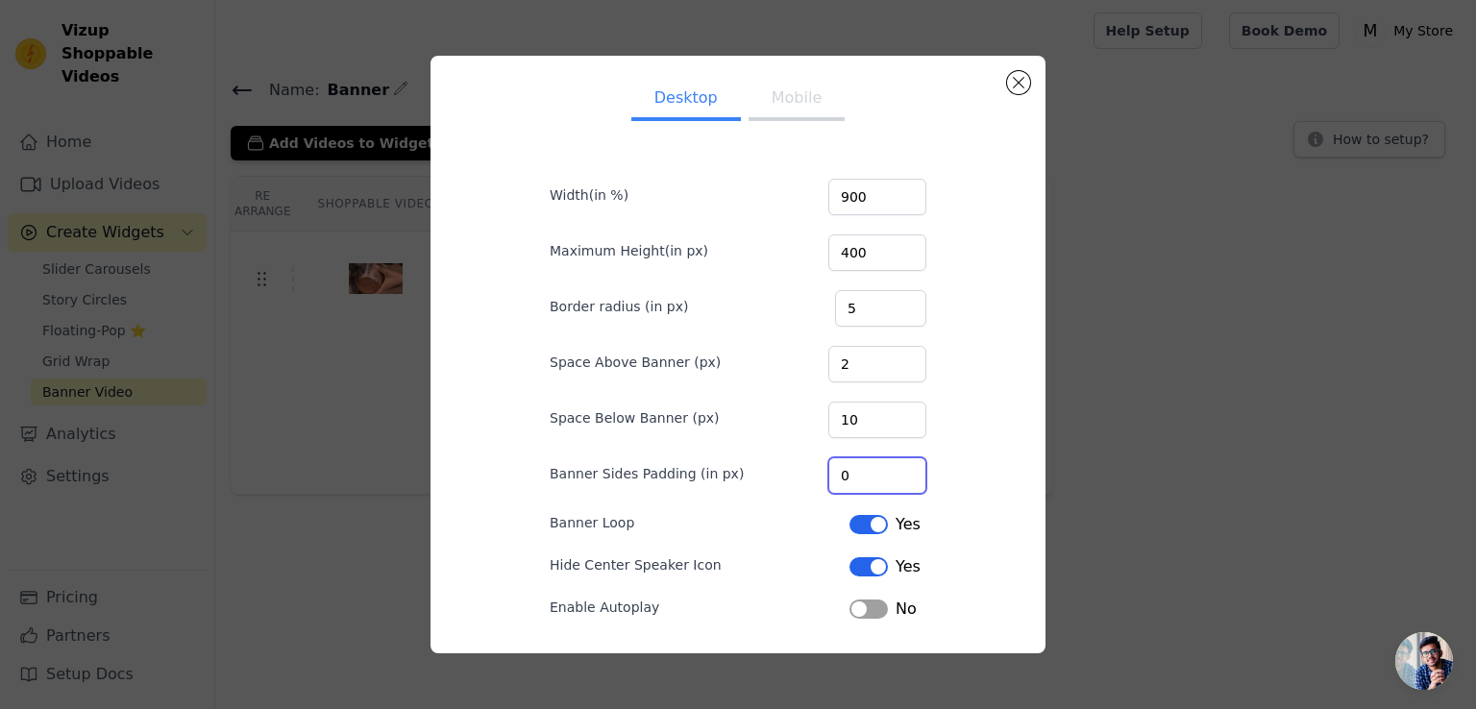
click at [879, 470] on input "0" at bounding box center [877, 475] width 98 height 37
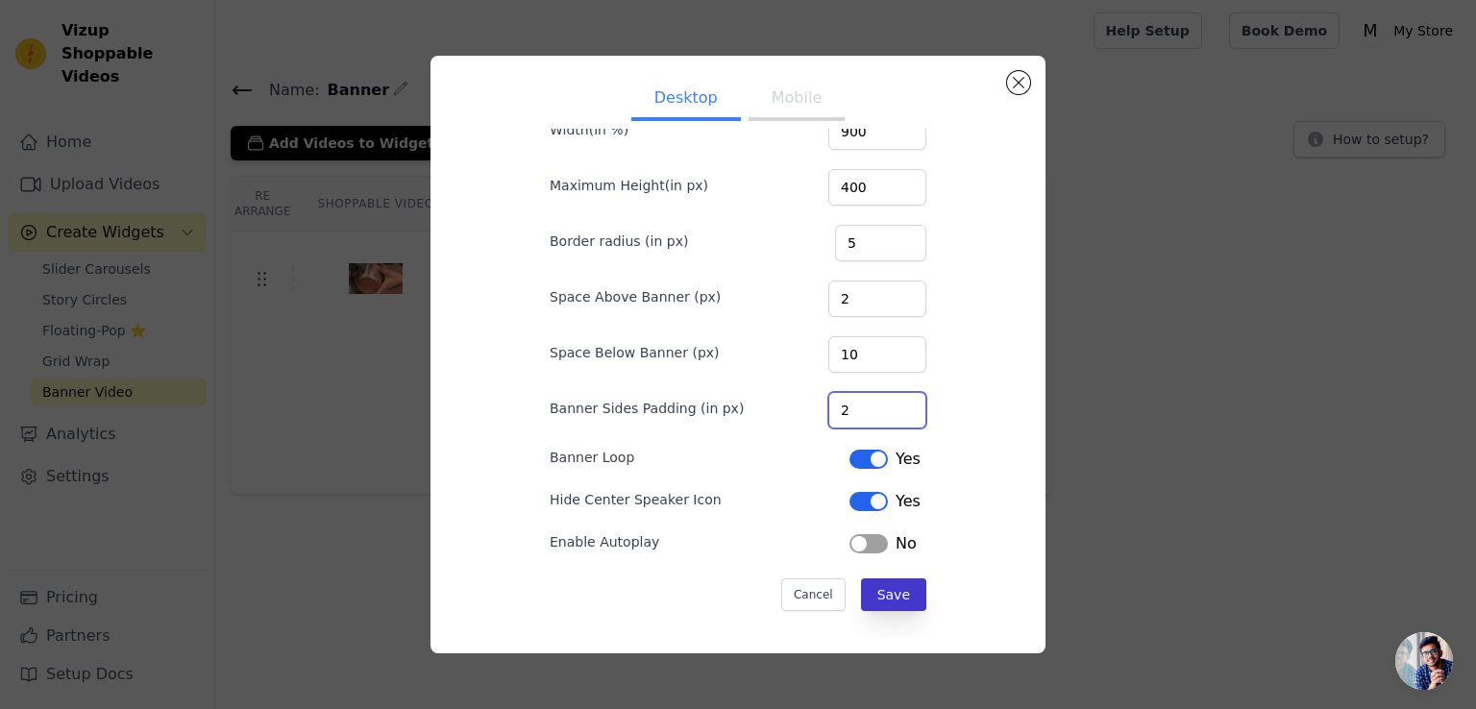
type input "2"
click at [885, 589] on button "Save" at bounding box center [893, 594] width 65 height 33
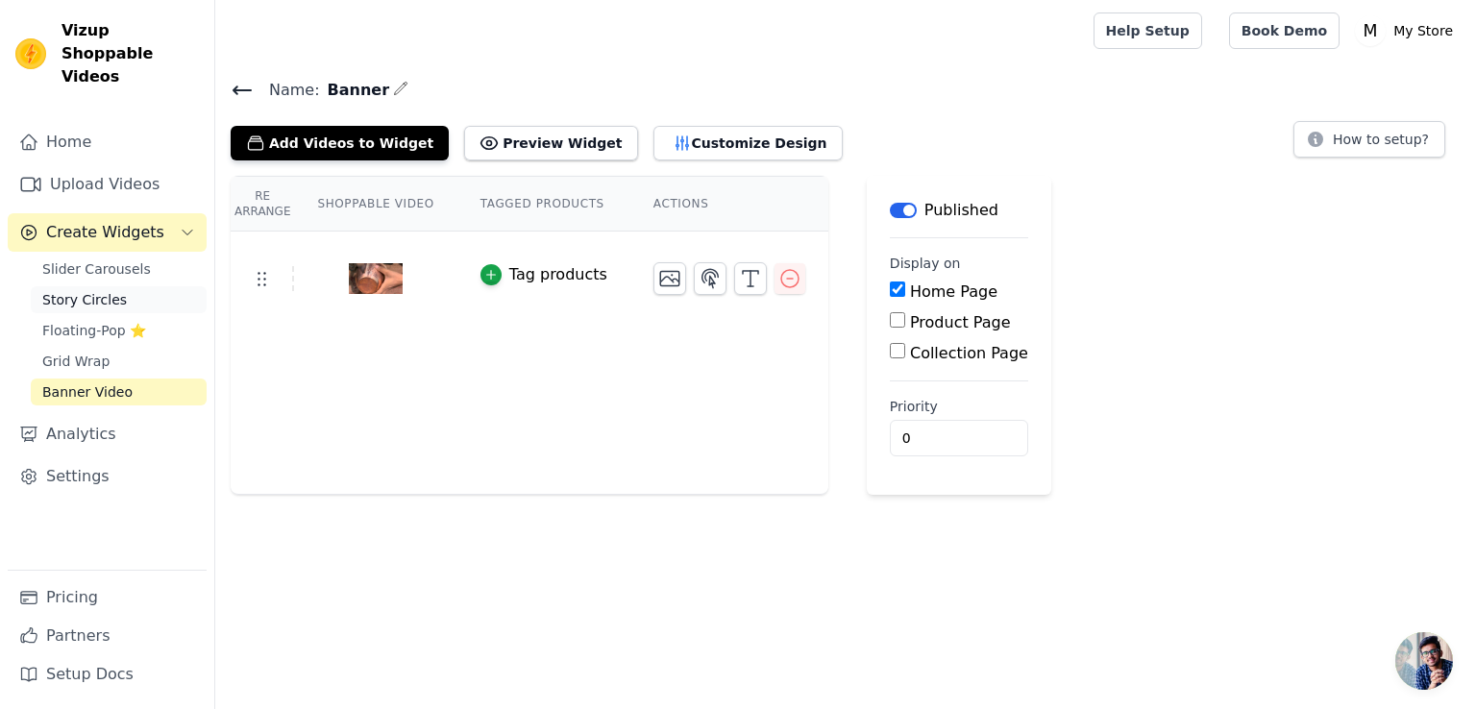
click at [75, 290] on span "Story Circles" at bounding box center [84, 299] width 85 height 19
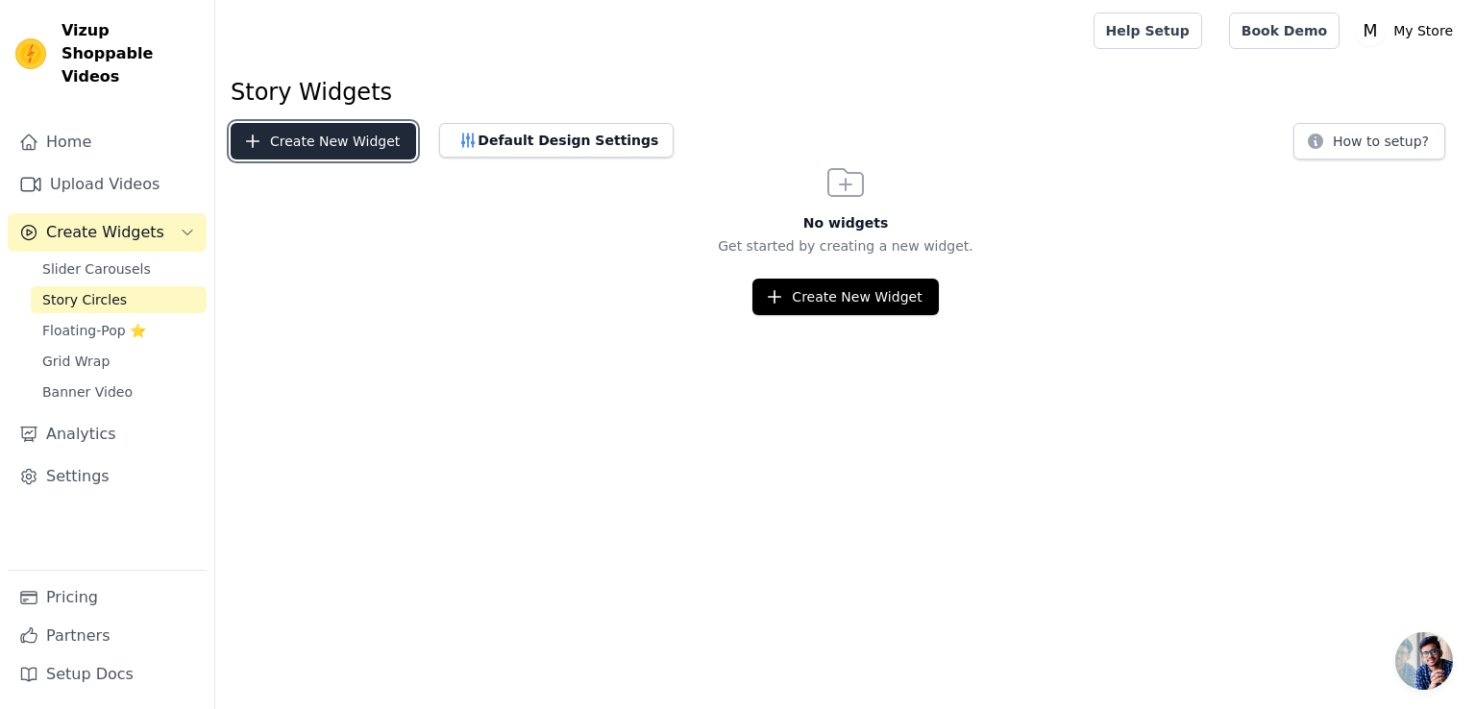
click at [317, 144] on button "Create New Widget" at bounding box center [323, 141] width 185 height 37
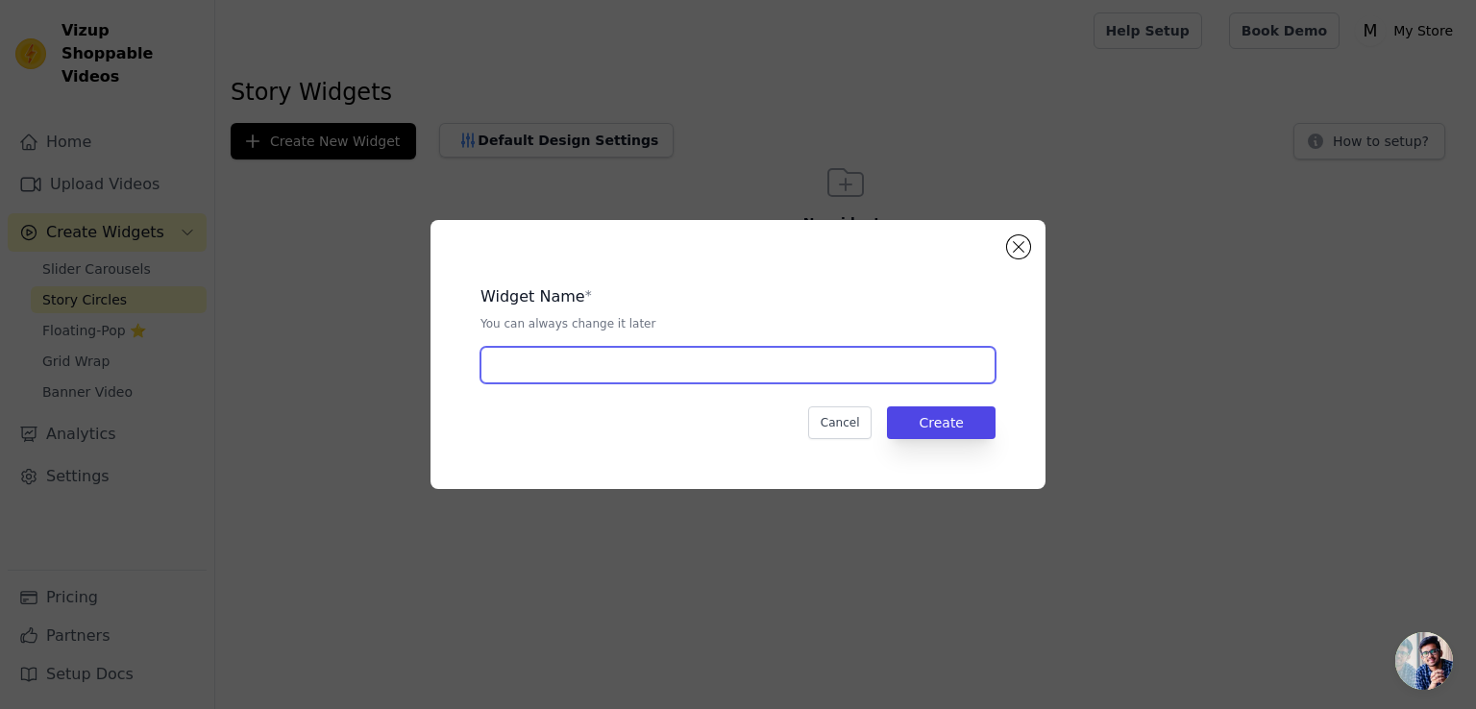
click at [600, 370] on input "text" at bounding box center [737, 365] width 515 height 37
type input "story"
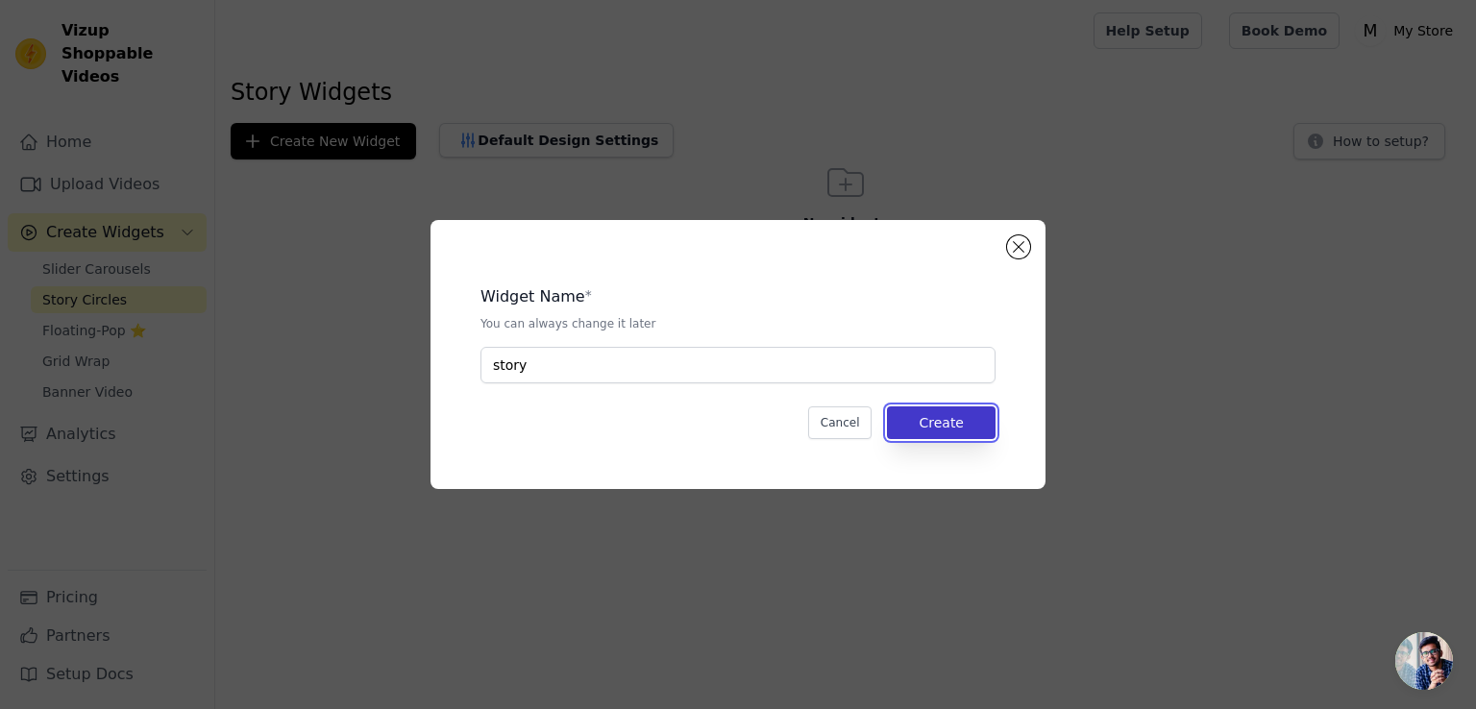
click at [943, 425] on button "Create" at bounding box center [941, 422] width 109 height 33
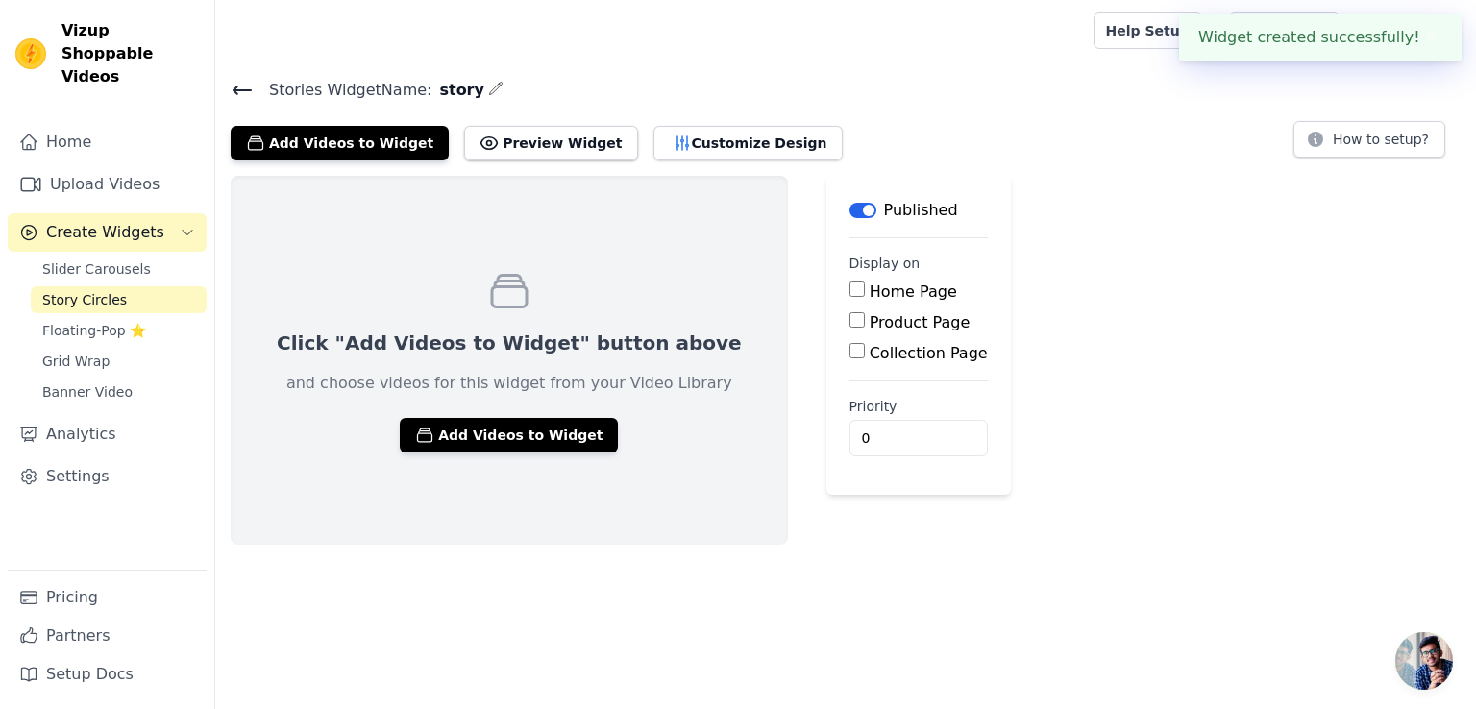
click at [849, 318] on input "Product Page" at bounding box center [856, 319] width 15 height 15
checkbox input "true"
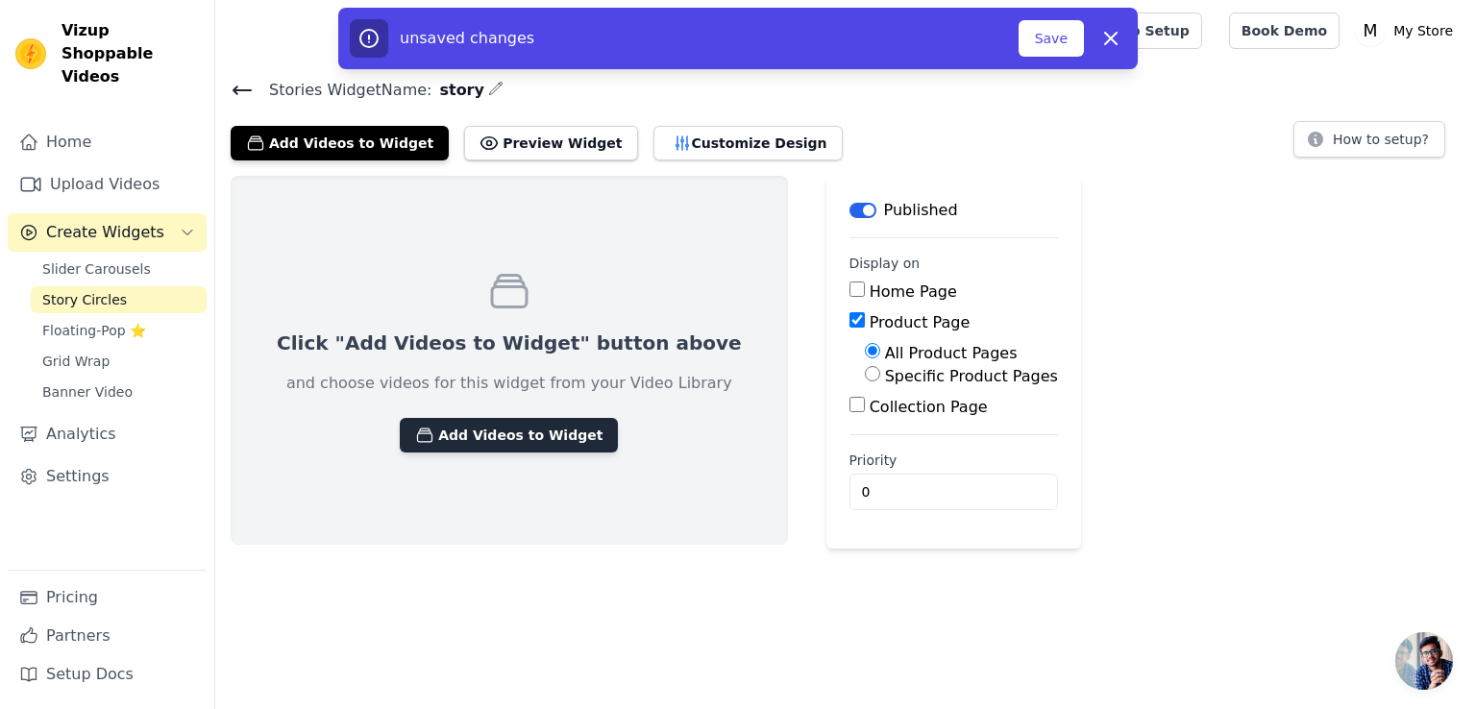
click at [488, 431] on button "Add Videos to Widget" at bounding box center [509, 435] width 218 height 35
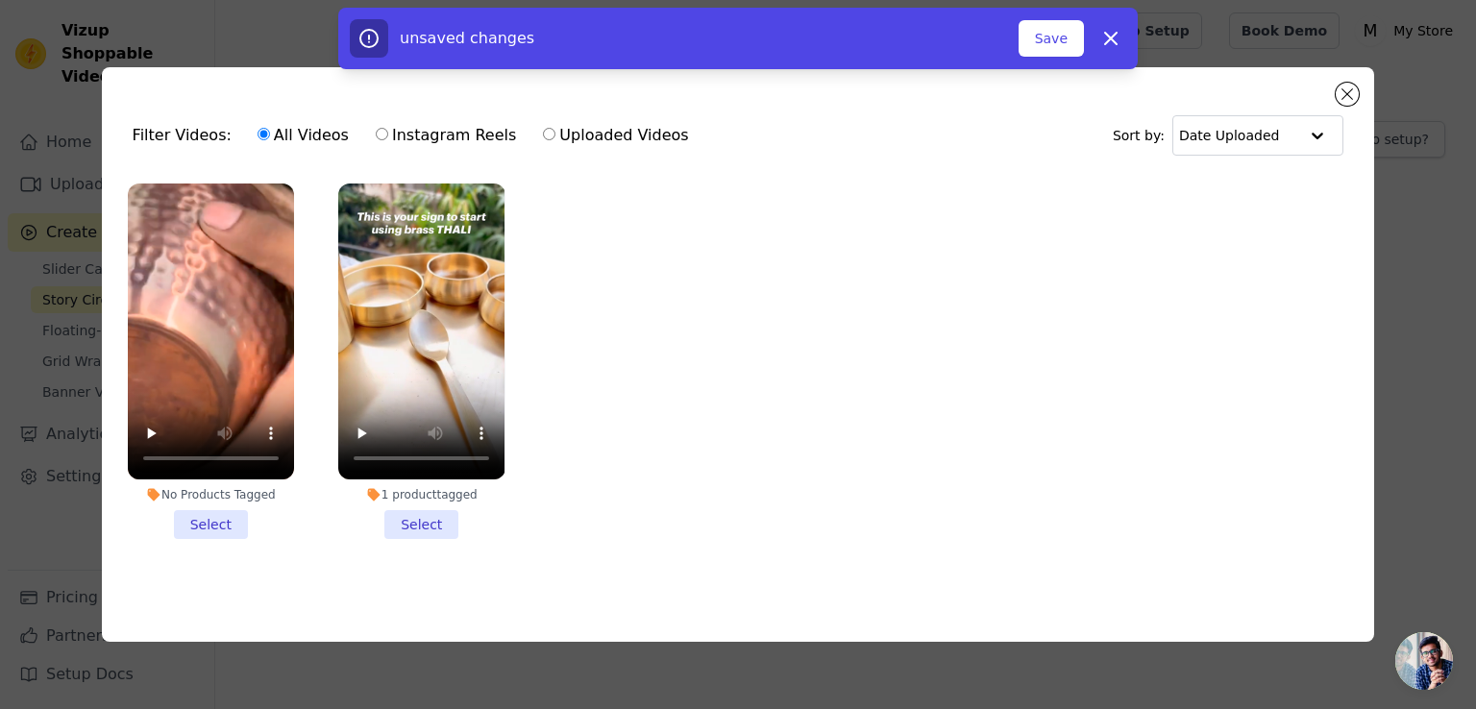
click at [409, 508] on li "1 product tagged Select" at bounding box center [421, 360] width 166 height 355
click at [0, 0] on input "1 product tagged Select" at bounding box center [0, 0] width 0 height 0
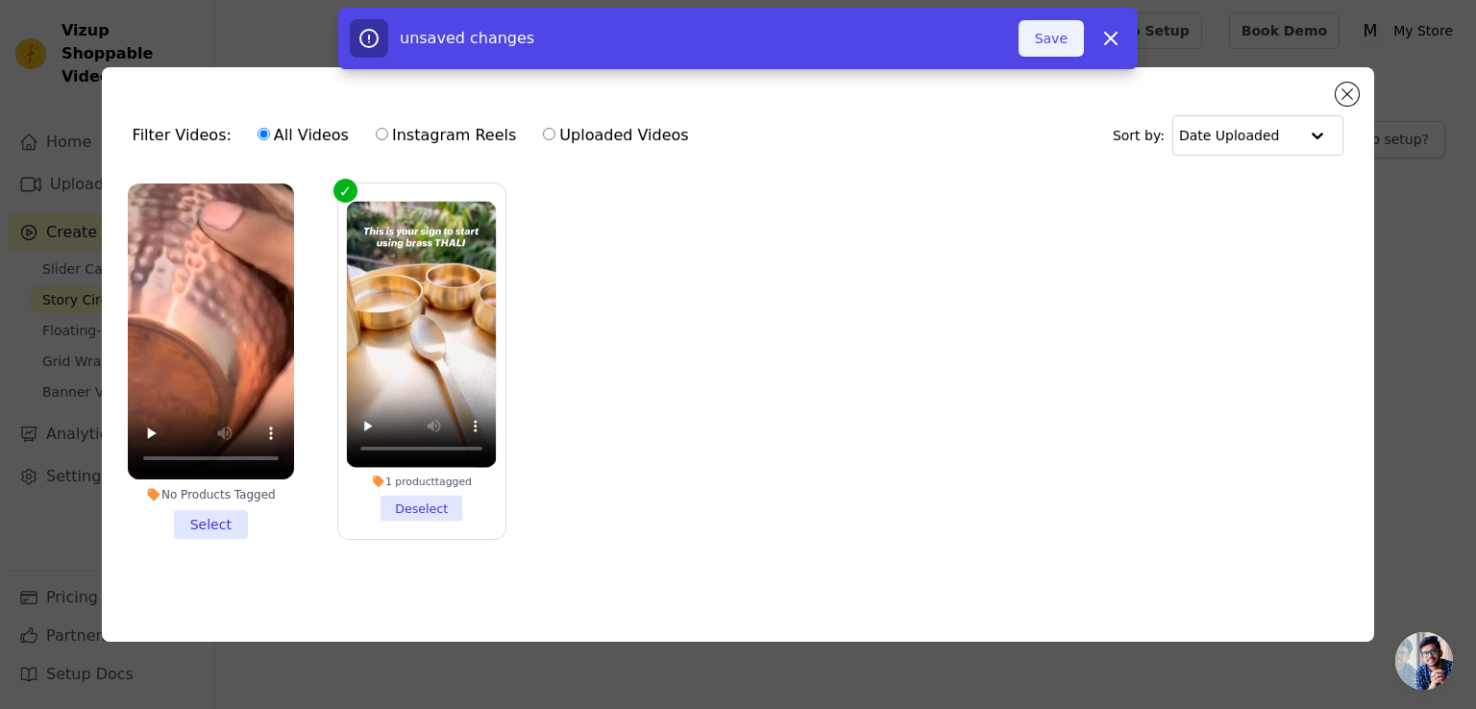
click at [1069, 43] on button "Save" at bounding box center [1050, 38] width 65 height 37
click at [1018, 32] on button "Add To Widget" at bounding box center [1019, 38] width 129 height 37
